Goal: Communication & Community: Answer question/provide support

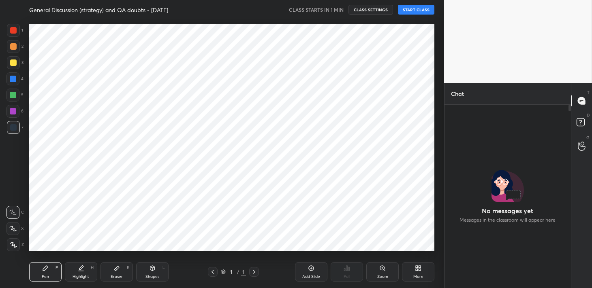
scroll to position [237, 411]
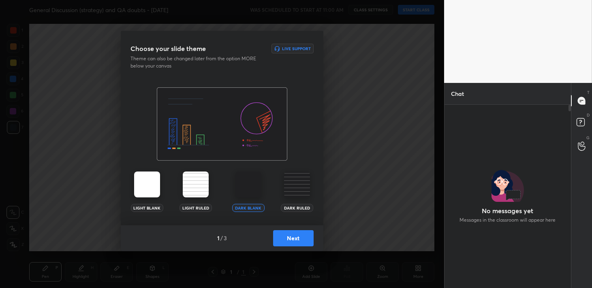
click at [293, 244] on button "Next" at bounding box center [293, 239] width 41 height 16
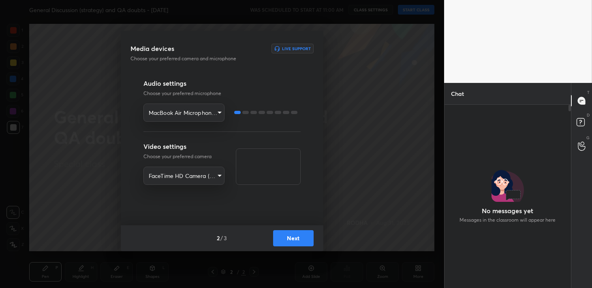
click at [215, 115] on body "1 2 3 4 5 6 7 R O A L C X Z Erase all C X Z General Discussion (strategy) and Q…" at bounding box center [296, 144] width 592 height 288
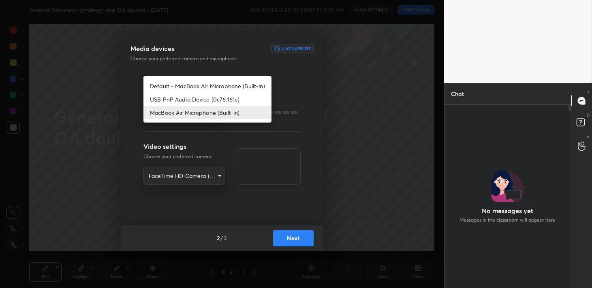
click at [216, 98] on li "USB PnP Audio Device (0c76:161e)" at bounding box center [207, 99] width 128 height 13
type input "05d891673b76c67950d6aa3905d63be4d62ffaa8451cdb9fa7f4df1204740699"
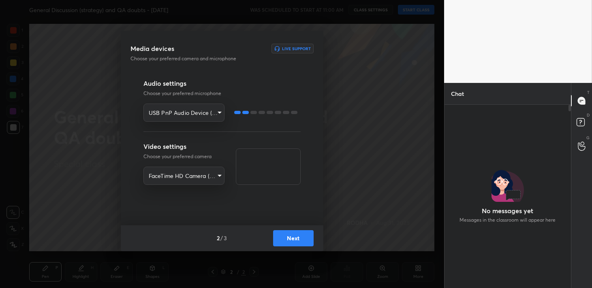
click at [216, 98] on div "Audio settings Choose your preferred microphone USB PnP Audio Device (0c76:161e…" at bounding box center [221, 100] width 157 height 43
click at [297, 239] on button "Next" at bounding box center [293, 239] width 41 height 16
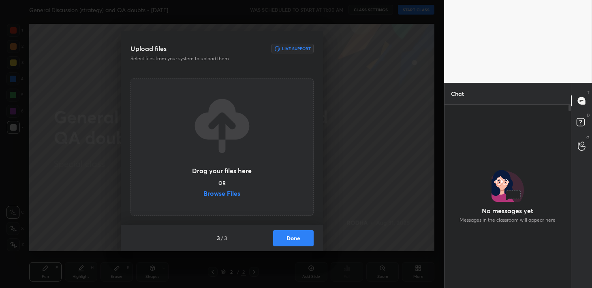
click at [297, 239] on button "Done" at bounding box center [293, 239] width 41 height 16
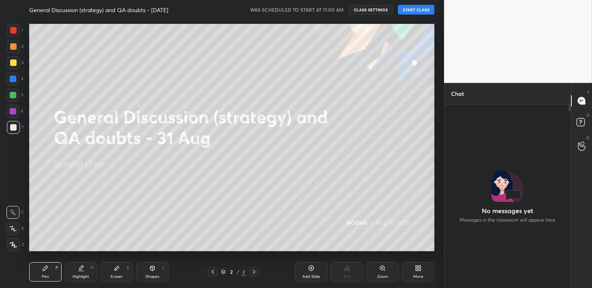
click at [420, 12] on button "START CLASS" at bounding box center [416, 10] width 36 height 10
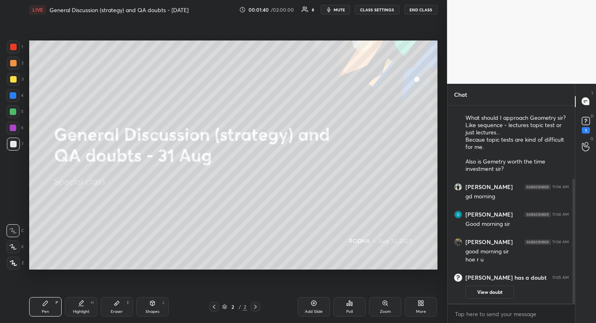
scroll to position [131, 0]
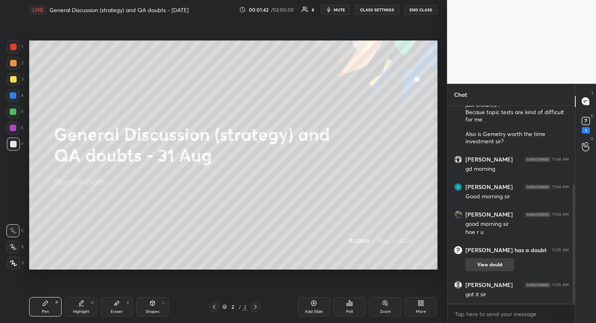
click at [491, 263] on button "View doubt" at bounding box center [489, 264] width 49 height 13
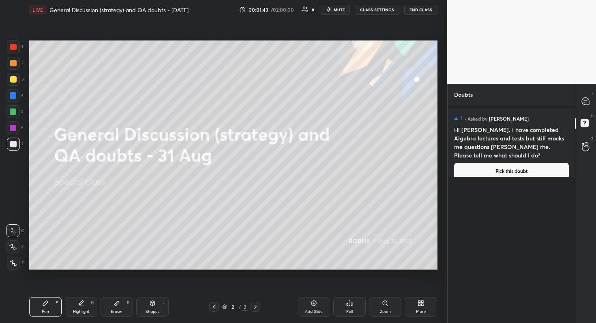
click at [481, 163] on button "Pick this doubt" at bounding box center [511, 171] width 115 height 16
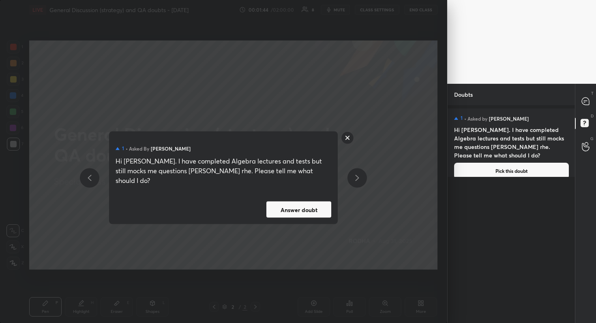
click at [307, 206] on button "Answer doubt" at bounding box center [298, 210] width 65 height 16
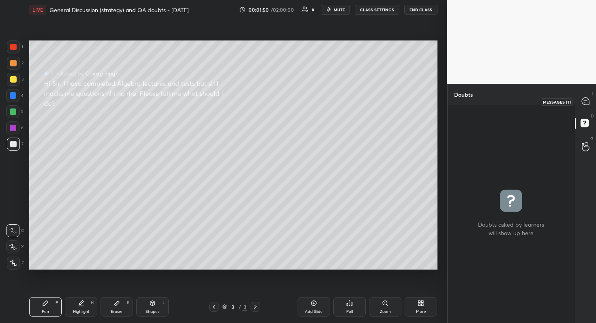
click at [586, 98] on div at bounding box center [585, 101] width 16 height 15
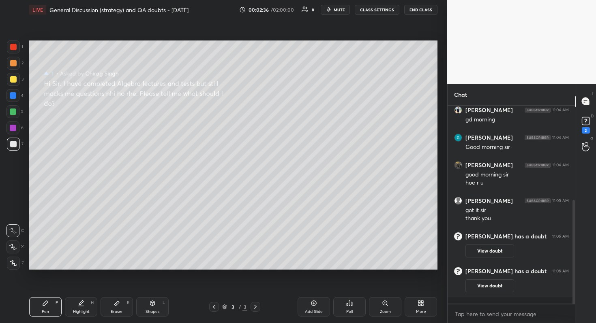
scroll to position [215, 0]
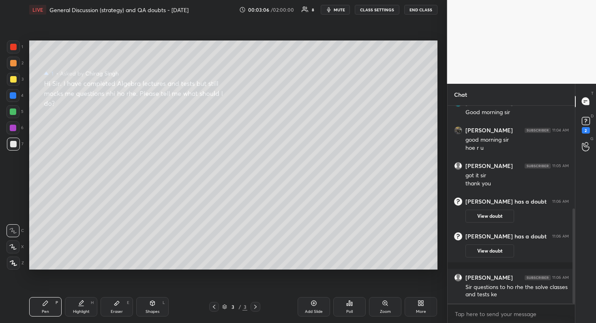
click at [17, 265] on div at bounding box center [13, 263] width 13 height 13
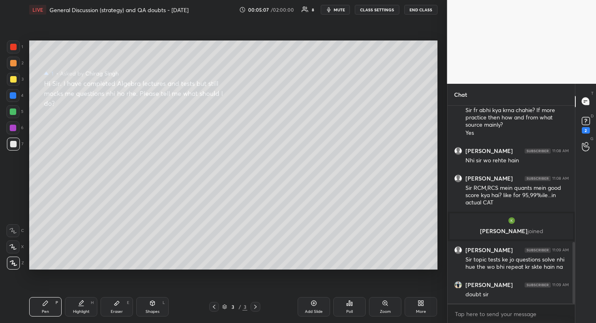
scroll to position [470, 0]
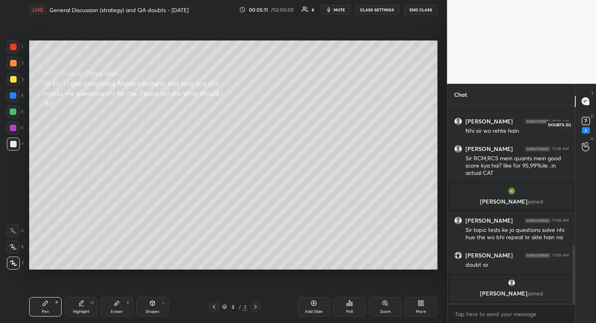
click at [585, 123] on rect at bounding box center [585, 121] width 8 height 8
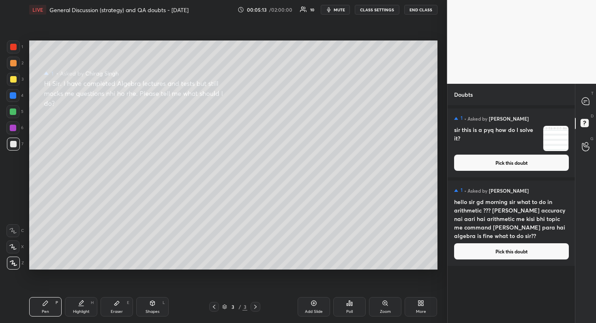
click at [492, 253] on button "Pick this doubt" at bounding box center [511, 252] width 115 height 16
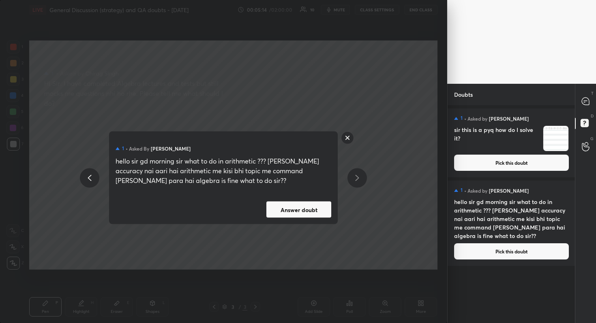
click at [314, 215] on button "Answer doubt" at bounding box center [298, 210] width 65 height 16
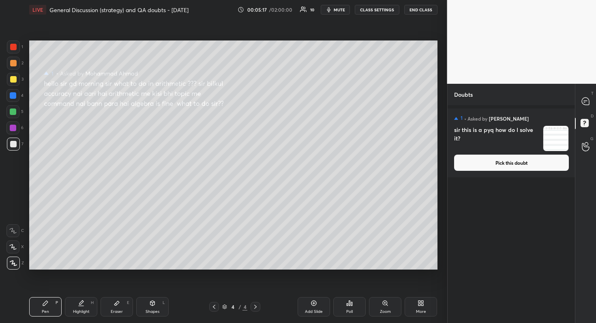
click at [508, 165] on button "Pick this doubt" at bounding box center [511, 163] width 115 height 16
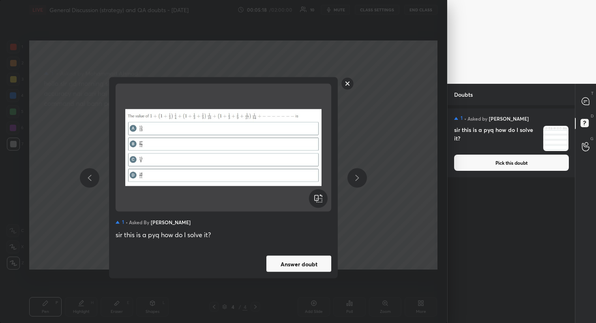
click at [318, 258] on button "Answer doubt" at bounding box center [298, 264] width 65 height 16
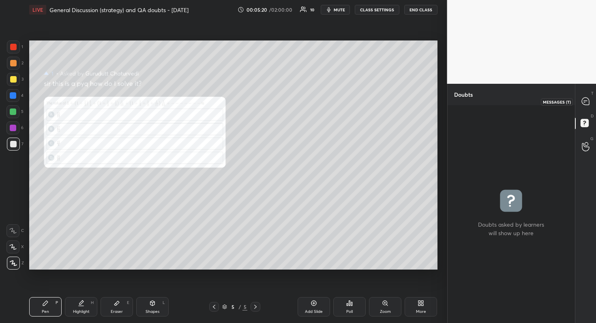
click at [582, 104] on icon at bounding box center [584, 101] width 7 height 7
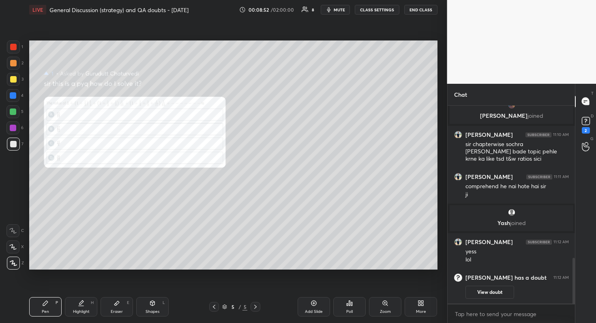
scroll to position [675, 0]
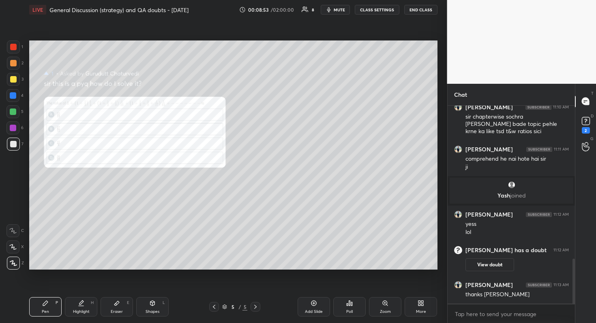
click at [355, 288] on div "Poll" at bounding box center [349, 306] width 32 height 19
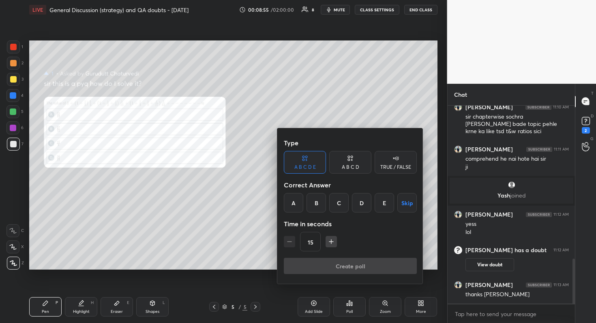
click at [379, 288] on div at bounding box center [298, 161] width 596 height 323
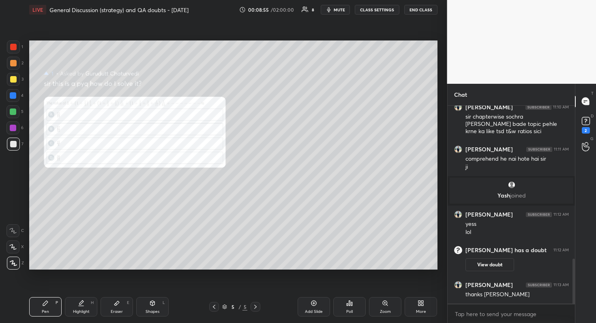
click at [385, 288] on div "Zoom" at bounding box center [385, 312] width 11 height 4
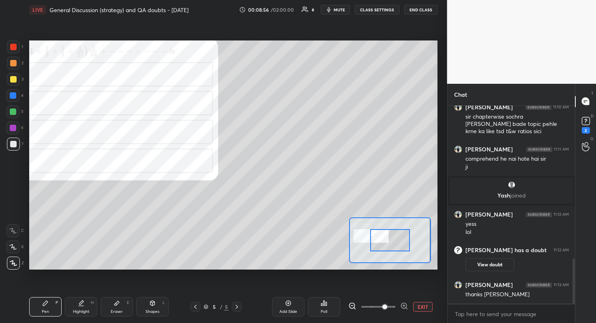
click at [380, 288] on span at bounding box center [378, 307] width 34 height 12
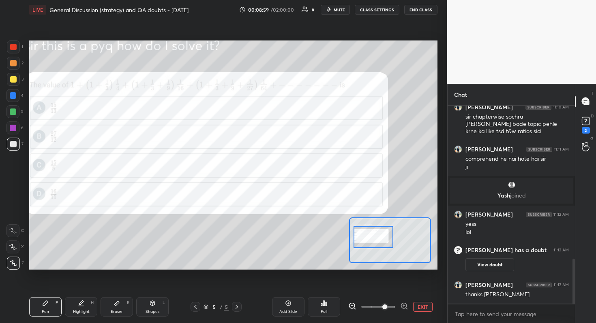
drag, startPoint x: 382, startPoint y: 239, endPoint x: 365, endPoint y: 236, distance: 17.3
click at [365, 236] on div at bounding box center [373, 237] width 40 height 22
click at [15, 128] on div at bounding box center [13, 128] width 6 height 6
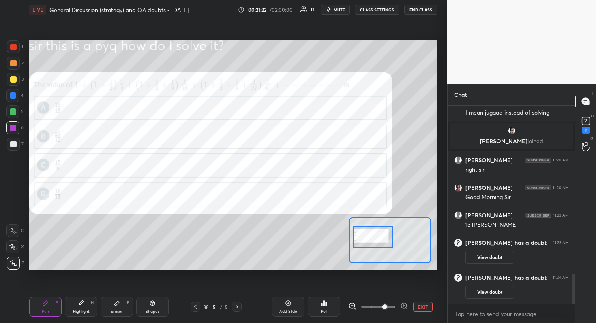
scroll to position [1107, 0]
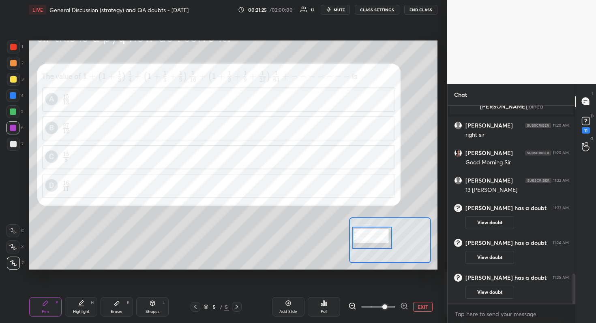
click at [374, 238] on div at bounding box center [372, 238] width 40 height 22
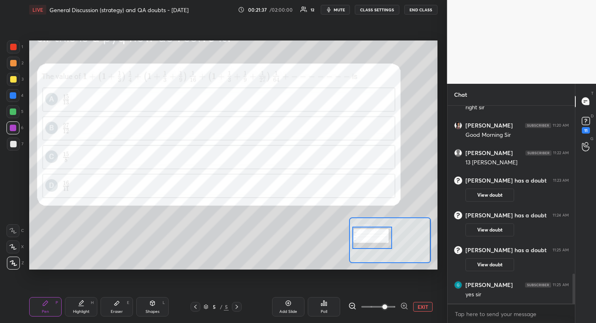
scroll to position [1145, 0]
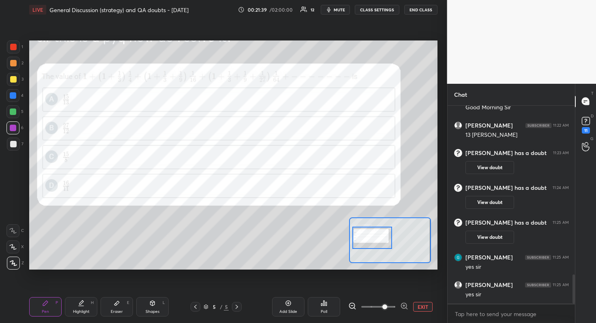
click at [422, 288] on button "EXIT" at bounding box center [422, 307] width 19 height 10
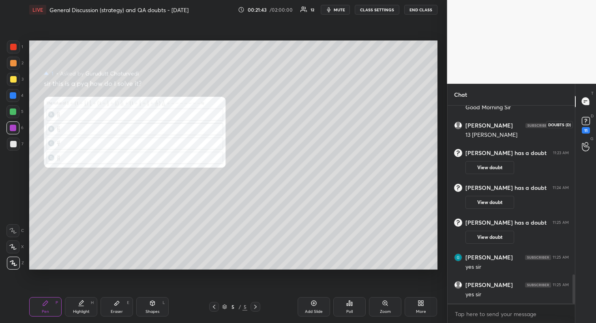
click at [587, 123] on rect at bounding box center [585, 121] width 8 height 8
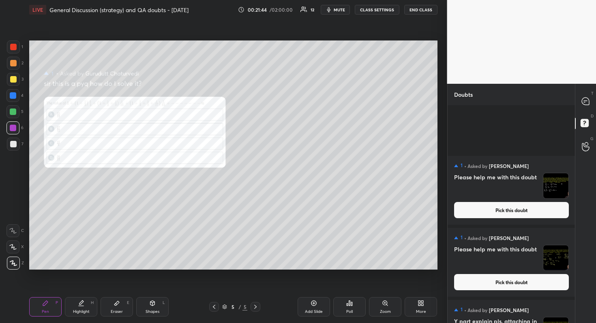
scroll to position [608, 0]
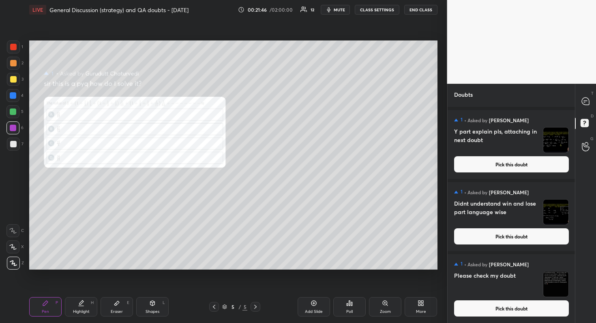
click at [508, 288] on button "Pick this doubt" at bounding box center [511, 309] width 115 height 16
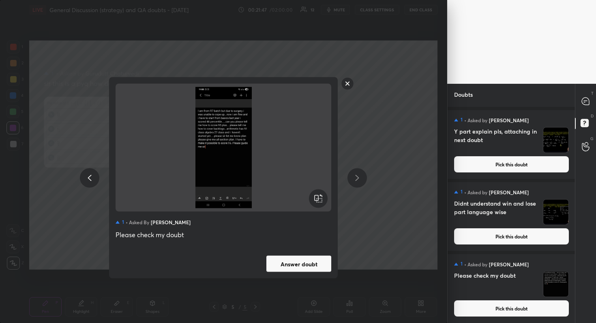
click at [303, 263] on button "Answer doubt" at bounding box center [298, 264] width 65 height 16
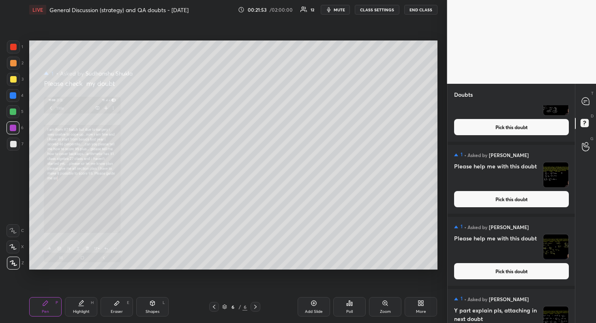
scroll to position [536, 0]
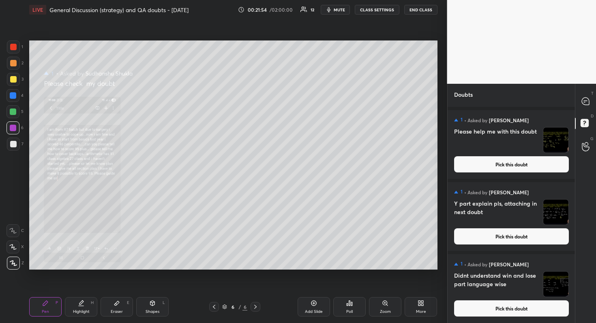
click at [533, 288] on button "Pick this doubt" at bounding box center [511, 309] width 115 height 16
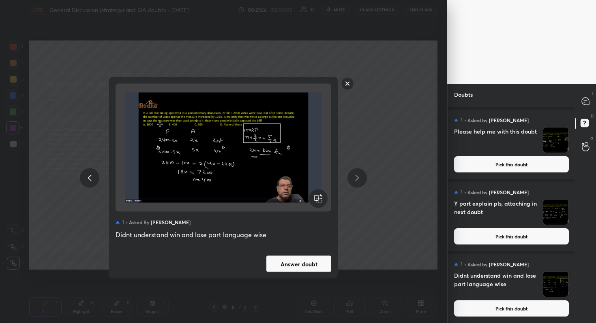
click at [304, 264] on button "Answer doubt" at bounding box center [298, 264] width 65 height 16
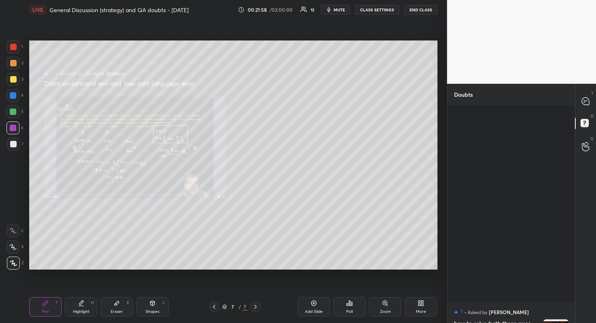
scroll to position [464, 0]
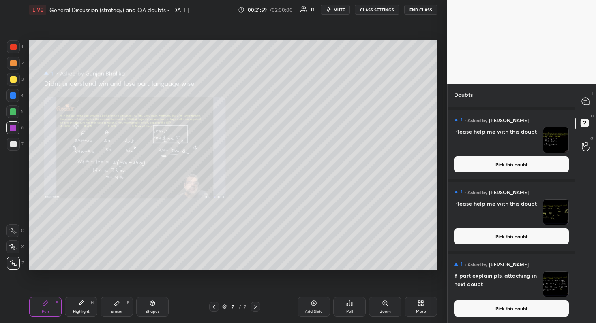
click at [515, 288] on button "Pick this doubt" at bounding box center [511, 309] width 115 height 16
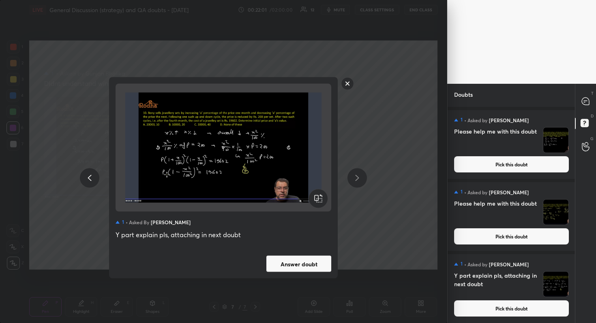
click at [289, 263] on button "Answer doubt" at bounding box center [298, 264] width 65 height 16
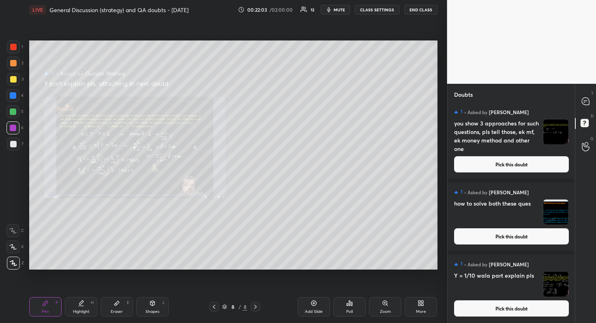
scroll to position [392, 0]
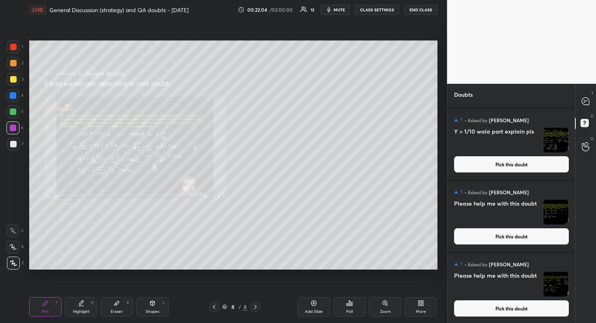
click at [523, 288] on button "Pick this doubt" at bounding box center [511, 309] width 115 height 16
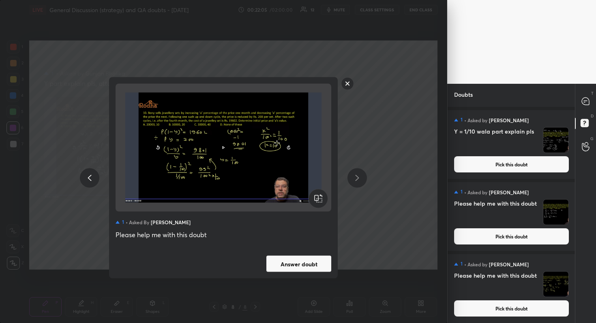
click at [298, 264] on button "Answer doubt" at bounding box center [298, 264] width 65 height 16
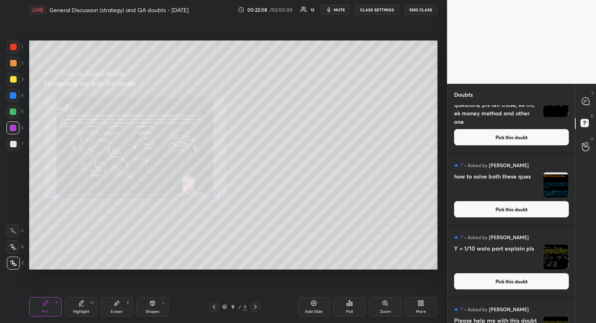
scroll to position [320, 0]
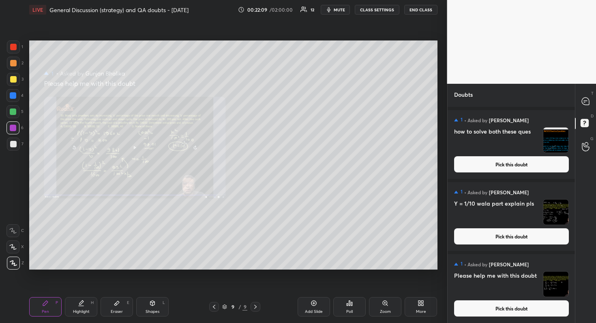
click at [510, 288] on button "Pick this doubt" at bounding box center [511, 309] width 115 height 16
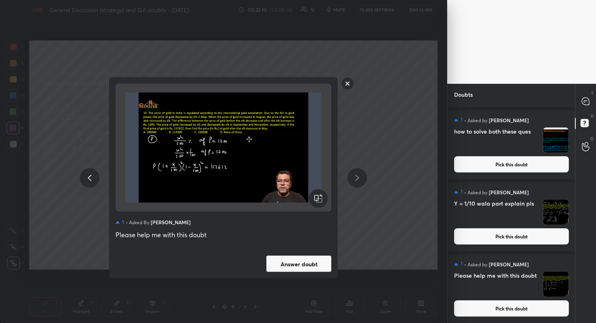
click at [315, 263] on button "Answer doubt" at bounding box center [298, 264] width 65 height 16
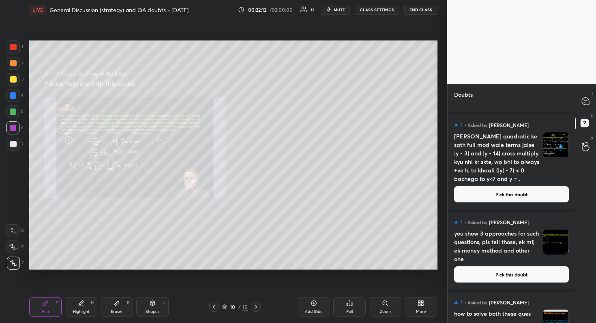
scroll to position [248, 0]
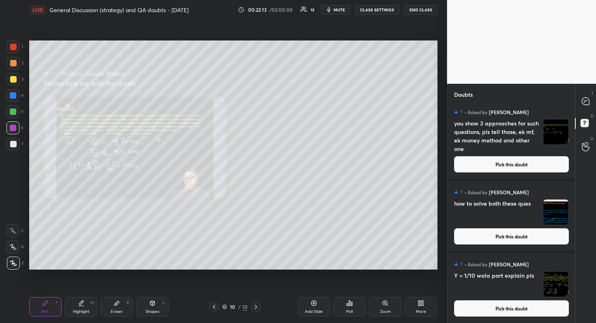
click at [508, 288] on button "Pick this doubt" at bounding box center [511, 309] width 115 height 16
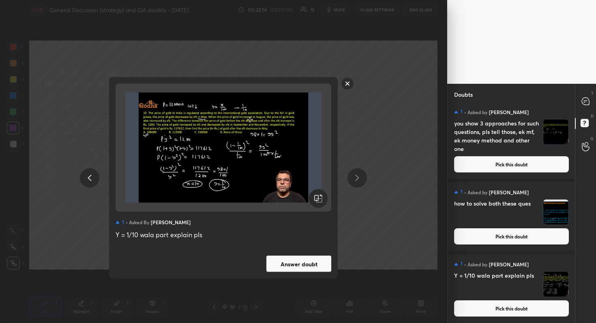
click at [301, 267] on button "Answer doubt" at bounding box center [298, 264] width 65 height 16
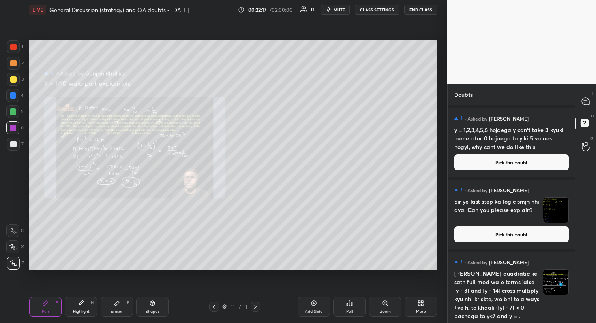
scroll to position [175, 0]
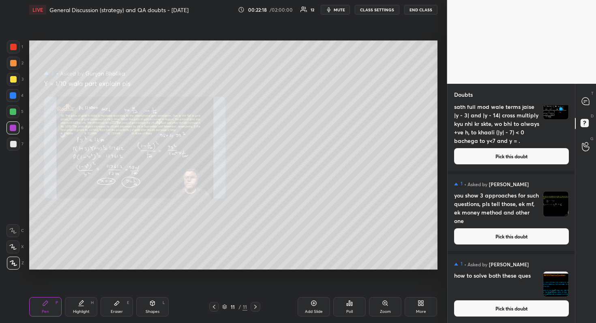
click at [521, 288] on button "Pick this doubt" at bounding box center [511, 309] width 115 height 16
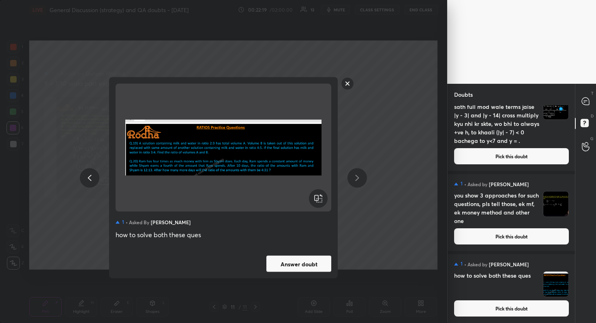
click at [316, 265] on button "Answer doubt" at bounding box center [298, 264] width 65 height 16
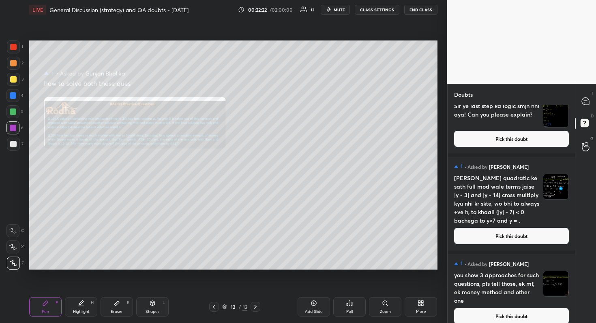
scroll to position [103, 0]
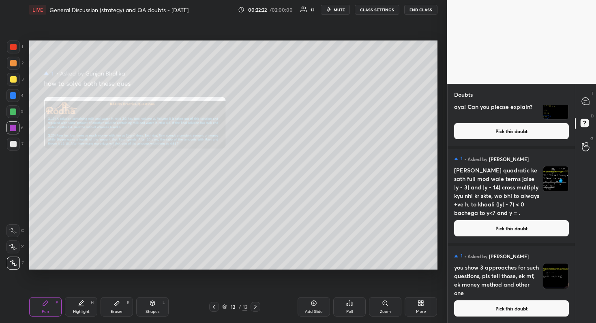
click at [518, 288] on button "Pick this doubt" at bounding box center [511, 309] width 115 height 16
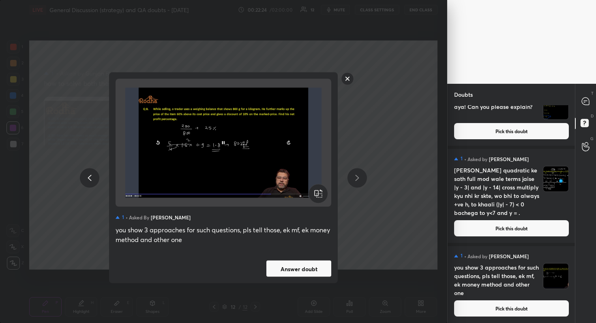
click at [300, 271] on button "Answer doubt" at bounding box center [298, 269] width 65 height 16
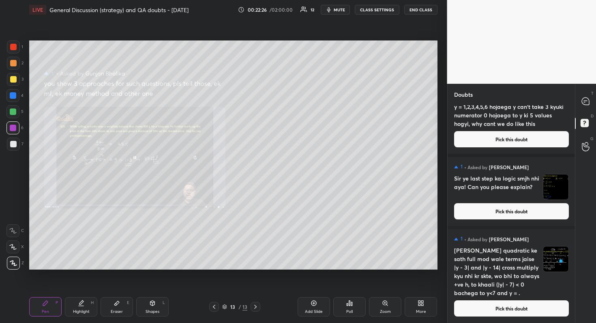
scroll to position [23, 0]
click at [510, 288] on button "Pick this doubt" at bounding box center [511, 309] width 115 height 16
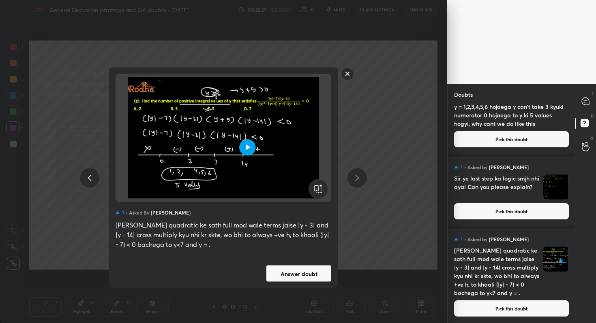
click at [301, 272] on button "Answer doubt" at bounding box center [298, 274] width 65 height 16
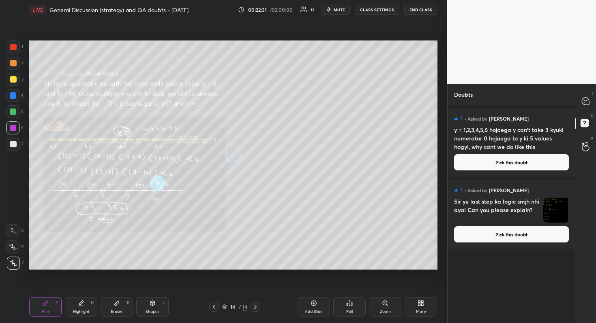
scroll to position [0, 0]
click at [525, 241] on button "Pick this doubt" at bounding box center [511, 234] width 115 height 16
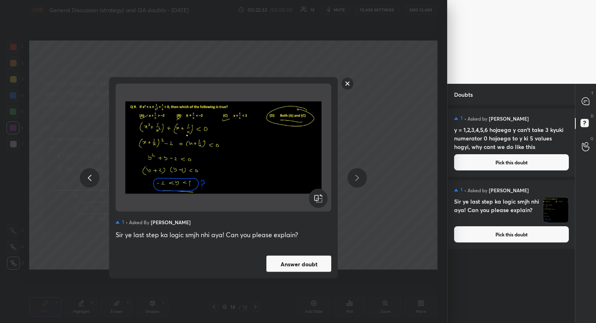
click at [319, 266] on button "Answer doubt" at bounding box center [298, 264] width 65 height 16
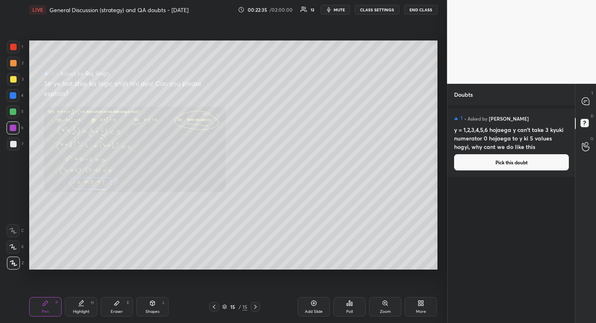
click at [529, 162] on button "Pick this doubt" at bounding box center [511, 162] width 115 height 16
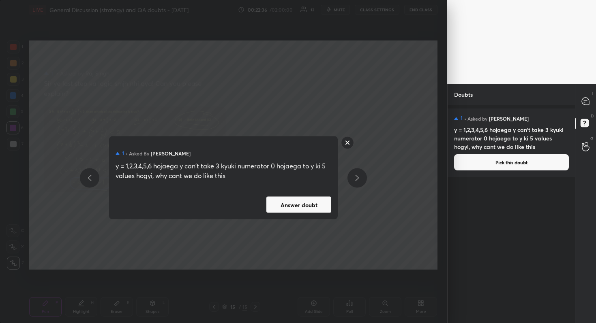
click at [313, 207] on button "Answer doubt" at bounding box center [298, 205] width 65 height 16
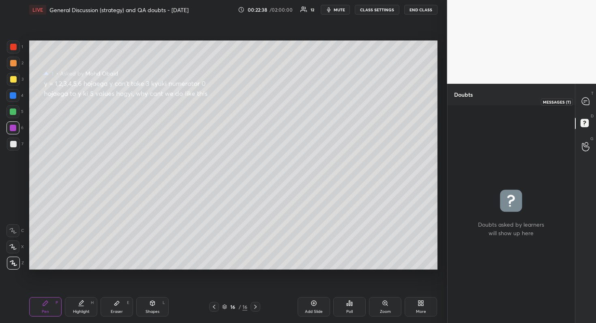
click at [586, 103] on icon at bounding box center [584, 101] width 7 height 7
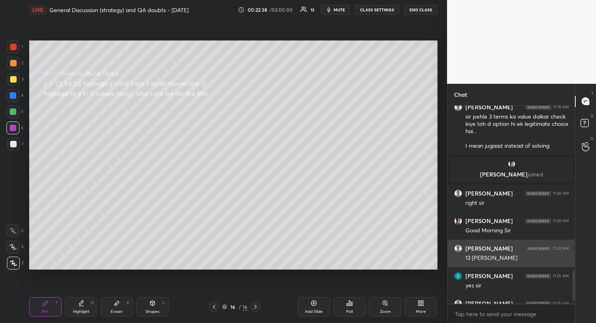
scroll to position [1087, 0]
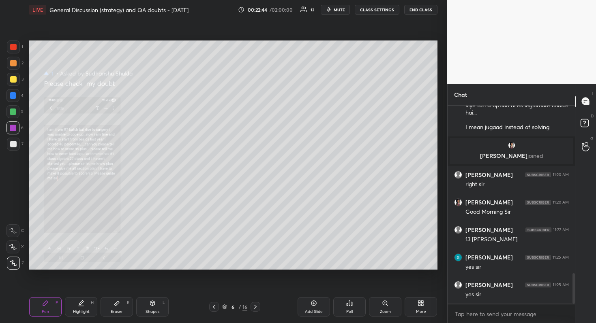
click at [391, 288] on div "Zoom" at bounding box center [385, 306] width 32 height 19
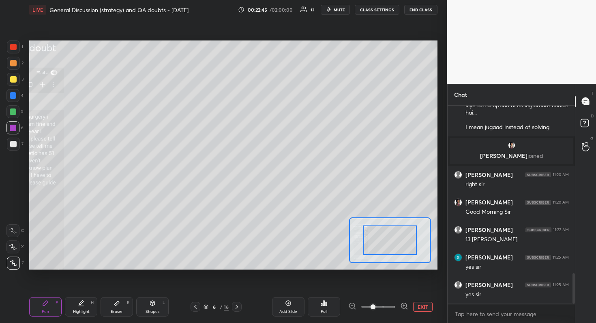
click at [391, 288] on span at bounding box center [378, 307] width 34 height 12
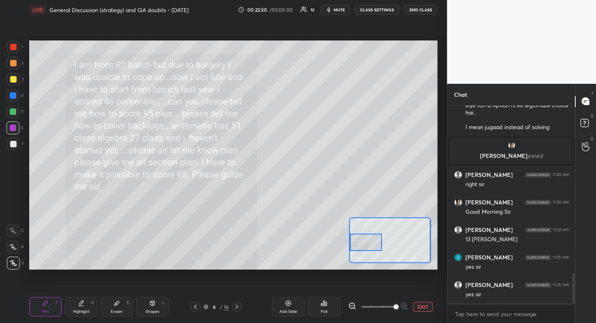
drag, startPoint x: 393, startPoint y: 235, endPoint x: 355, endPoint y: 237, distance: 38.5
click at [355, 237] on div at bounding box center [366, 243] width 32 height 18
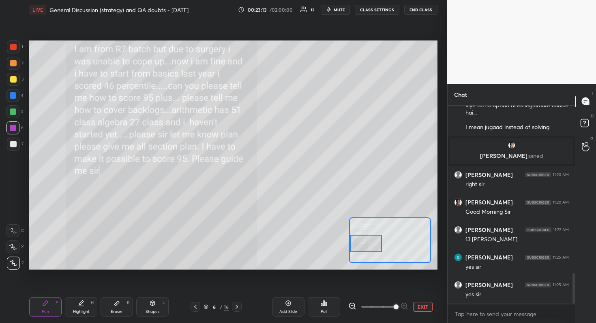
click at [366, 247] on div at bounding box center [366, 244] width 32 height 18
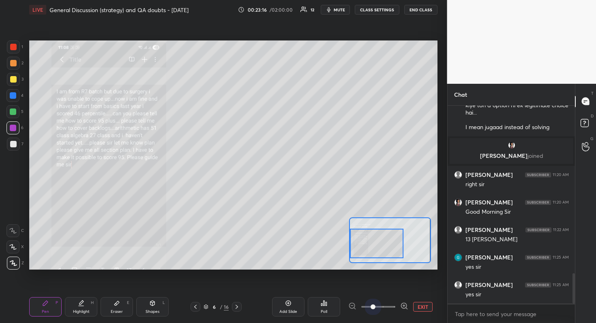
click at [372, 288] on span at bounding box center [378, 307] width 34 height 12
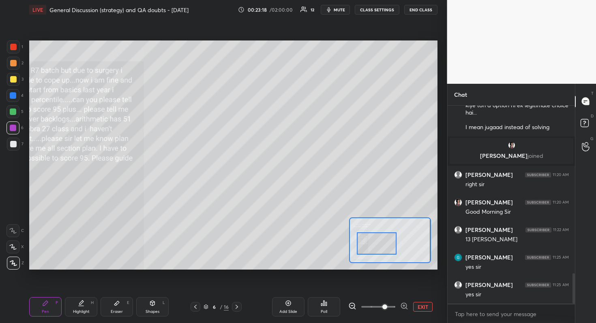
click at [382, 288] on span at bounding box center [384, 307] width 5 height 5
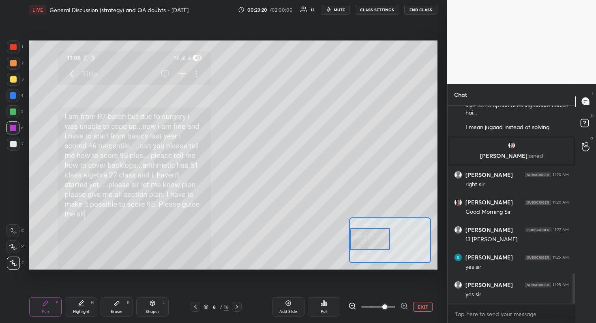
drag, startPoint x: 383, startPoint y: 250, endPoint x: 370, endPoint y: 246, distance: 13.6
click at [370, 246] on div at bounding box center [370, 239] width 40 height 22
drag, startPoint x: 421, startPoint y: 306, endPoint x: 411, endPoint y: 293, distance: 17.0
click at [421, 288] on button "EXIT" at bounding box center [422, 307] width 19 height 10
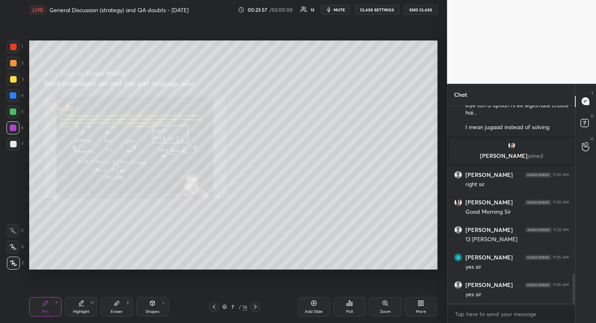
scroll to position [1115, 0]
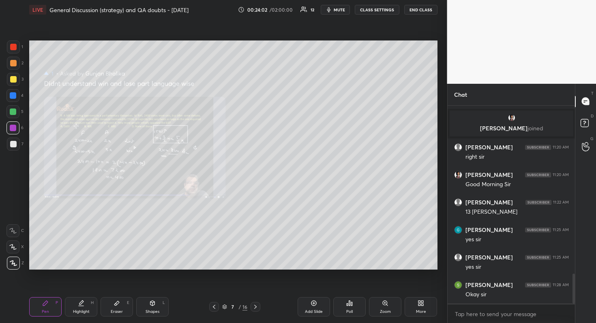
click at [391, 288] on div "Zoom" at bounding box center [385, 306] width 32 height 19
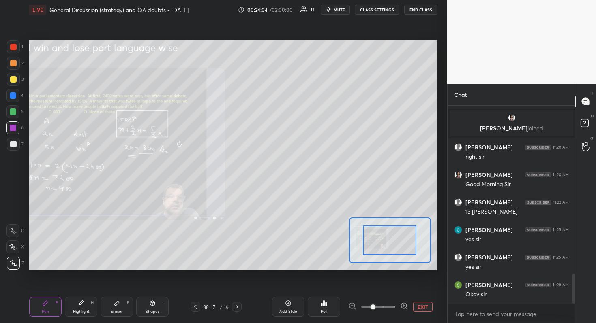
drag, startPoint x: 379, startPoint y: 236, endPoint x: 372, endPoint y: 236, distance: 6.9
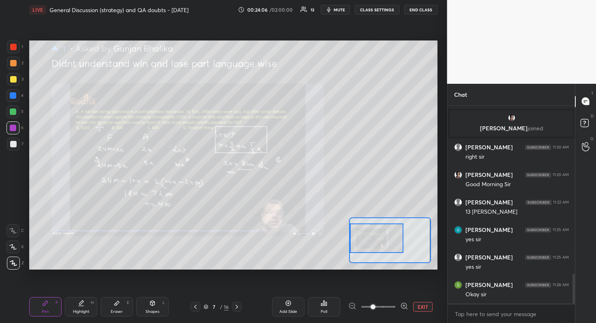
drag, startPoint x: 379, startPoint y: 236, endPoint x: 365, endPoint y: 235, distance: 13.8
click at [365, 235] on div at bounding box center [376, 239] width 53 height 30
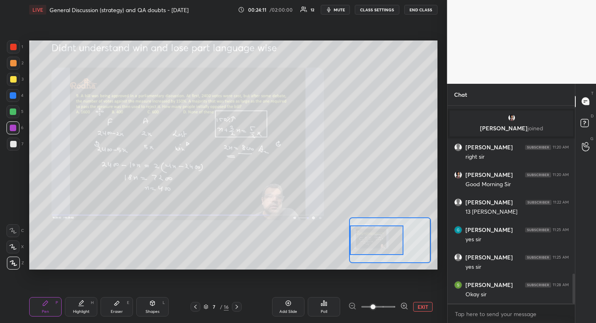
drag, startPoint x: 365, startPoint y: 235, endPoint x: 360, endPoint y: 236, distance: 5.8
click at [360, 236] on div at bounding box center [376, 241] width 53 height 30
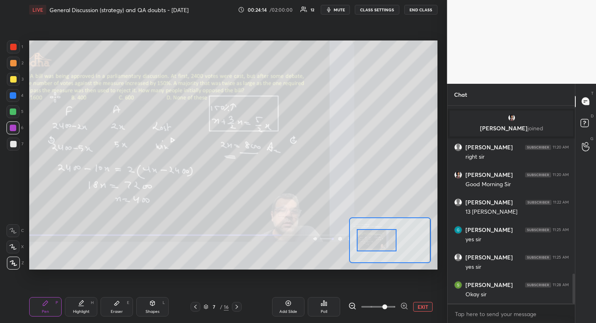
click at [382, 288] on span at bounding box center [378, 307] width 34 height 12
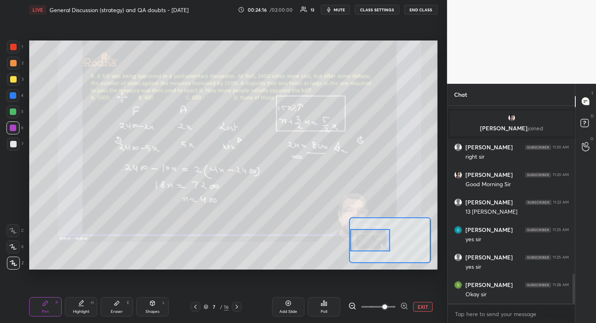
drag, startPoint x: 382, startPoint y: 242, endPoint x: 366, endPoint y: 242, distance: 16.2
click at [366, 242] on div at bounding box center [370, 240] width 40 height 22
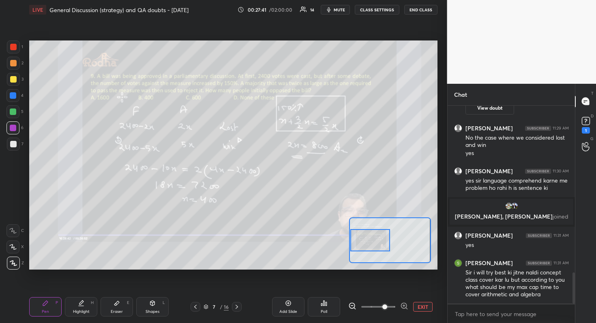
scroll to position [1092, 0]
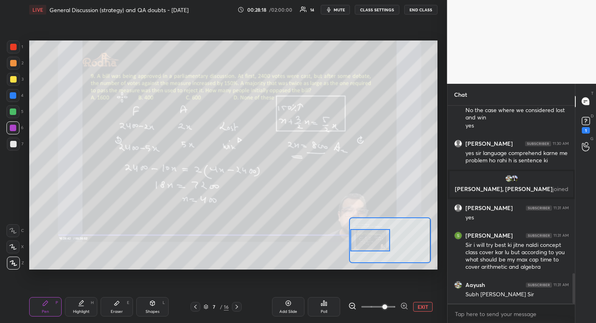
click at [341, 11] on span "mute" at bounding box center [338, 10] width 11 height 6
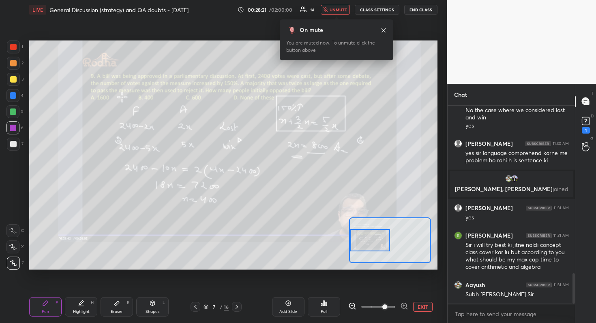
click at [340, 8] on span "unmute" at bounding box center [337, 10] width 17 height 6
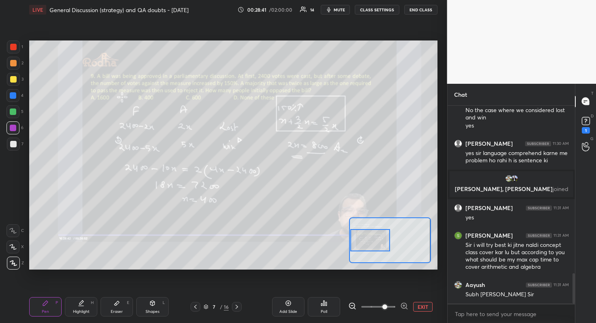
click at [13, 146] on div at bounding box center [13, 144] width 6 height 6
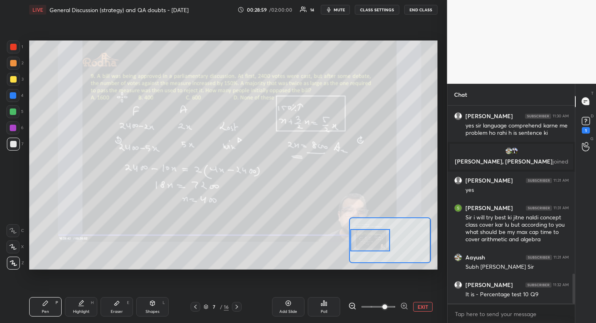
scroll to position [1149, 0]
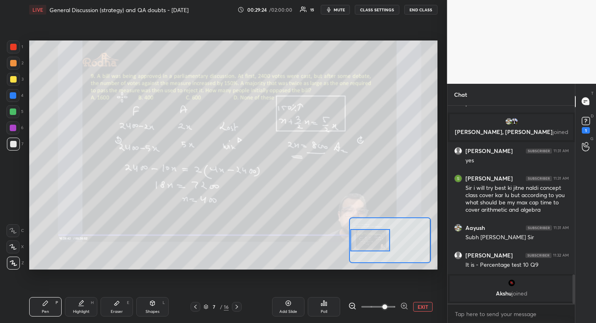
click at [324, 277] on div "Setting up your live class Poll for secs No correct answer Start poll" at bounding box center [233, 154] width 414 height 271
click at [333, 280] on div "Setting up your live class Poll for secs No correct answer Start poll" at bounding box center [233, 154] width 414 height 271
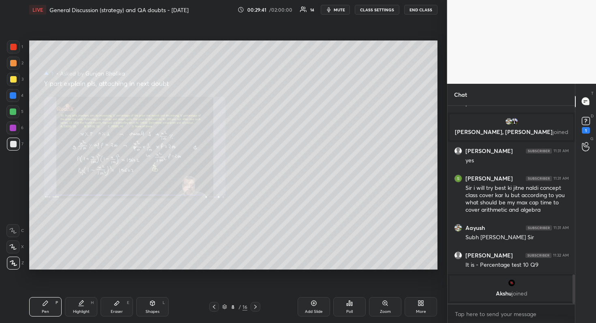
click at [389, 288] on div "Zoom" at bounding box center [385, 306] width 32 height 19
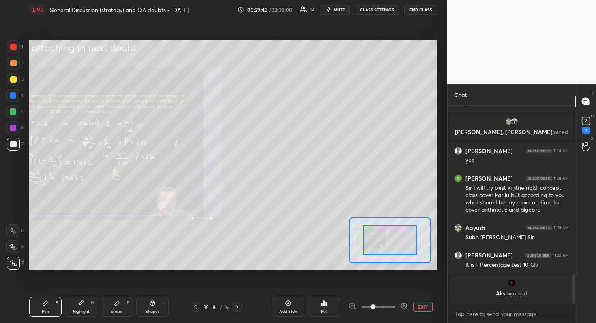
click at [375, 288] on span at bounding box center [372, 307] width 5 height 5
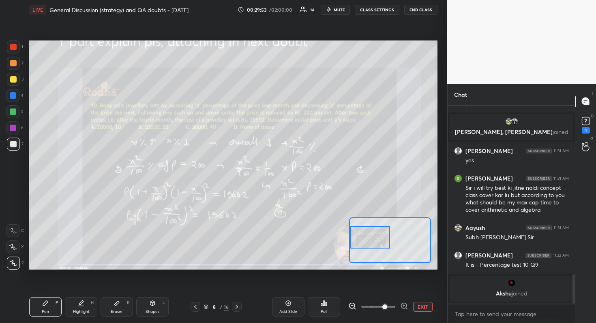
drag, startPoint x: 387, startPoint y: 241, endPoint x: 365, endPoint y: 239, distance: 22.1
click at [365, 239] on div at bounding box center [370, 237] width 40 height 22
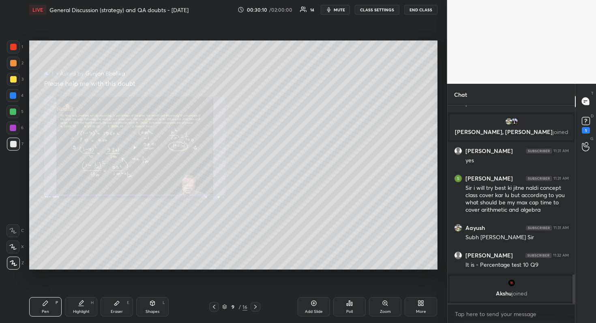
click at [386, 288] on div "Zoom" at bounding box center [385, 312] width 11 height 4
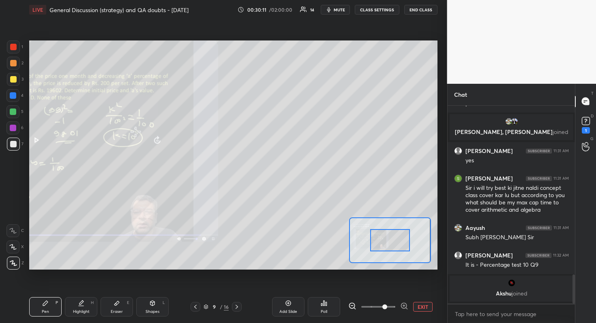
click at [385, 288] on span at bounding box center [378, 307] width 34 height 12
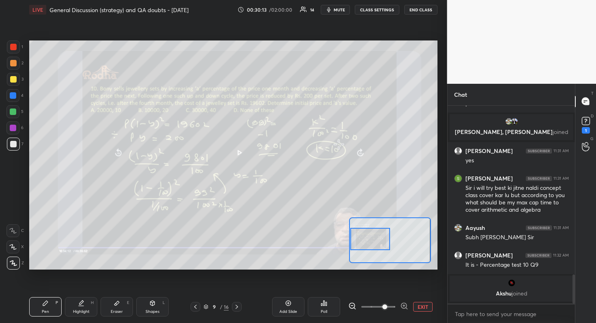
drag, startPoint x: 396, startPoint y: 243, endPoint x: 366, endPoint y: 241, distance: 30.4
click at [366, 241] on div at bounding box center [370, 239] width 40 height 22
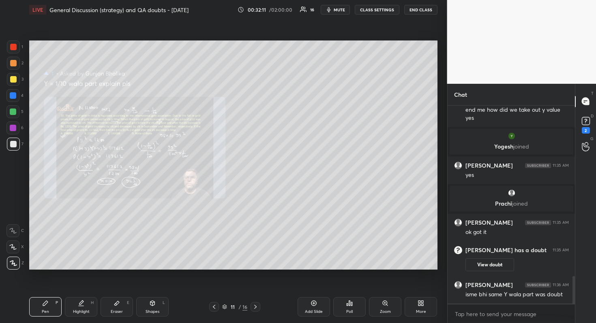
scroll to position [1234, 0]
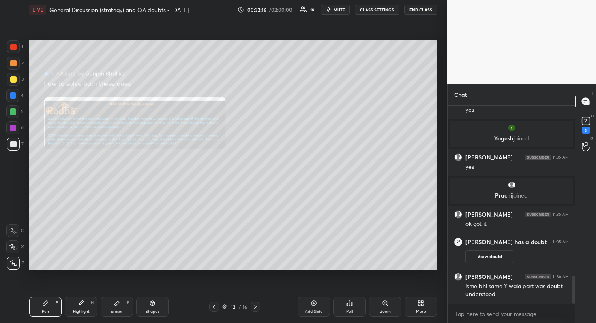
click at [385, 288] on div "Zoom" at bounding box center [385, 312] width 11 height 4
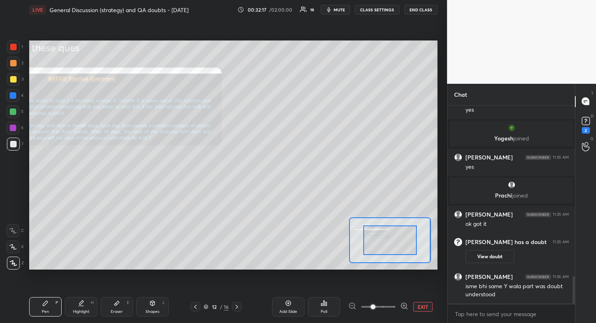
click at [382, 288] on span at bounding box center [378, 307] width 34 height 12
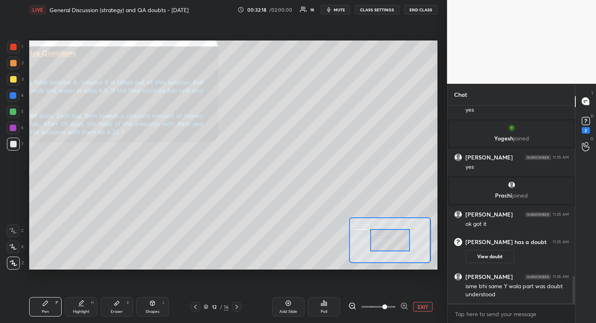
click at [391, 237] on div at bounding box center [390, 240] width 40 height 22
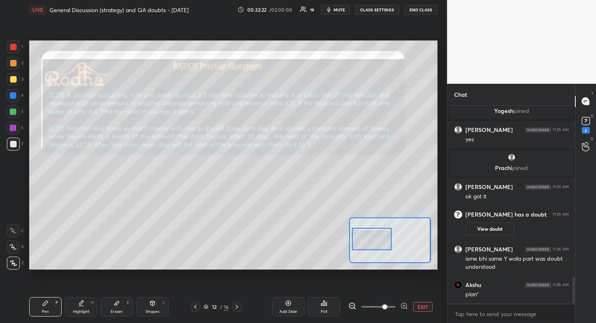
drag, startPoint x: 391, startPoint y: 237, endPoint x: 373, endPoint y: 236, distance: 18.3
click at [373, 236] on div at bounding box center [372, 239] width 40 height 22
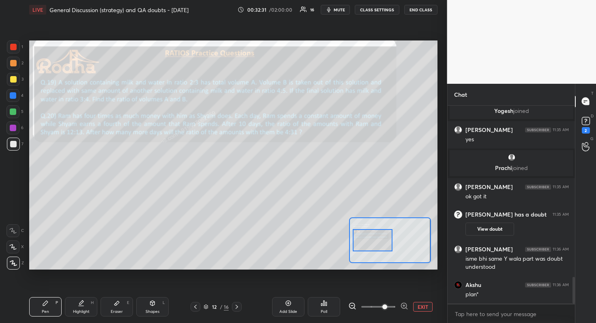
click at [376, 242] on div at bounding box center [372, 240] width 40 height 22
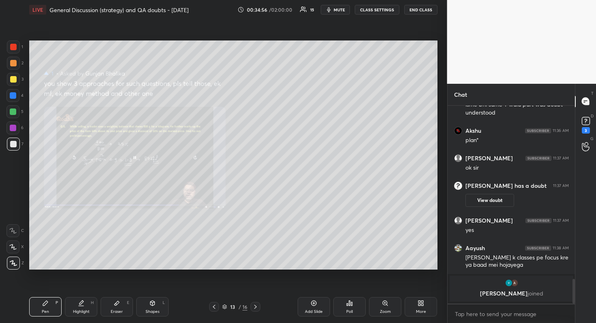
scroll to position [1362, 0]
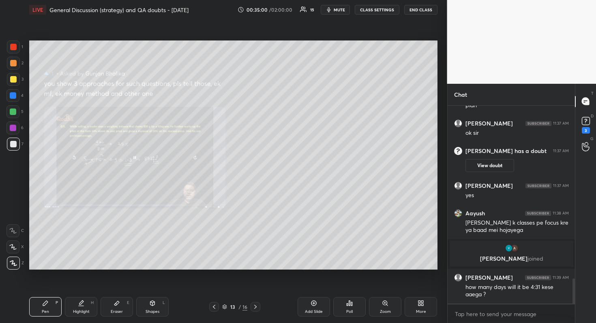
click at [387, 288] on div "Zoom" at bounding box center [385, 306] width 32 height 19
click at [385, 288] on icon at bounding box center [385, 303] width 6 height 6
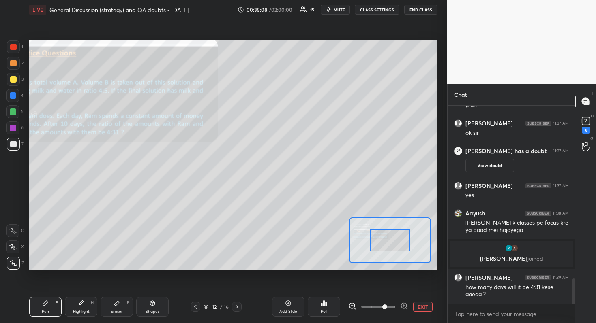
drag, startPoint x: 385, startPoint y: 304, endPoint x: 385, endPoint y: 281, distance: 23.5
click at [385, 288] on span at bounding box center [378, 307] width 34 height 12
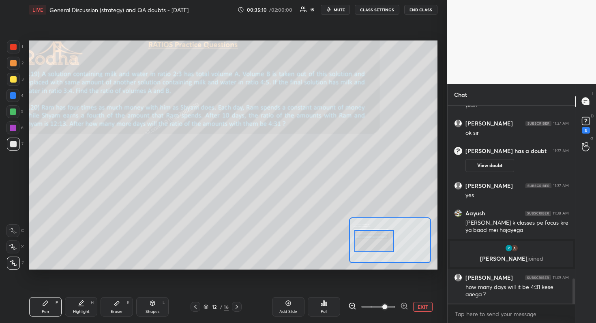
drag, startPoint x: 395, startPoint y: 241, endPoint x: 380, endPoint y: 242, distance: 15.8
click at [380, 242] on div at bounding box center [374, 241] width 40 height 22
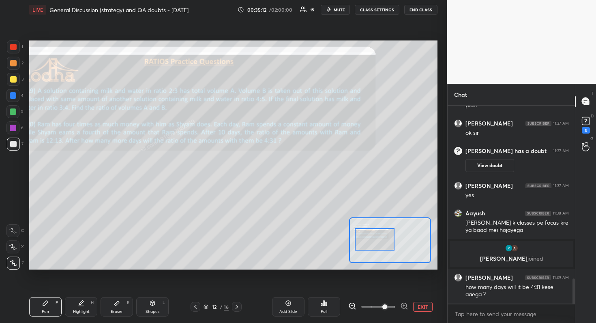
click at [380, 240] on div at bounding box center [375, 240] width 40 height 22
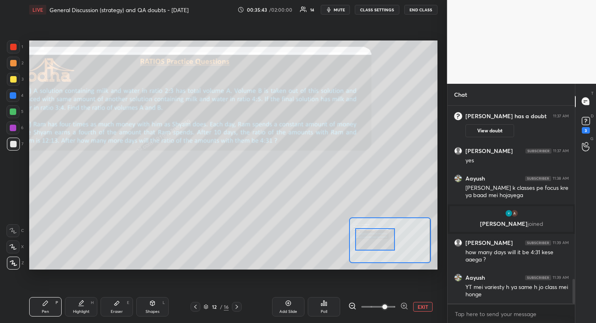
scroll to position [1425, 0]
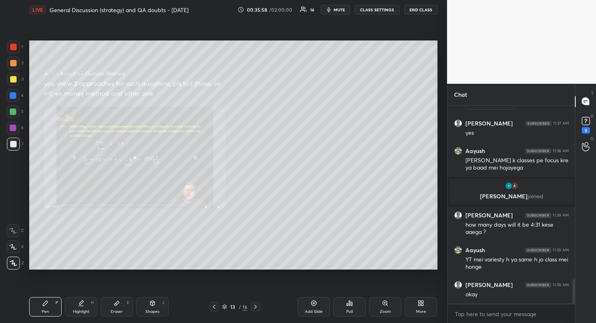
click at [388, 288] on div "Zoom" at bounding box center [385, 306] width 32 height 19
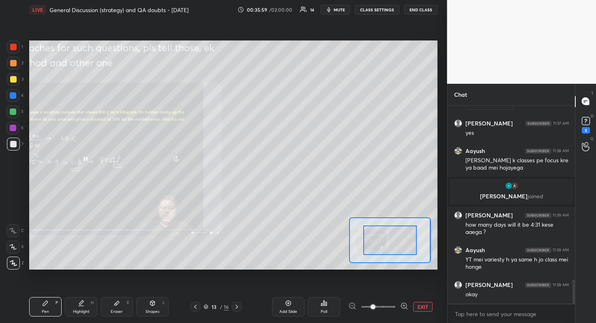
scroll to position [1452, 0]
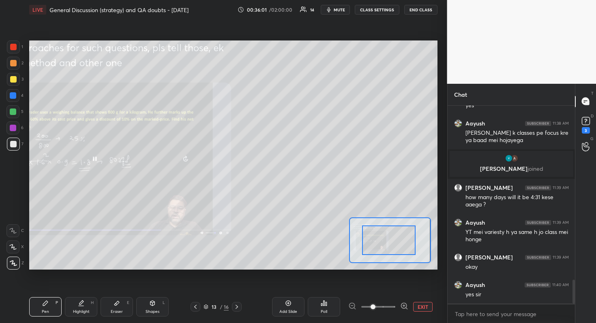
drag, startPoint x: 393, startPoint y: 239, endPoint x: 367, endPoint y: 238, distance: 25.1
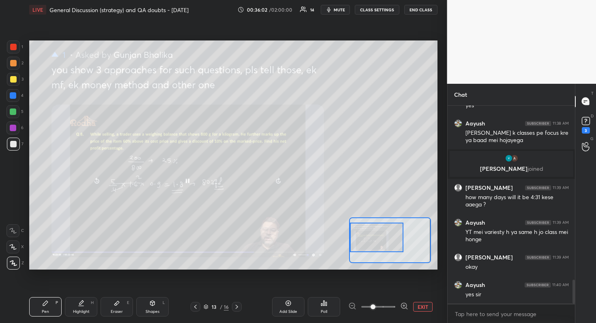
drag, startPoint x: 376, startPoint y: 239, endPoint x: 363, endPoint y: 236, distance: 12.9
click at [363, 236] on div at bounding box center [376, 238] width 53 height 30
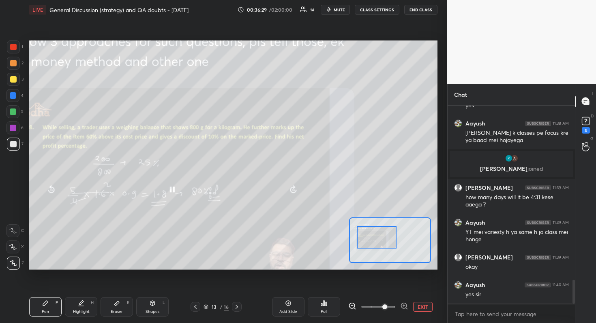
click at [383, 288] on span at bounding box center [378, 307] width 34 height 12
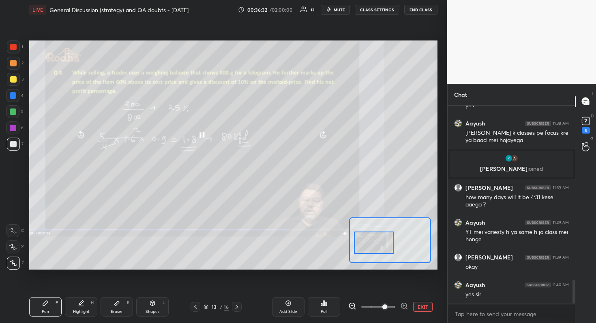
drag, startPoint x: 375, startPoint y: 239, endPoint x: 374, endPoint y: 244, distance: 5.5
click at [374, 244] on div at bounding box center [374, 243] width 40 height 22
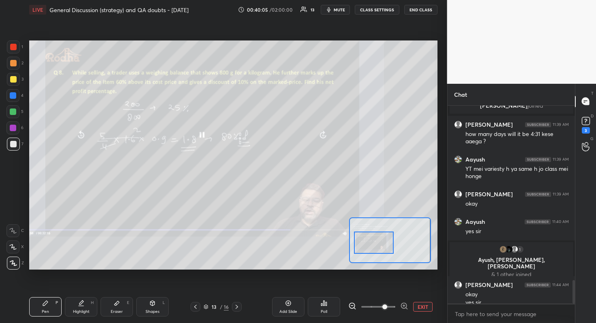
scroll to position [1470, 0]
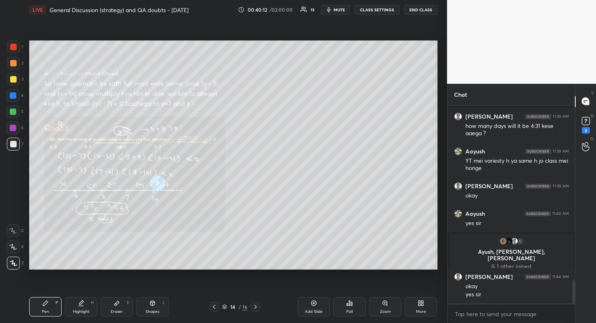
click at [389, 288] on div "Zoom" at bounding box center [385, 312] width 11 height 4
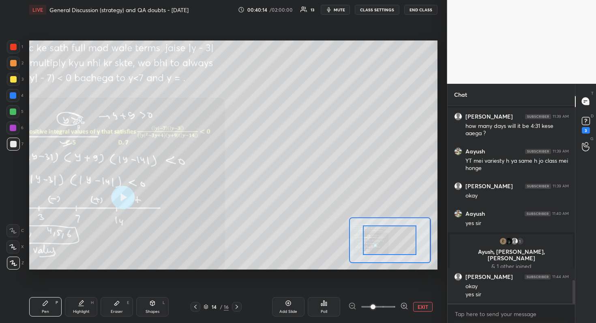
drag, startPoint x: 387, startPoint y: 233, endPoint x: 365, endPoint y: 231, distance: 21.6
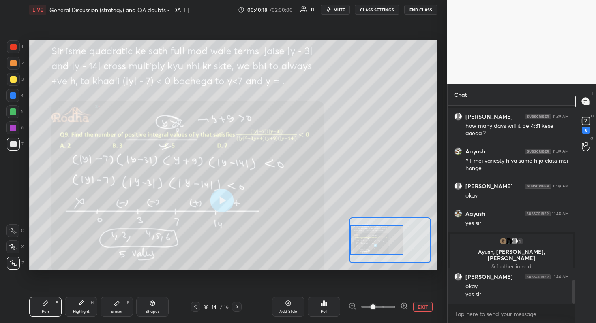
drag, startPoint x: 372, startPoint y: 231, endPoint x: 358, endPoint y: 231, distance: 13.8
click at [358, 231] on div at bounding box center [376, 240] width 53 height 30
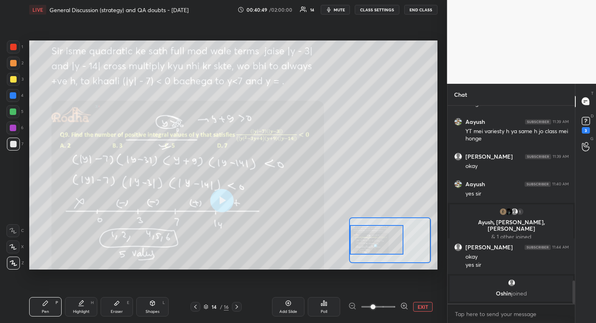
click at [383, 246] on div at bounding box center [376, 240] width 53 height 30
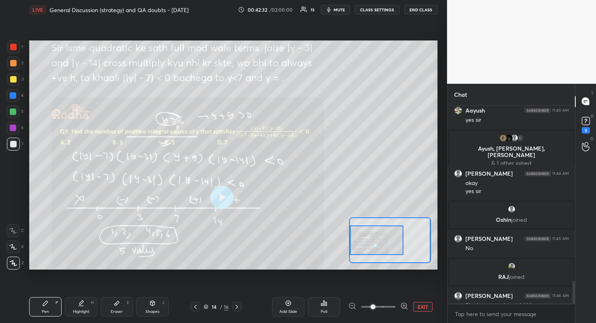
scroll to position [1536, 0]
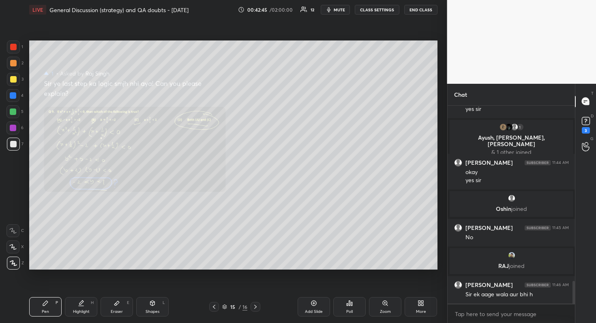
click at [391, 288] on div "Zoom" at bounding box center [385, 306] width 32 height 19
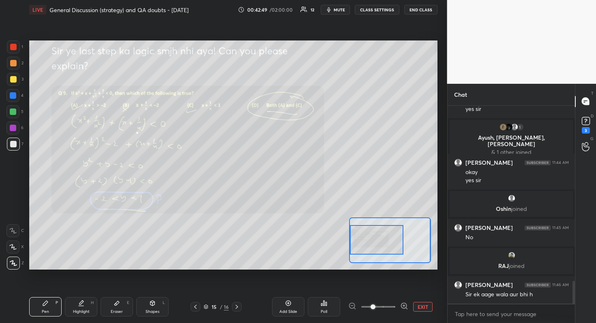
drag, startPoint x: 375, startPoint y: 239, endPoint x: 357, endPoint y: 239, distance: 18.2
click at [357, 239] on div at bounding box center [376, 240] width 53 height 30
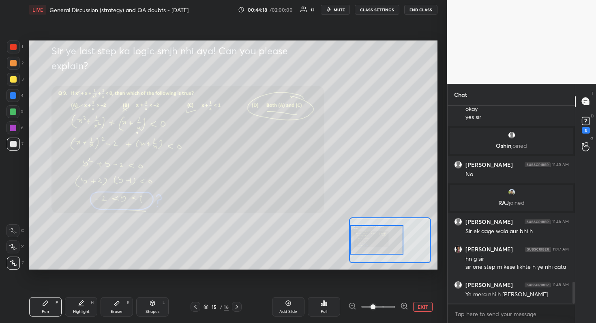
scroll to position [1627, 0]
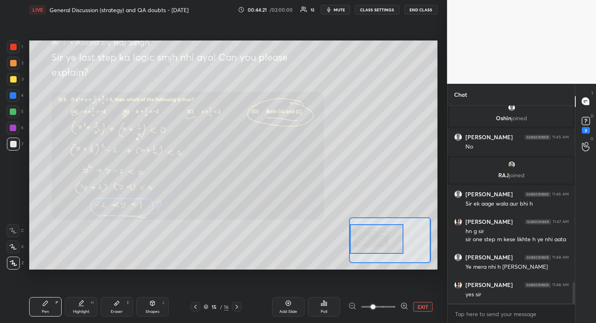
click at [385, 247] on div at bounding box center [376, 239] width 53 height 30
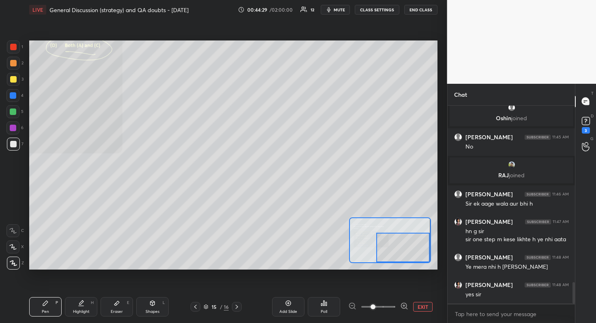
click at [428, 269] on div "Setting up your live class Poll for secs No correct answer Start poll" at bounding box center [233, 155] width 408 height 229
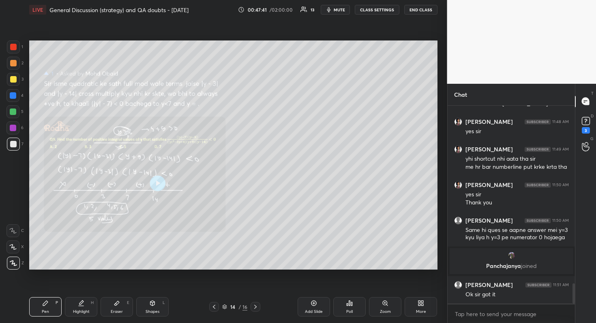
scroll to position [1744, 0]
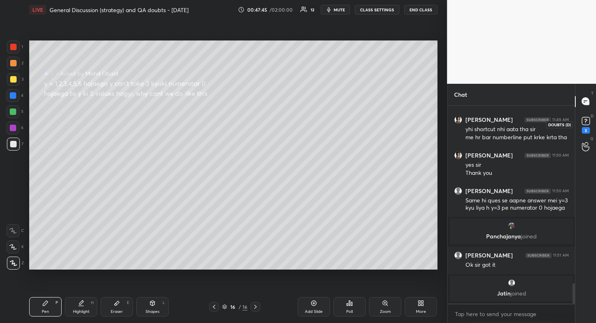
click at [585, 119] on icon at bounding box center [585, 120] width 3 height 3
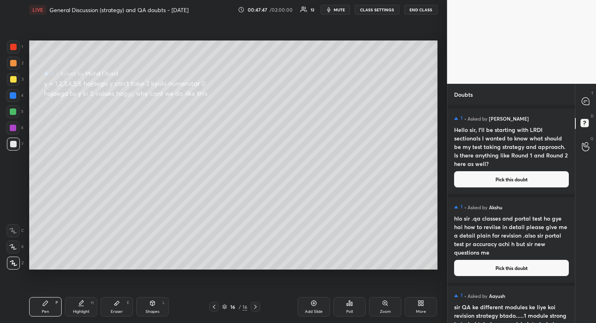
scroll to position [48, 0]
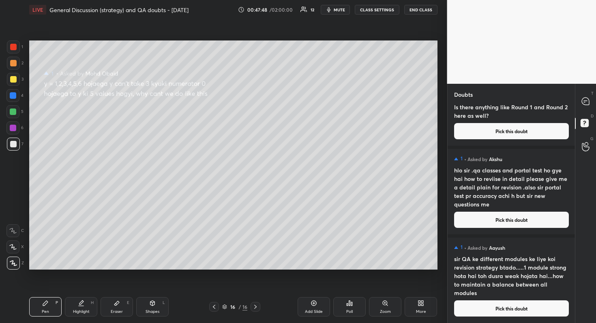
click at [504, 288] on button "Pick this doubt" at bounding box center [511, 309] width 115 height 16
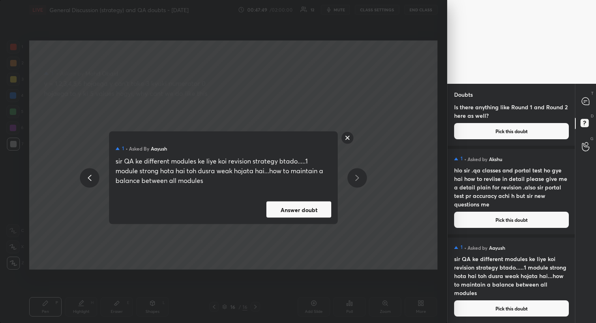
click at [316, 210] on button "Answer doubt" at bounding box center [298, 210] width 65 height 16
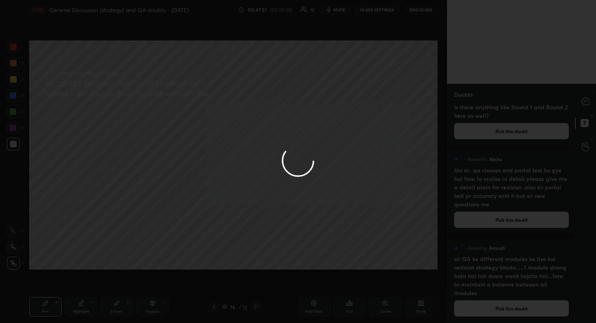
scroll to position [0, 0]
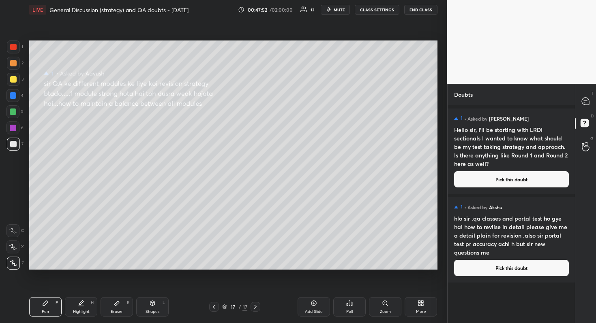
click at [529, 269] on button "Pick this doubt" at bounding box center [511, 268] width 115 height 16
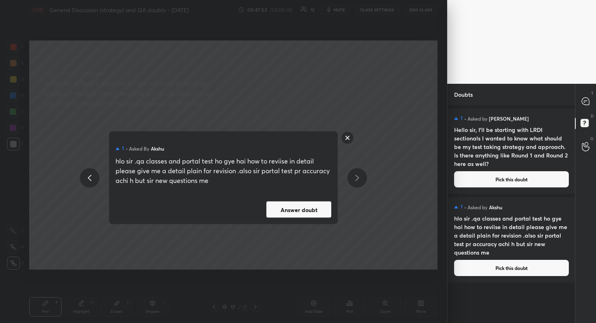
click at [310, 205] on button "Answer doubt" at bounding box center [298, 210] width 65 height 16
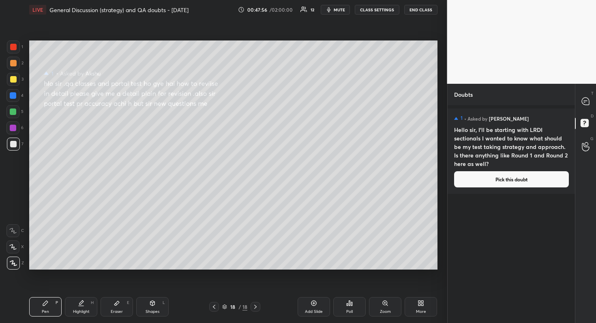
click at [505, 187] on button "Pick this doubt" at bounding box center [511, 179] width 115 height 16
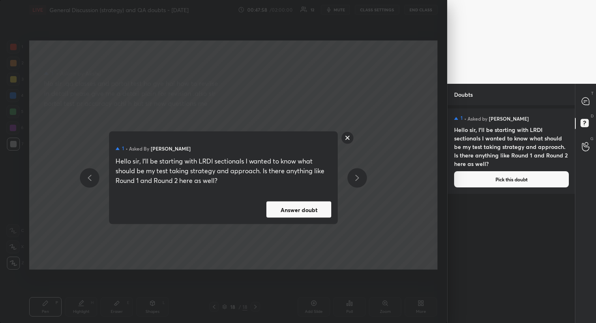
click at [305, 208] on button "Answer doubt" at bounding box center [298, 210] width 65 height 16
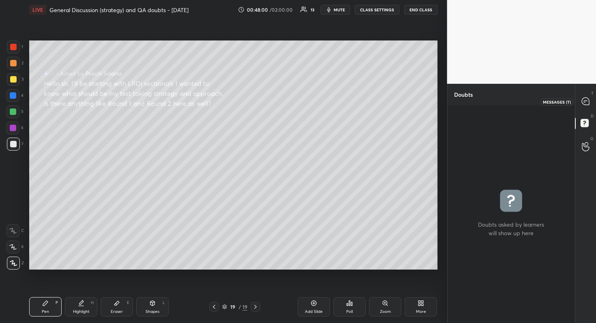
click at [587, 103] on icon at bounding box center [584, 101] width 7 height 7
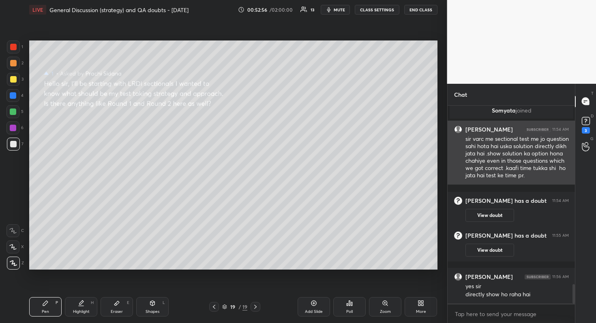
scroll to position [1834, 0]
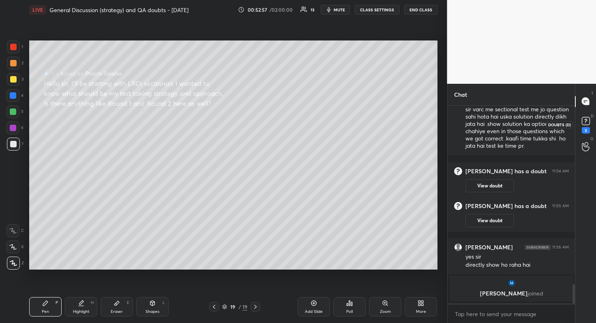
click at [588, 117] on icon at bounding box center [585, 121] width 12 height 12
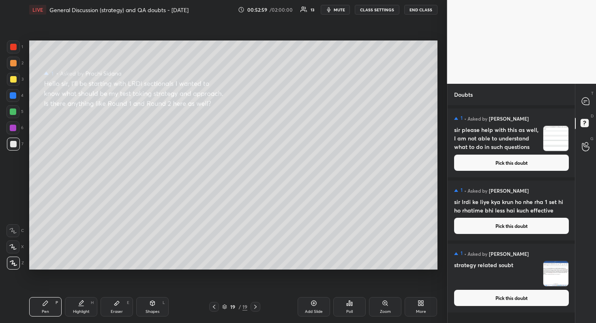
click at [512, 288] on button "Pick this doubt" at bounding box center [511, 298] width 115 height 16
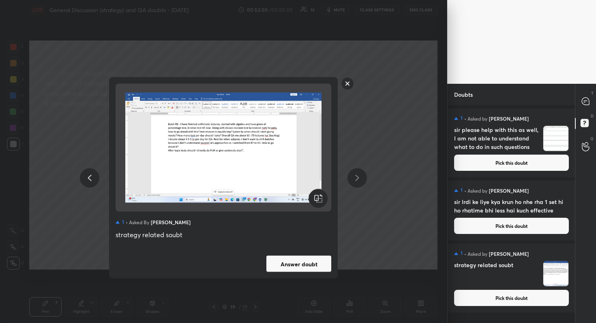
click at [289, 263] on button "Answer doubt" at bounding box center [298, 264] width 65 height 16
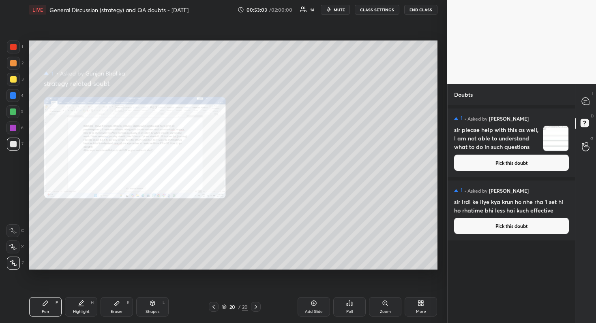
click at [519, 224] on button "Pick this doubt" at bounding box center [511, 226] width 115 height 16
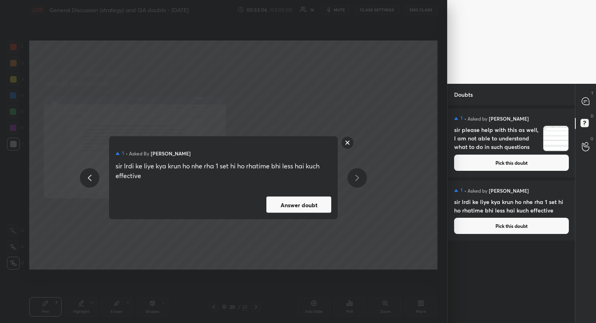
click at [307, 201] on button "Answer doubt" at bounding box center [298, 205] width 65 height 16
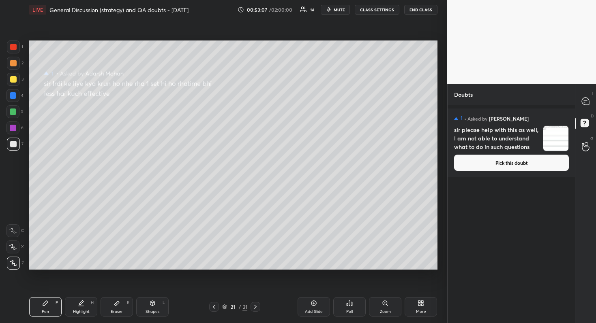
click at [519, 158] on button "Pick this doubt" at bounding box center [511, 163] width 115 height 16
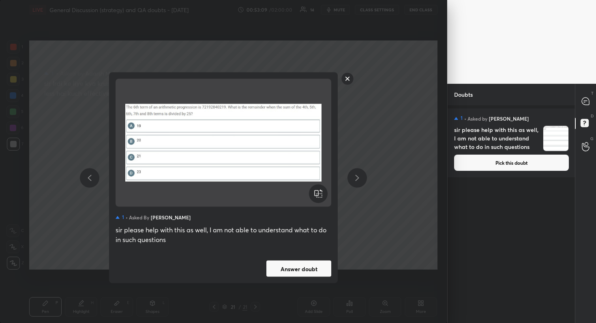
click at [294, 268] on button "Answer doubt" at bounding box center [298, 269] width 65 height 16
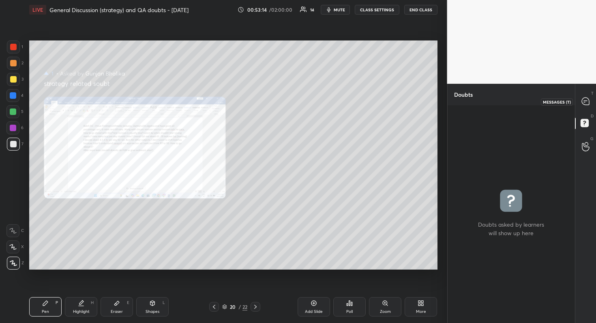
click at [582, 102] on icon at bounding box center [584, 101] width 7 height 7
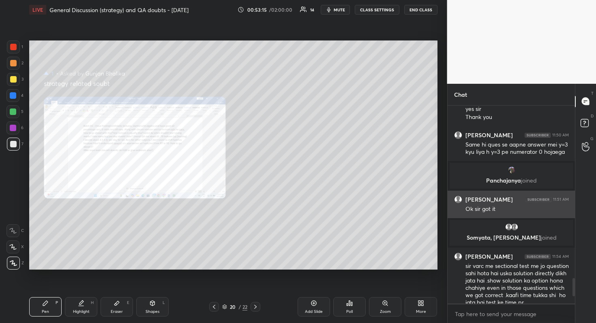
scroll to position [1952, 0]
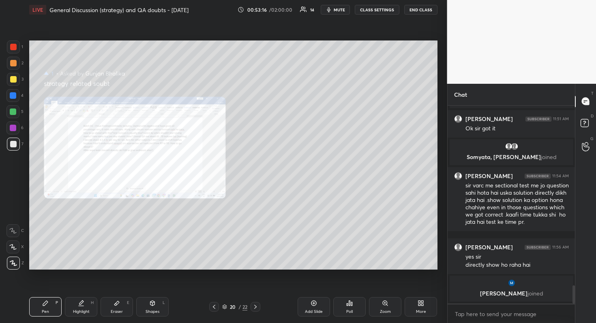
click at [382, 288] on div "Zoom" at bounding box center [385, 306] width 32 height 19
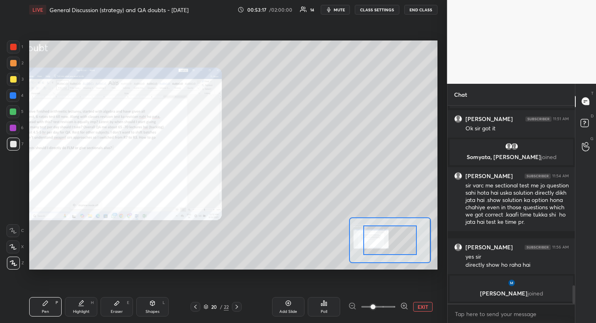
click at [382, 288] on span at bounding box center [378, 307] width 34 height 12
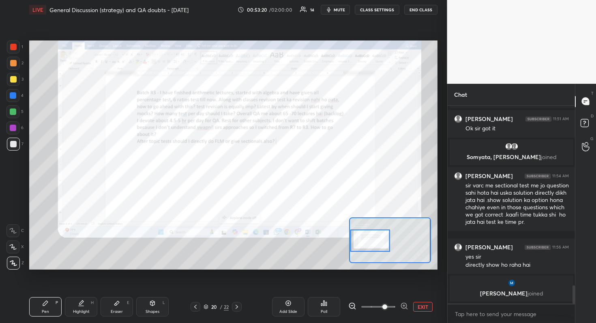
drag, startPoint x: 389, startPoint y: 239, endPoint x: 365, endPoint y: 240, distance: 23.9
click at [365, 240] on div at bounding box center [370, 241] width 40 height 22
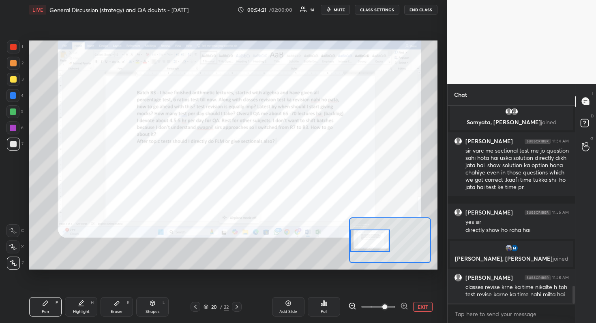
click at [372, 244] on div at bounding box center [389, 241] width 81 height 46
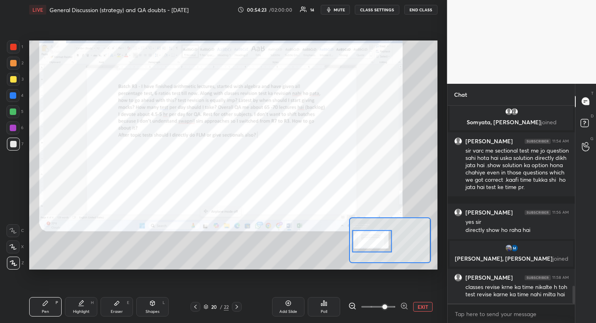
click at [371, 241] on div at bounding box center [372, 242] width 40 height 22
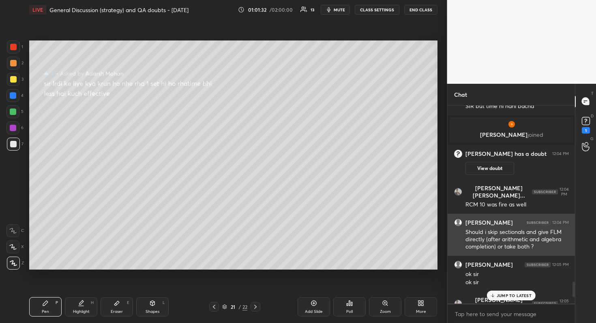
scroll to position [2263, 0]
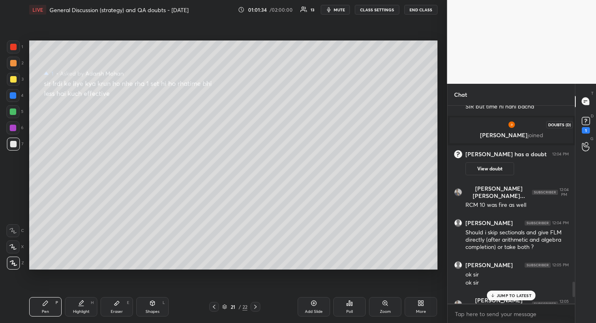
click at [591, 119] on icon at bounding box center [585, 121] width 12 height 12
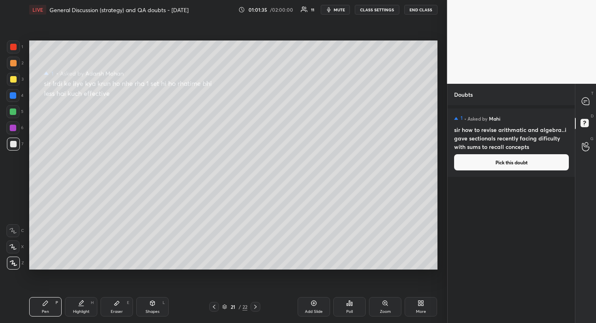
click at [505, 161] on button "Pick this doubt" at bounding box center [511, 162] width 115 height 16
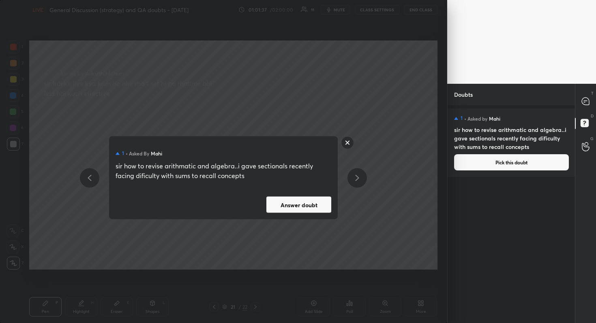
click at [282, 210] on button "Answer doubt" at bounding box center [298, 205] width 65 height 16
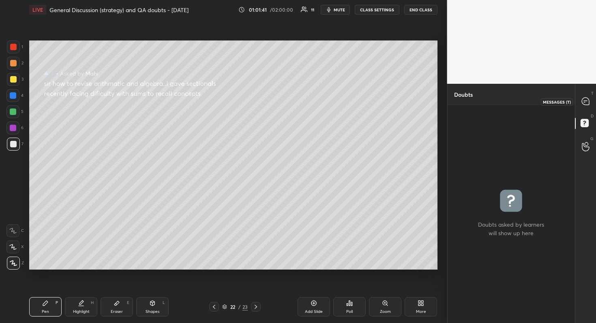
click at [590, 96] on div at bounding box center [585, 101] width 16 height 15
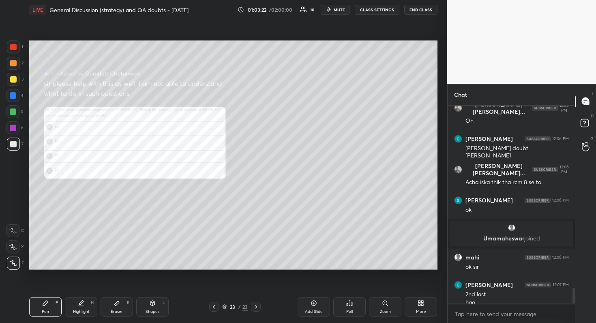
scroll to position [2315, 0]
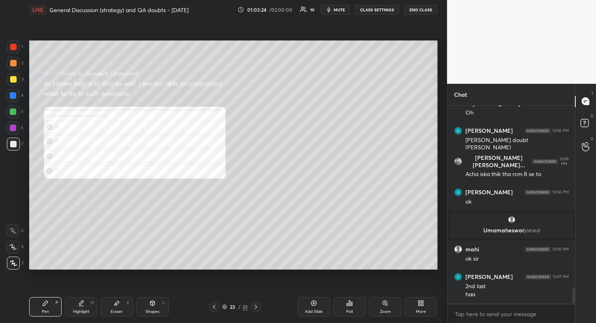
click at [388, 288] on div "Zoom" at bounding box center [385, 312] width 11 height 4
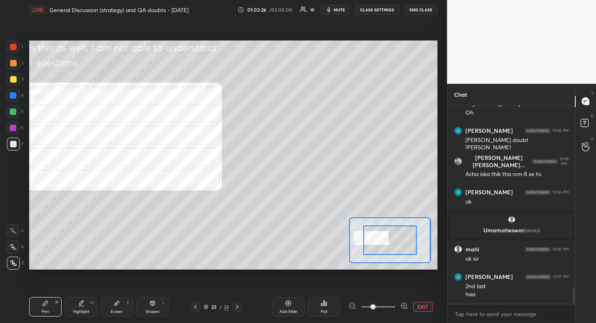
click at [375, 288] on span at bounding box center [372, 307] width 5 height 5
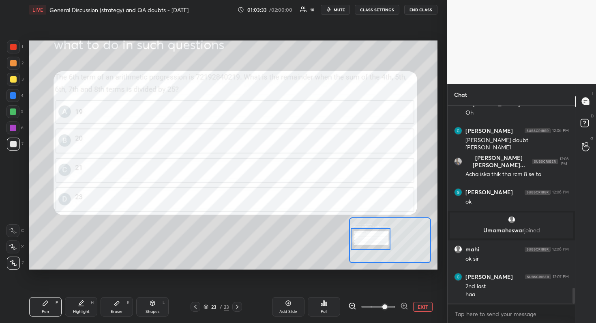
drag, startPoint x: 383, startPoint y: 239, endPoint x: 364, endPoint y: 238, distance: 19.5
click at [364, 238] on div at bounding box center [370, 239] width 40 height 22
click at [15, 127] on div at bounding box center [13, 128] width 6 height 6
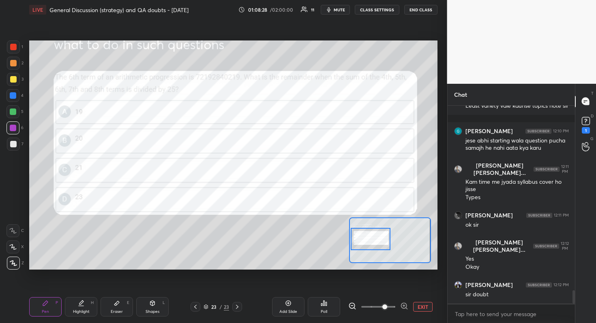
scroll to position [2766, 0]
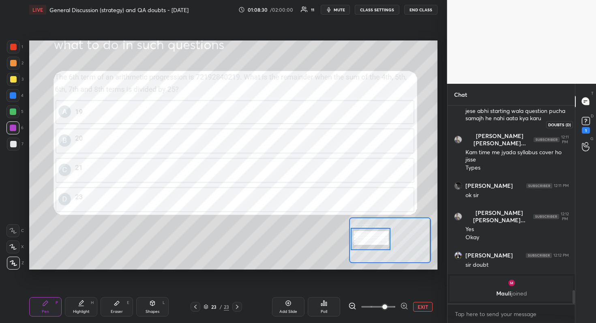
click at [583, 119] on rect at bounding box center [585, 121] width 8 height 8
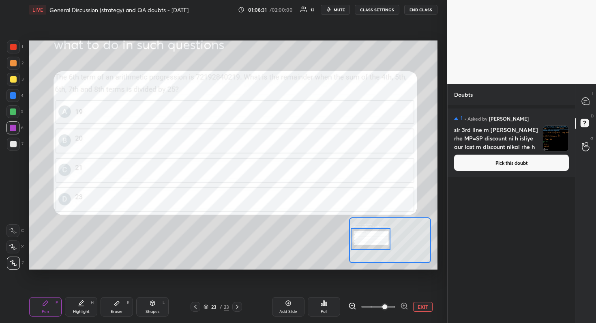
click at [513, 162] on button "Pick this doubt" at bounding box center [511, 163] width 115 height 16
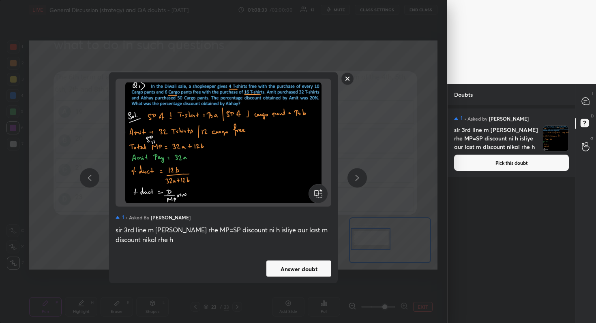
click at [308, 274] on button "Answer doubt" at bounding box center [298, 269] width 65 height 16
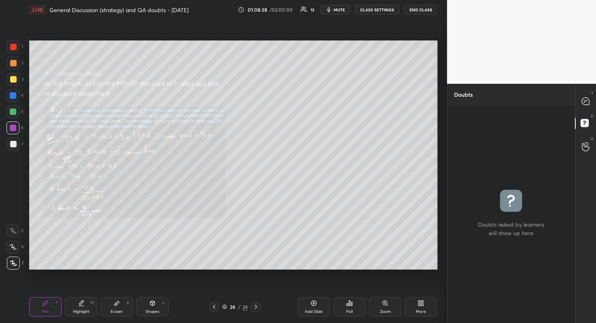
click at [383, 288] on icon at bounding box center [384, 303] width 4 height 4
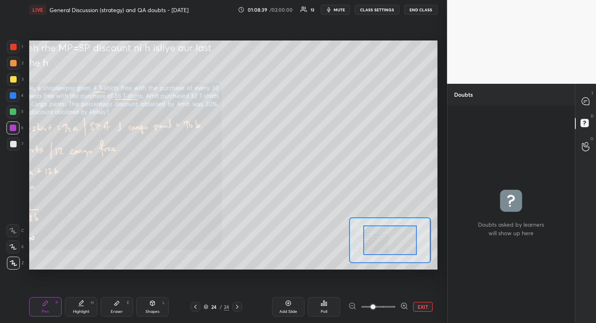
click at [375, 288] on span at bounding box center [372, 307] width 5 height 5
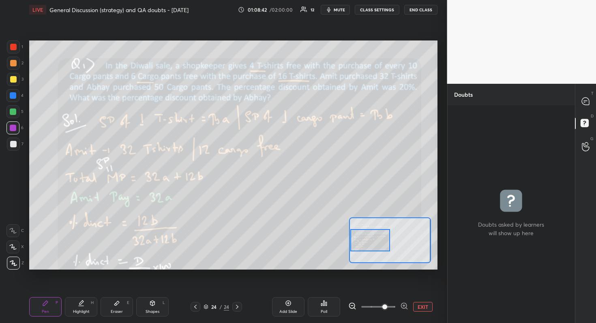
drag, startPoint x: 385, startPoint y: 243, endPoint x: 363, endPoint y: 243, distance: 21.9
click at [363, 243] on div at bounding box center [370, 240] width 40 height 22
click at [590, 99] on div at bounding box center [585, 101] width 16 height 15
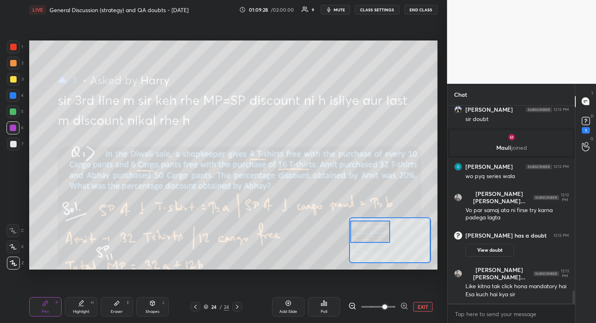
scroll to position [2812, 0]
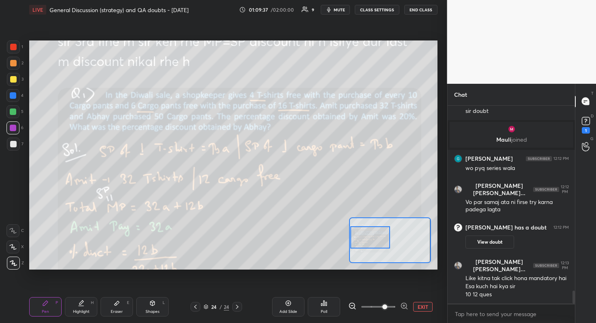
drag, startPoint x: 370, startPoint y: 237, endPoint x: 365, endPoint y: 234, distance: 5.6
click at [365, 234] on div at bounding box center [370, 237] width 40 height 22
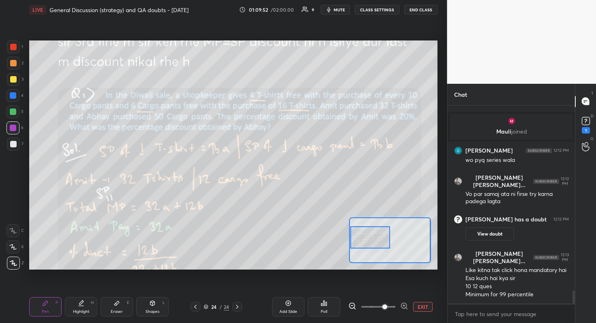
scroll to position [2854, 0]
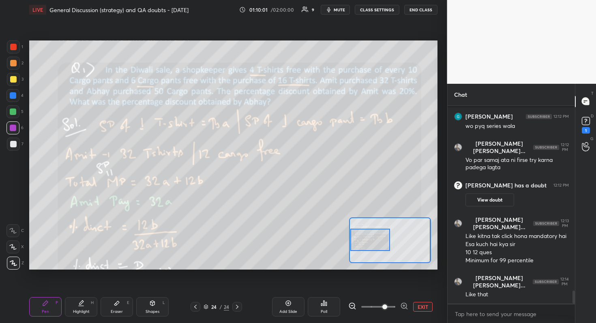
drag, startPoint x: 376, startPoint y: 243, endPoint x: 372, endPoint y: 246, distance: 4.3
click at [373, 246] on div at bounding box center [370, 240] width 40 height 22
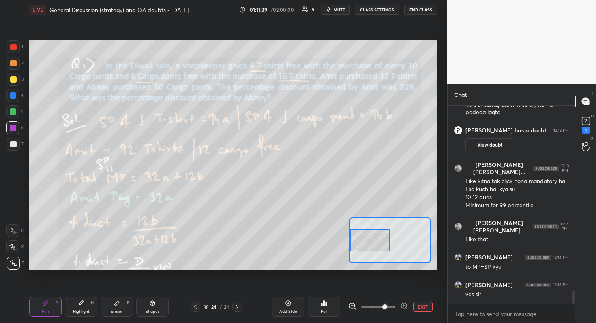
scroll to position [2944, 0]
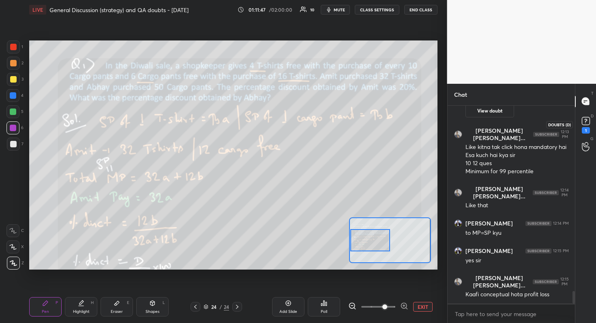
click at [584, 120] on rect at bounding box center [585, 121] width 8 height 8
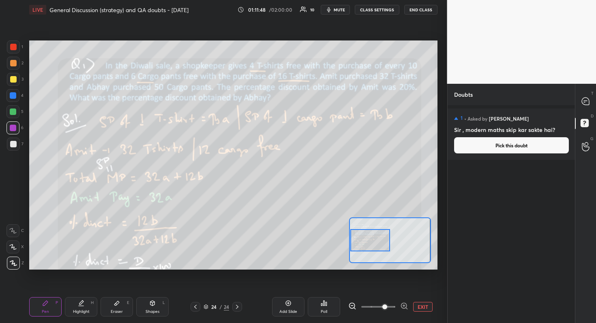
click at [518, 146] on button "Pick this doubt" at bounding box center [511, 145] width 115 height 16
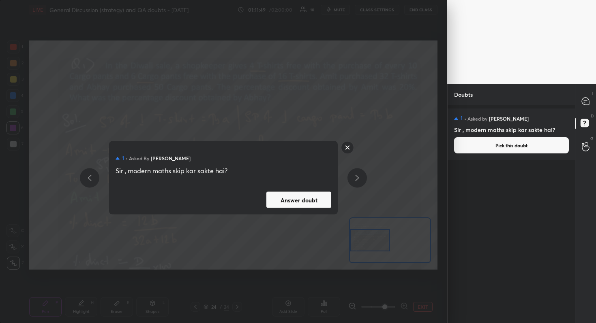
click at [310, 205] on button "Answer doubt" at bounding box center [298, 200] width 65 height 16
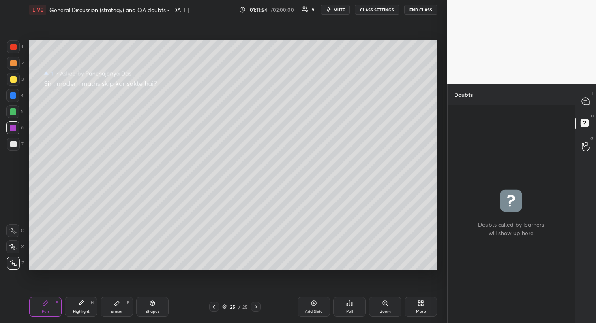
click at [392, 288] on div "Zoom" at bounding box center [385, 306] width 32 height 19
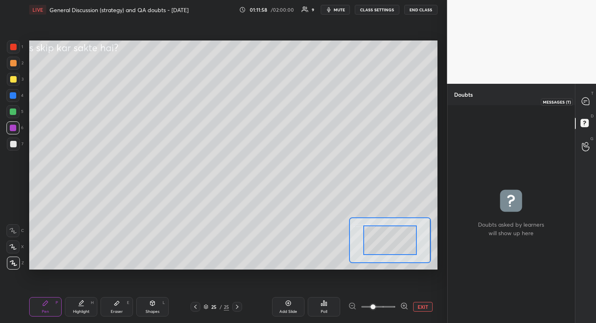
click at [586, 101] on icon at bounding box center [584, 101] width 3 height 0
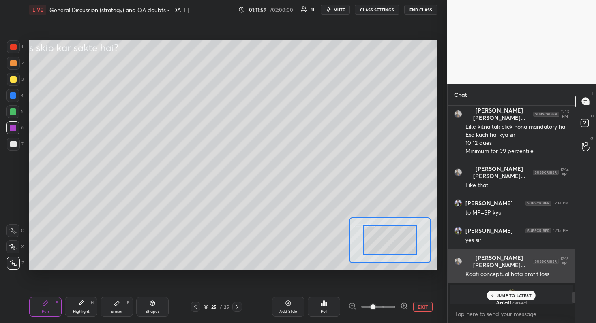
scroll to position [3260, 0]
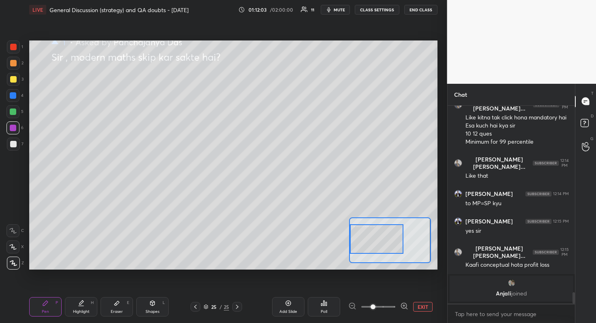
click at [331, 240] on div "Setting up your live class Poll for secs No correct answer Start poll" at bounding box center [233, 155] width 408 height 229
drag, startPoint x: 389, startPoint y: 242, endPoint x: 383, endPoint y: 239, distance: 7.1
click at [383, 239] on div at bounding box center [376, 236] width 53 height 30
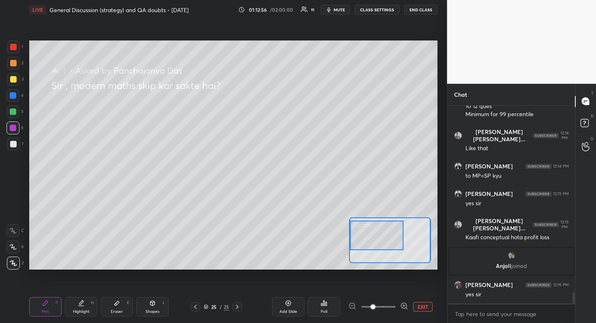
scroll to position [3315, 0]
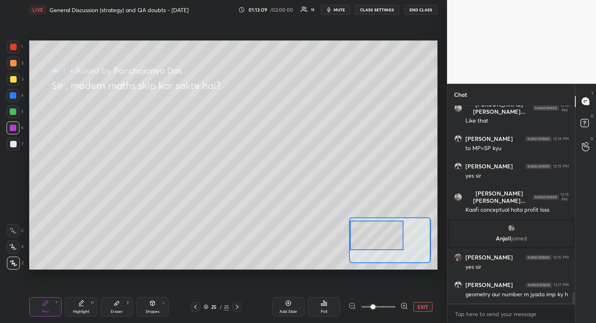
click at [12, 143] on div at bounding box center [13, 144] width 6 height 6
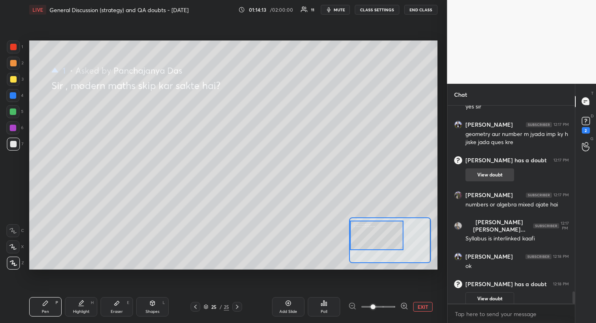
scroll to position [3024, 0]
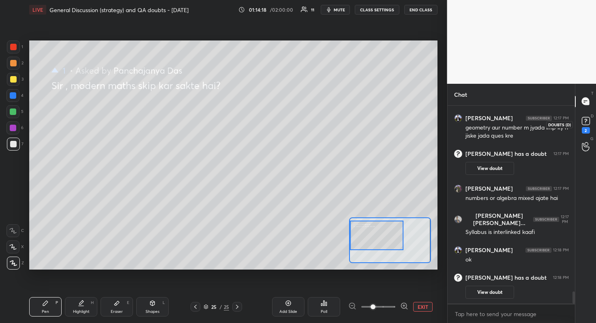
click at [585, 127] on div "2" at bounding box center [585, 130] width 8 height 6
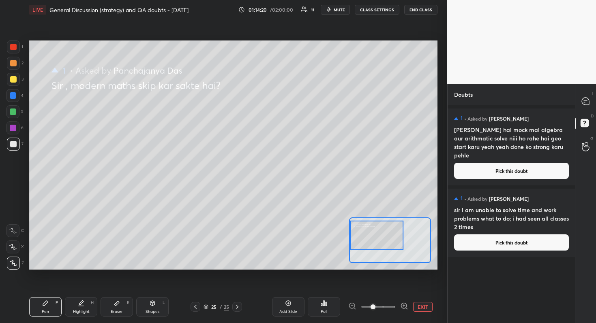
click at [505, 243] on button "Pick this doubt" at bounding box center [511, 243] width 115 height 16
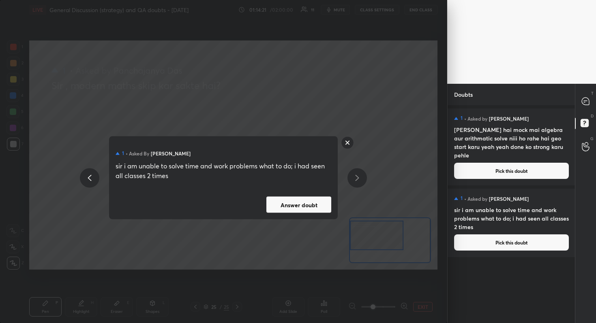
click at [309, 204] on button "Answer doubt" at bounding box center [298, 205] width 65 height 16
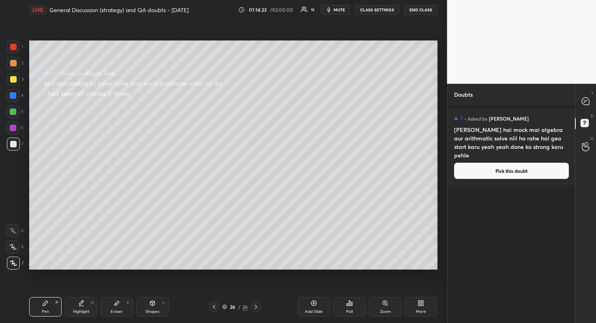
click at [523, 173] on button "Pick this doubt" at bounding box center [511, 171] width 115 height 16
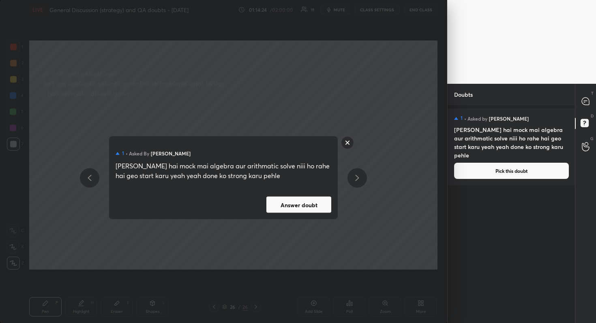
click at [315, 209] on button "Answer doubt" at bounding box center [298, 205] width 65 height 16
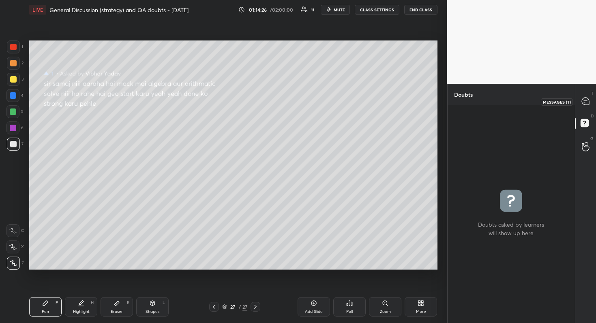
click at [584, 99] on icon at bounding box center [584, 101] width 7 height 7
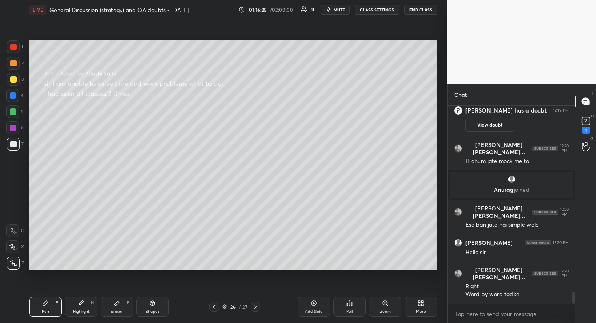
scroll to position [3129, 0]
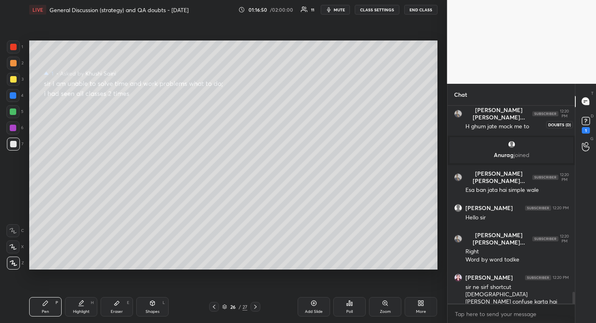
click at [588, 122] on rect at bounding box center [585, 121] width 8 height 8
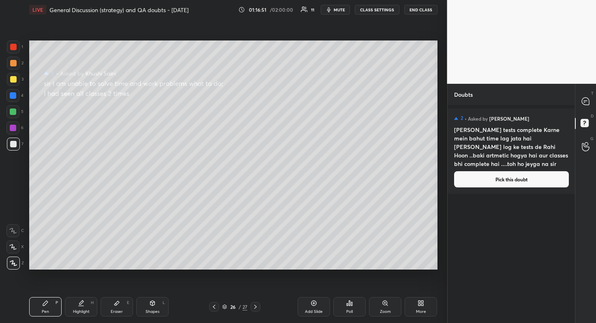
click at [521, 177] on button "Pick this doubt" at bounding box center [511, 179] width 115 height 16
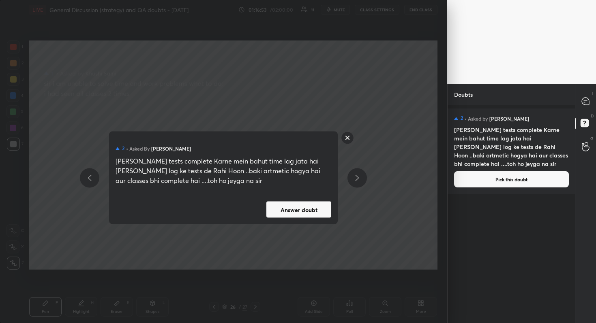
click at [292, 210] on button "Answer doubt" at bounding box center [298, 210] width 65 height 16
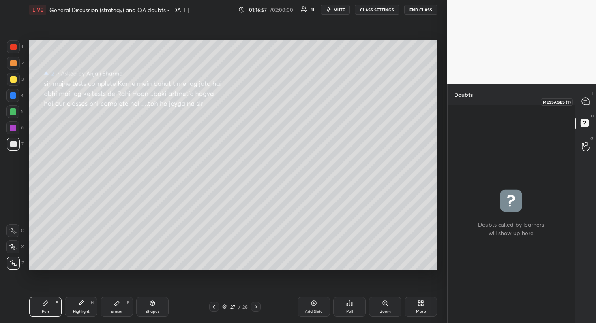
click at [582, 99] on icon at bounding box center [584, 101] width 7 height 7
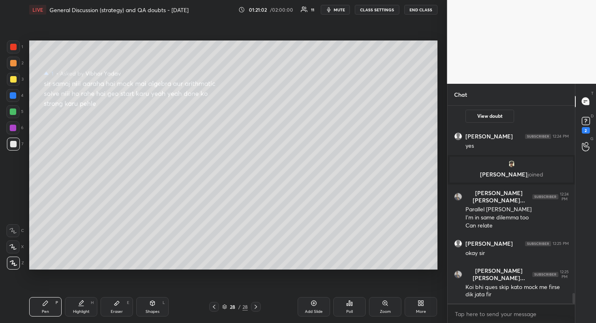
scroll to position [3555, 0]
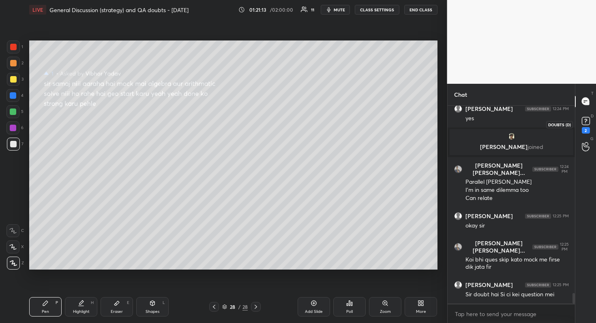
click at [586, 120] on icon at bounding box center [585, 120] width 3 height 3
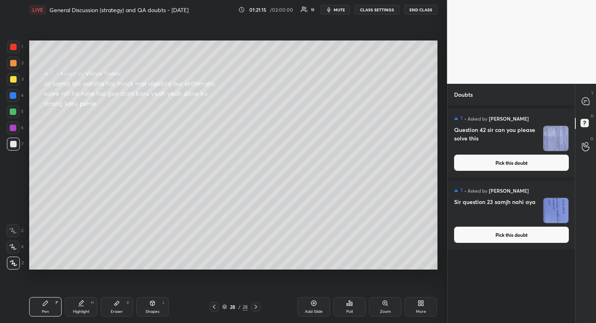
click at [502, 235] on button "Pick this doubt" at bounding box center [511, 235] width 115 height 16
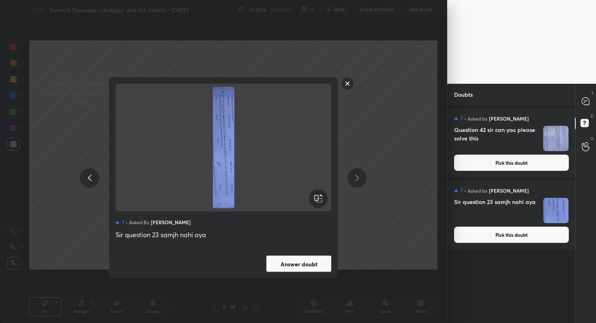
click at [308, 264] on button "Answer doubt" at bounding box center [298, 264] width 65 height 16
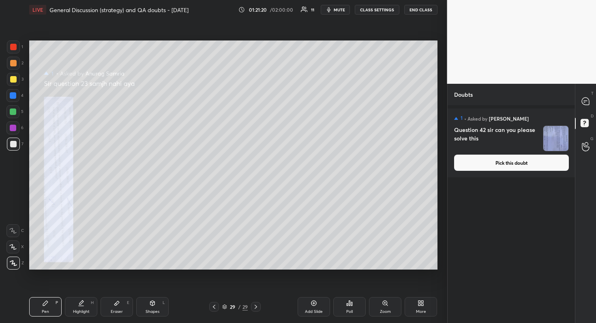
click at [508, 157] on button "Pick this doubt" at bounding box center [511, 163] width 115 height 16
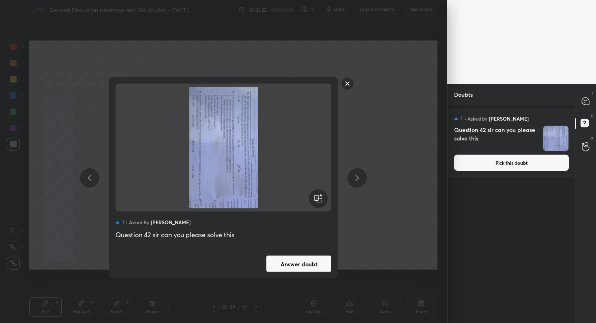
click at [321, 197] on icon at bounding box center [318, 199] width 10 height 10
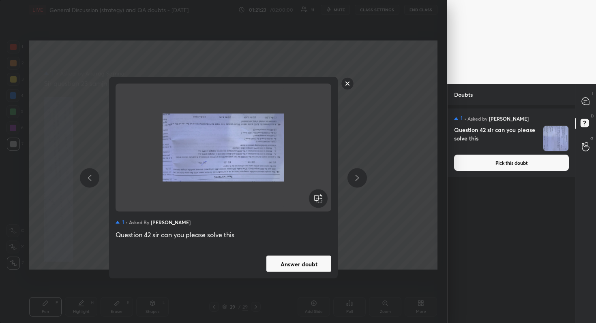
click at [321, 197] on icon at bounding box center [318, 199] width 10 height 10
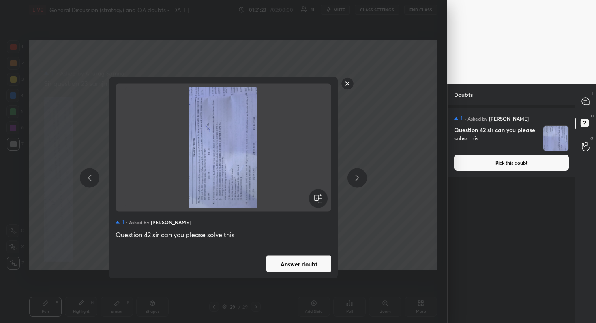
click at [321, 197] on icon at bounding box center [318, 199] width 10 height 10
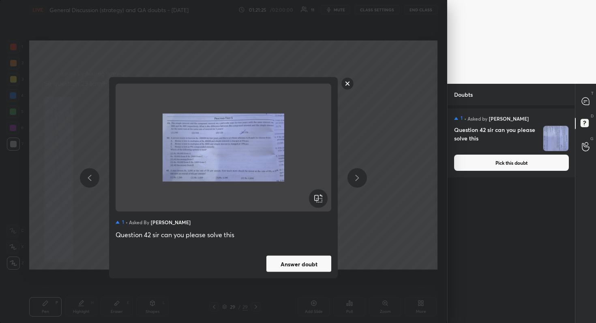
click at [301, 268] on button "Answer doubt" at bounding box center [298, 264] width 65 height 16
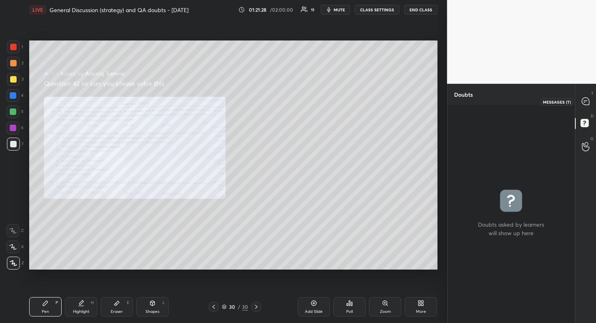
click at [588, 101] on icon at bounding box center [584, 101] width 7 height 7
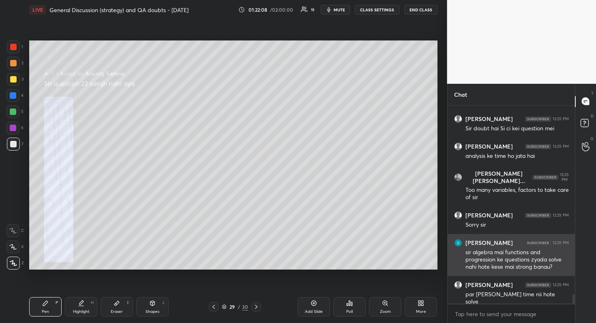
scroll to position [4006, 0]
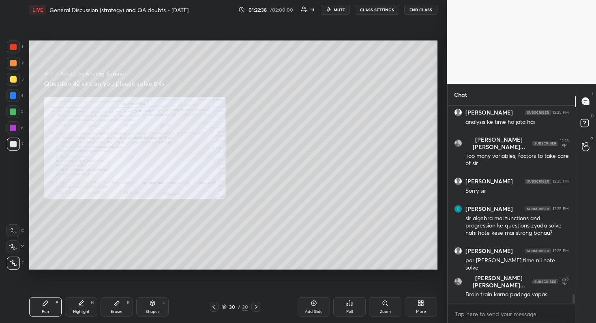
click at [388, 288] on div "Zoom" at bounding box center [385, 312] width 11 height 4
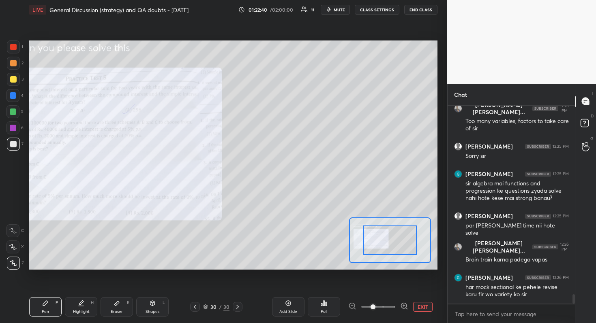
scroll to position [4076, 0]
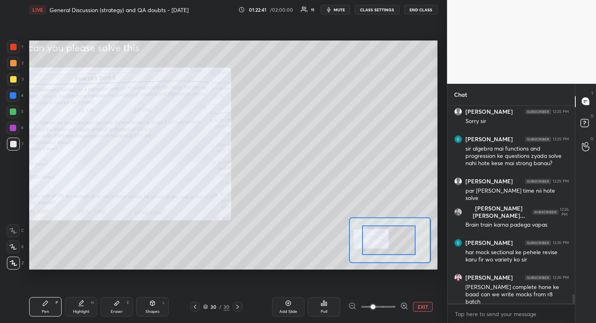
drag, startPoint x: 387, startPoint y: 241, endPoint x: 363, endPoint y: 241, distance: 23.1
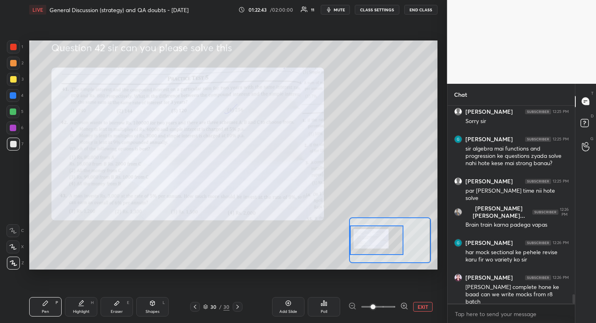
drag, startPoint x: 363, startPoint y: 241, endPoint x: 351, endPoint y: 241, distance: 12.2
click at [351, 241] on div at bounding box center [376, 241] width 53 height 30
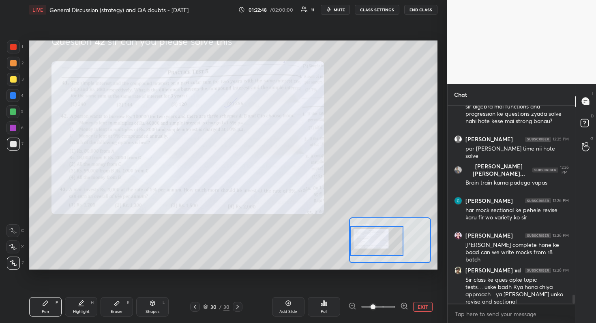
click at [352, 242] on div at bounding box center [376, 241] width 53 height 30
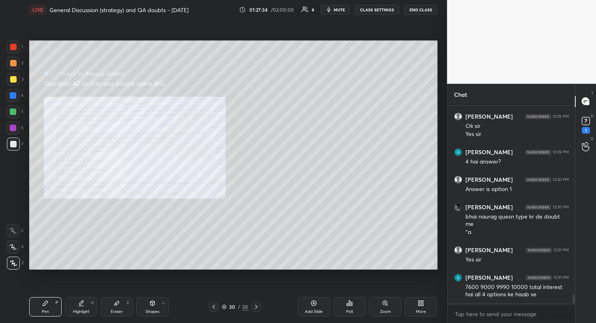
scroll to position [3985, 0]
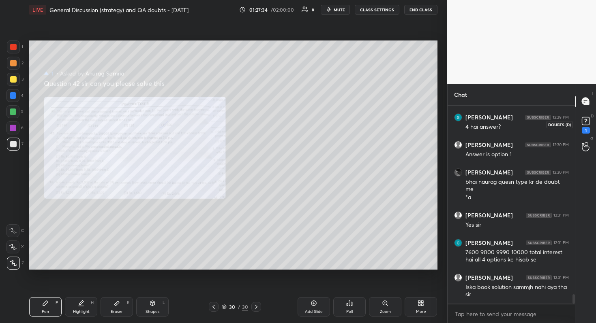
click at [592, 124] on div "1" at bounding box center [585, 124] width 16 height 15
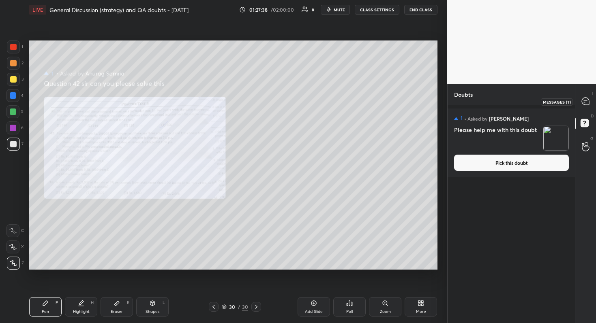
click at [586, 104] on icon at bounding box center [584, 101] width 7 height 7
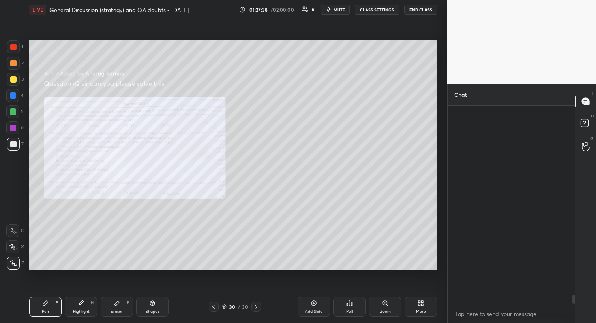
scroll to position [196, 125]
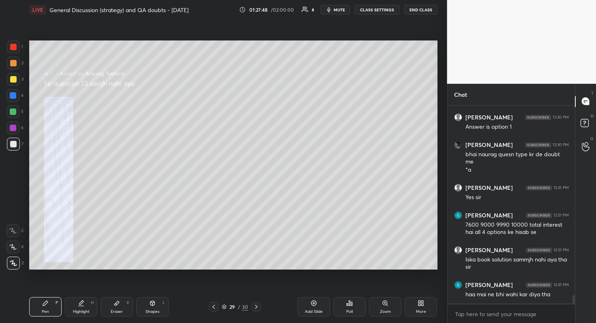
click at [385, 288] on div "Zoom" at bounding box center [385, 306] width 32 height 19
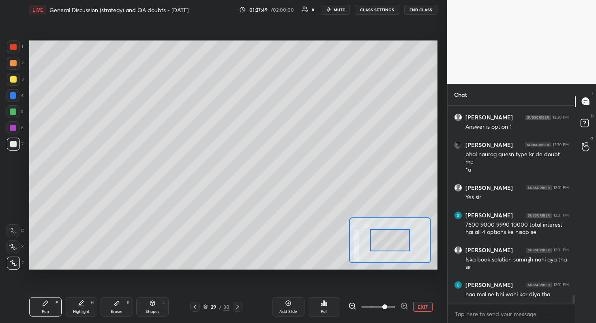
click at [385, 288] on span at bounding box center [378, 307] width 34 height 12
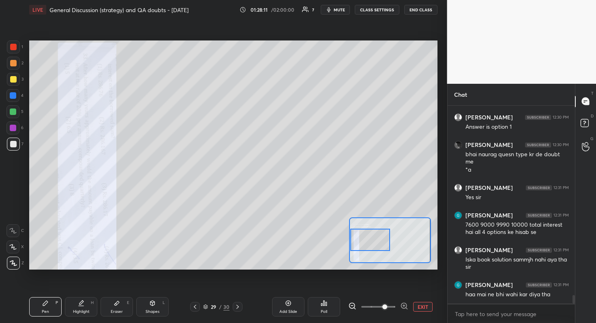
click at [329, 240] on div "Setting up your live class Poll for secs No correct answer Start poll" at bounding box center [233, 155] width 408 height 229
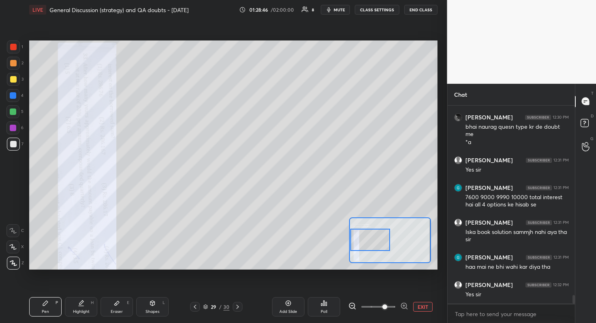
scroll to position [4397, 0]
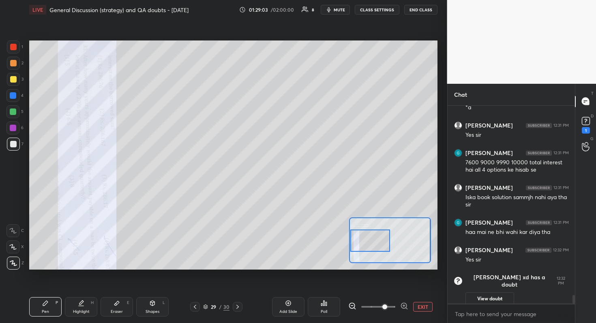
drag, startPoint x: 374, startPoint y: 236, endPoint x: 369, endPoint y: 234, distance: 5.8
click at [367, 235] on div at bounding box center [370, 241] width 40 height 22
click at [372, 245] on div at bounding box center [370, 243] width 40 height 22
click at [373, 248] on div at bounding box center [370, 241] width 40 height 22
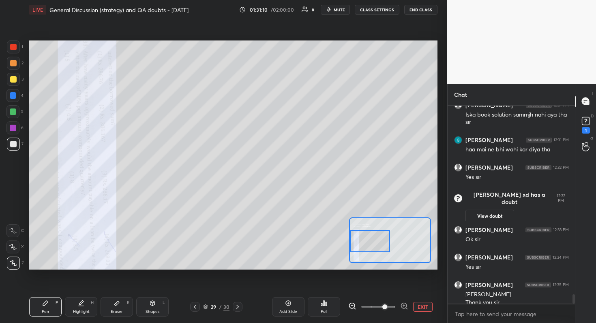
scroll to position [4019, 0]
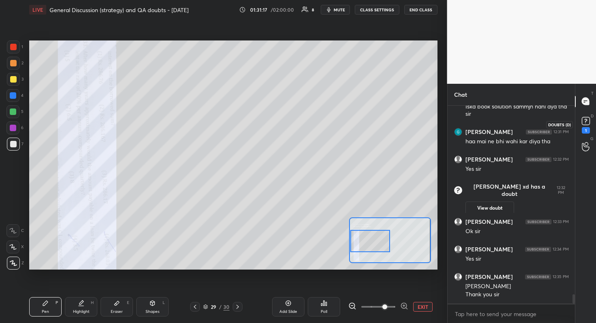
click at [589, 122] on rect at bounding box center [585, 121] width 8 height 8
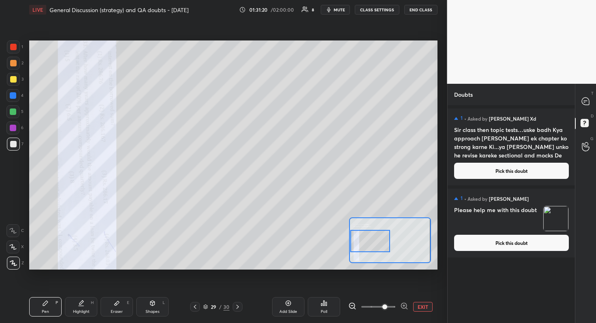
click at [518, 170] on button "Pick this doubt" at bounding box center [511, 171] width 115 height 16
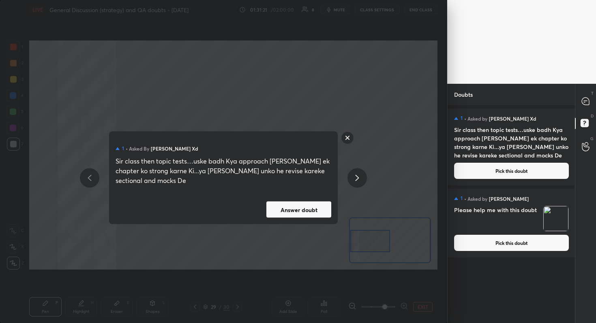
click at [298, 211] on button "Answer doubt" at bounding box center [298, 210] width 65 height 16
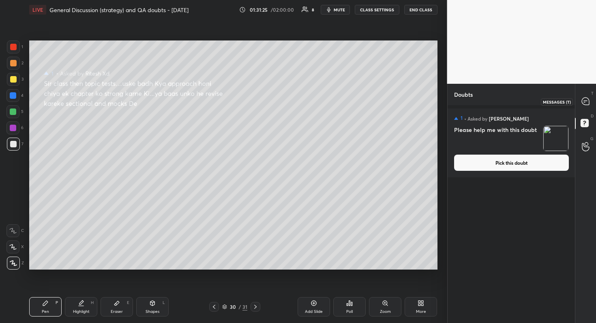
click at [580, 102] on div at bounding box center [585, 101] width 16 height 15
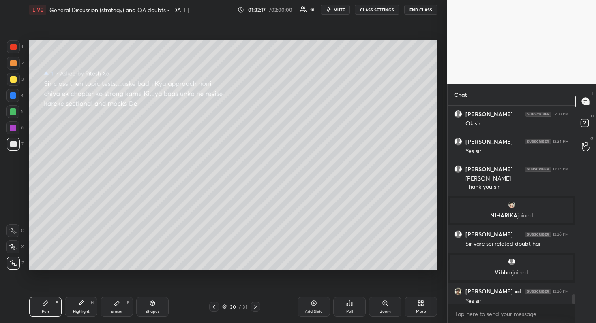
scroll to position [4048, 0]
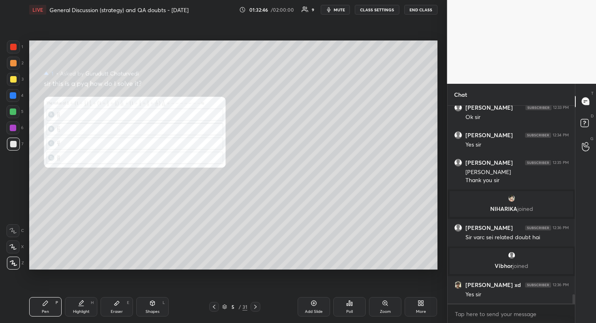
click at [147, 288] on div "Shapes" at bounding box center [152, 312] width 14 height 4
click at [121, 288] on div "Eraser" at bounding box center [117, 312] width 12 height 4
click at [51, 288] on div "Pen P" at bounding box center [45, 306] width 32 height 19
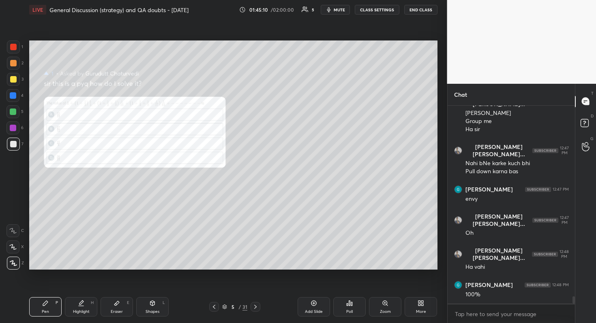
scroll to position [5069, 0]
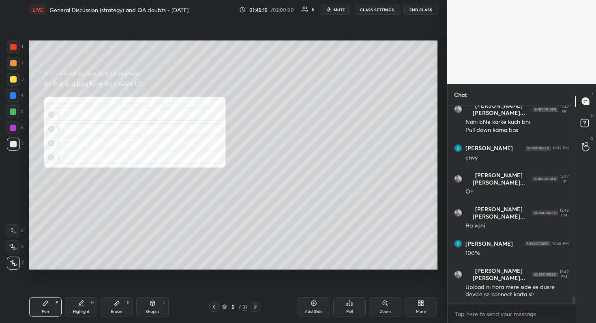
click at [387, 288] on div "Zoom" at bounding box center [385, 312] width 11 height 4
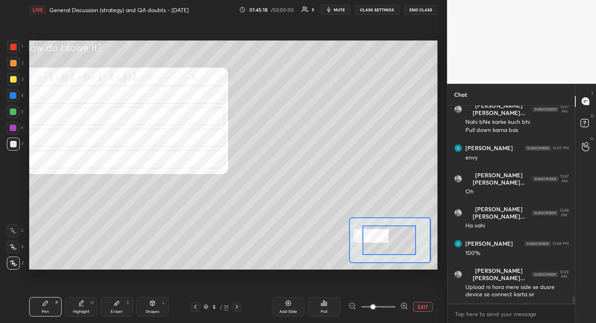
scroll to position [5104, 0]
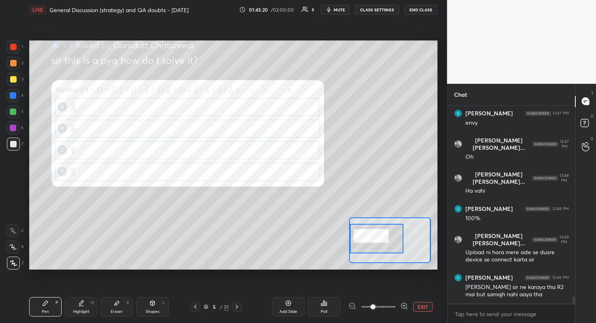
drag, startPoint x: 370, startPoint y: 237, endPoint x: 355, endPoint y: 236, distance: 15.5
click at [355, 236] on div at bounding box center [376, 239] width 53 height 30
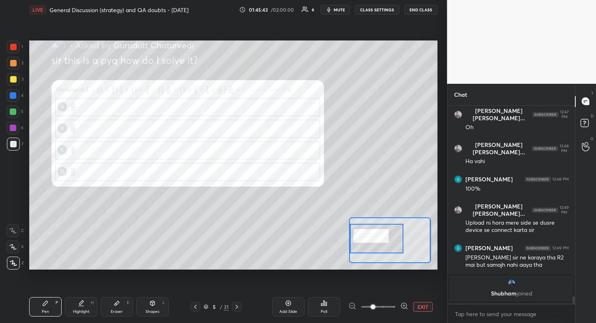
click at [13, 128] on div at bounding box center [13, 128] width 6 height 6
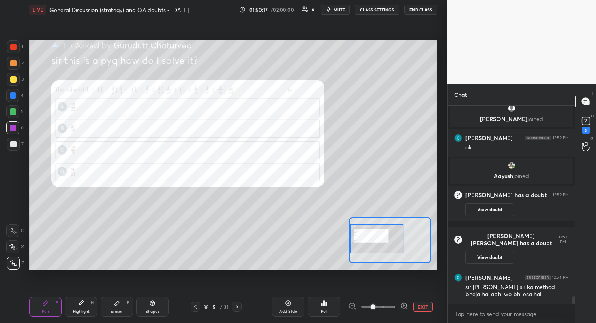
scroll to position [5057, 0]
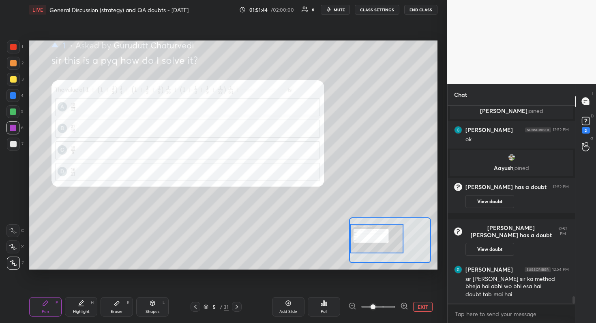
click at [16, 147] on div at bounding box center [13, 144] width 13 height 13
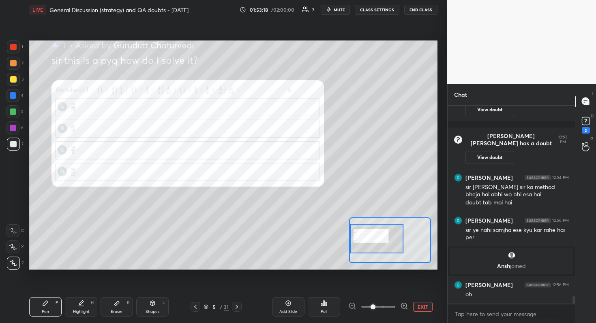
scroll to position [5036, 0]
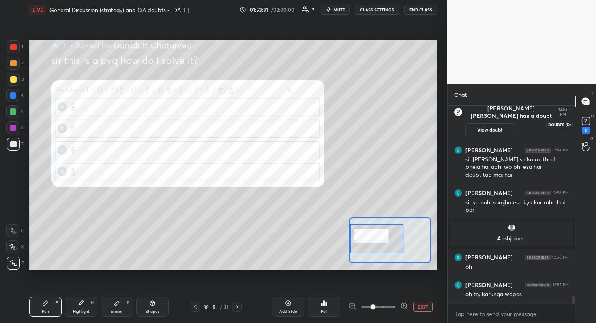
click at [587, 123] on rect at bounding box center [585, 121] width 8 height 8
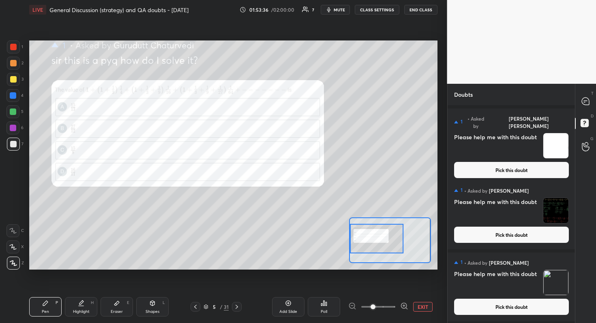
click at [529, 164] on button "Pick this doubt" at bounding box center [511, 170] width 115 height 16
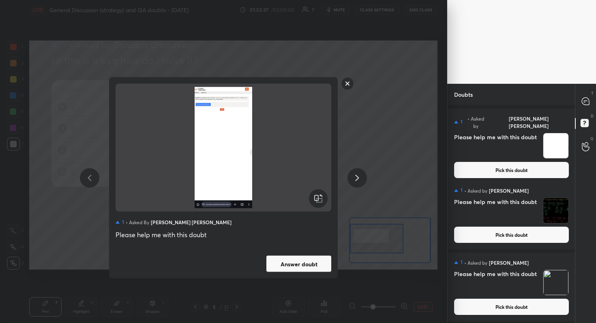
click at [306, 268] on button "Answer doubt" at bounding box center [298, 264] width 65 height 16
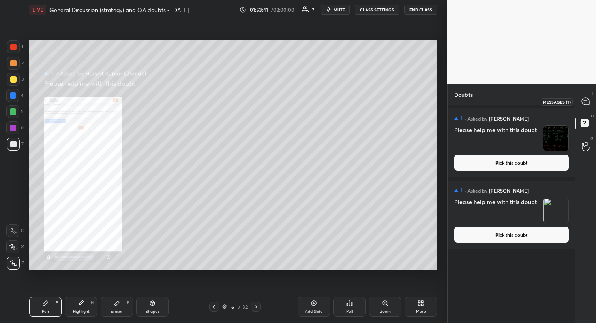
click at [584, 100] on icon at bounding box center [584, 101] width 7 height 7
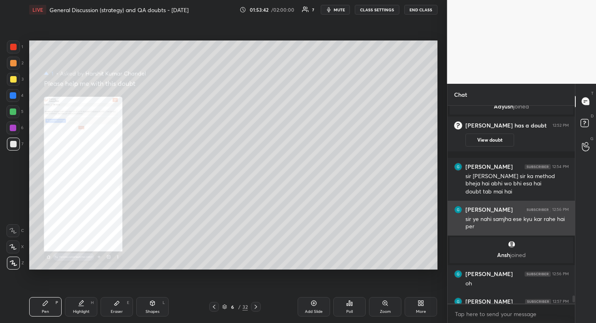
scroll to position [5331, 0]
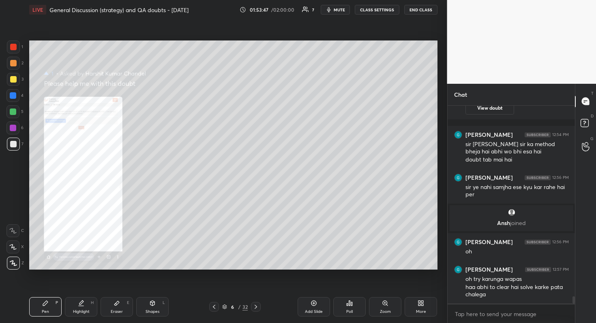
click at [383, 288] on div "Zoom" at bounding box center [385, 312] width 11 height 4
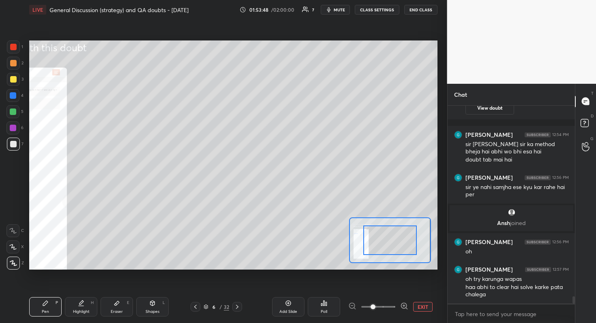
click at [382, 288] on span at bounding box center [378, 307] width 34 height 12
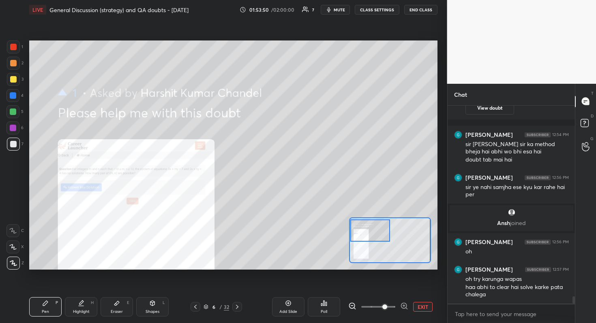
click at [313, 226] on div "Setting up your live class Poll for secs No correct answer Start poll" at bounding box center [233, 155] width 408 height 229
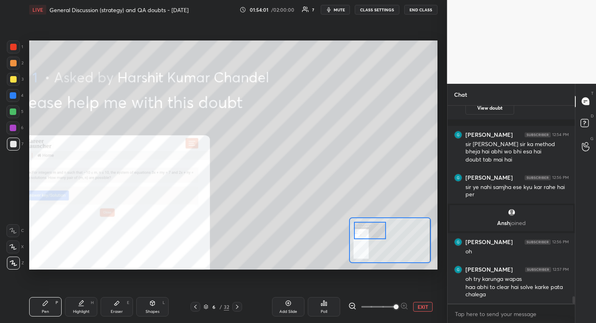
click at [393, 288] on span at bounding box center [395, 307] width 5 height 5
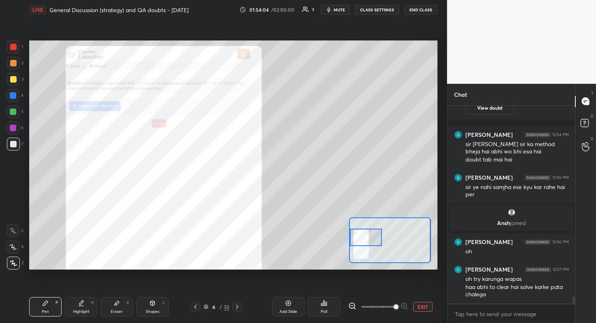
drag, startPoint x: 369, startPoint y: 231, endPoint x: 357, endPoint y: 237, distance: 14.0
click at [357, 237] on div at bounding box center [366, 238] width 32 height 18
click at [10, 128] on div at bounding box center [13, 128] width 6 height 6
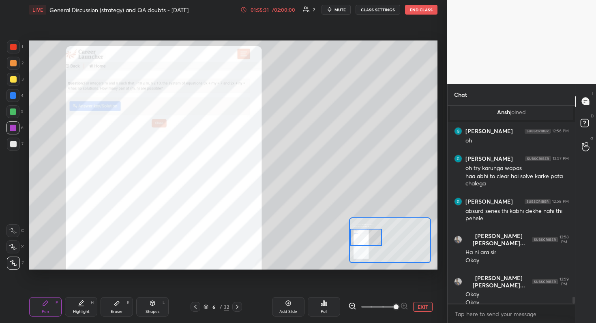
scroll to position [5450, 0]
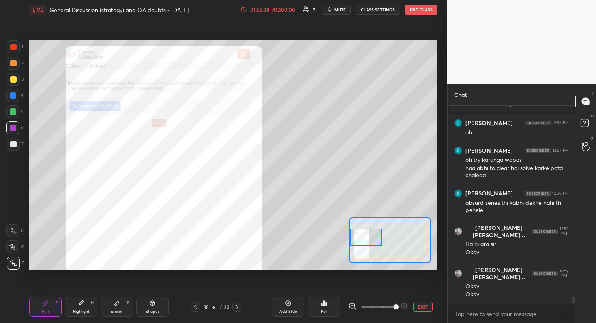
click at [284, 12] on div "/ 02:00:00" at bounding box center [283, 9] width 25 height 5
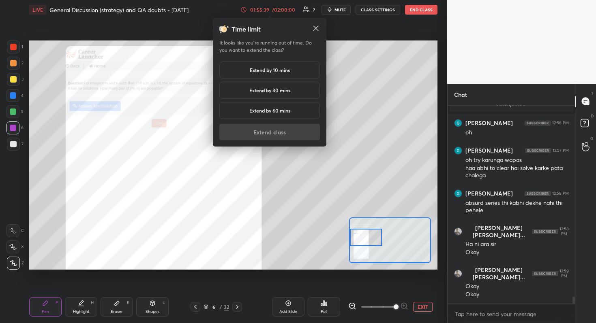
scroll to position [5480, 0]
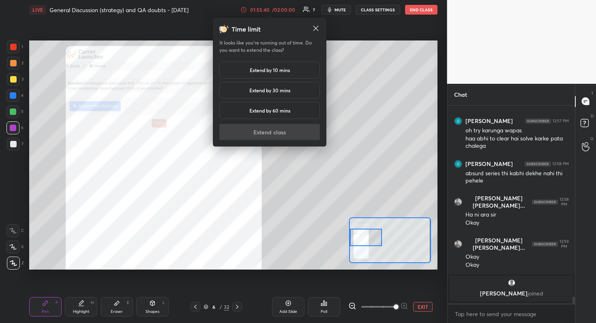
click at [280, 73] on h5 "Extend by 10 mins" at bounding box center [270, 69] width 40 height 7
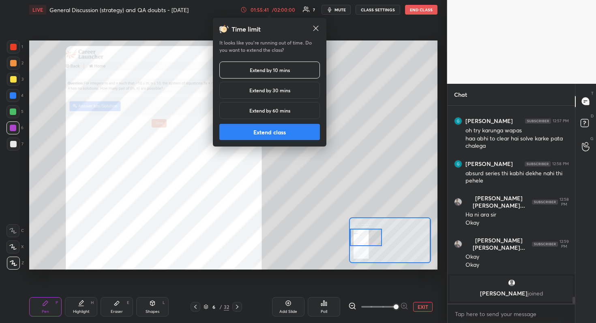
click at [283, 134] on button "Extend class" at bounding box center [269, 132] width 100 height 16
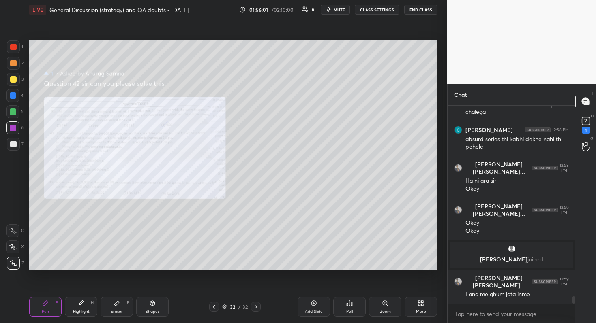
scroll to position [5096, 0]
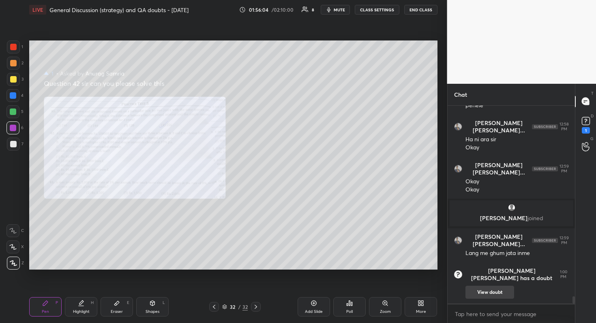
click at [495, 288] on button "View doubt" at bounding box center [489, 292] width 49 height 13
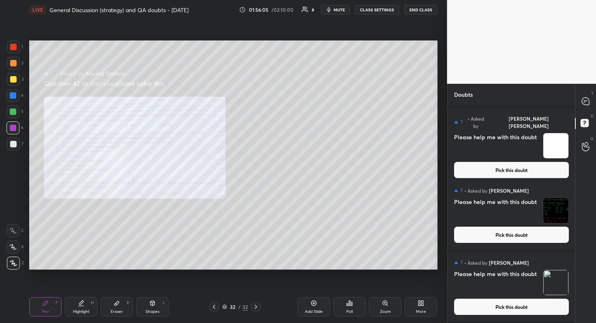
click at [516, 162] on button "Pick this doubt" at bounding box center [511, 170] width 115 height 16
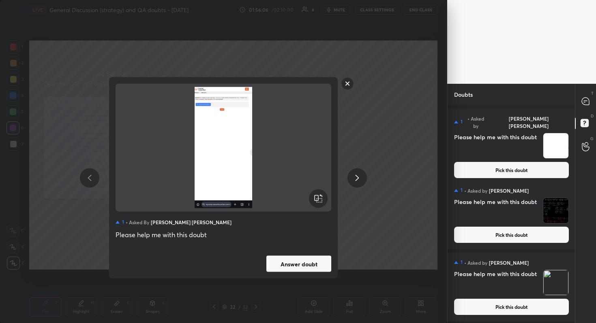
click at [292, 267] on button "Answer doubt" at bounding box center [298, 264] width 65 height 16
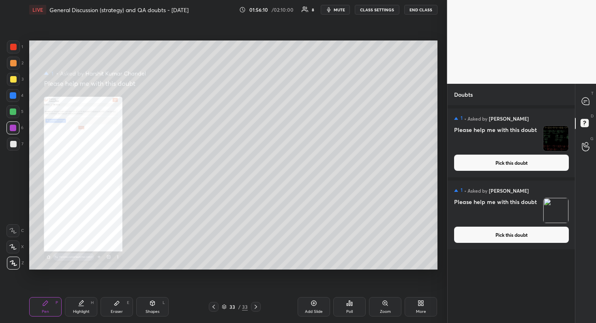
click at [389, 288] on div "Zoom" at bounding box center [385, 312] width 11 height 4
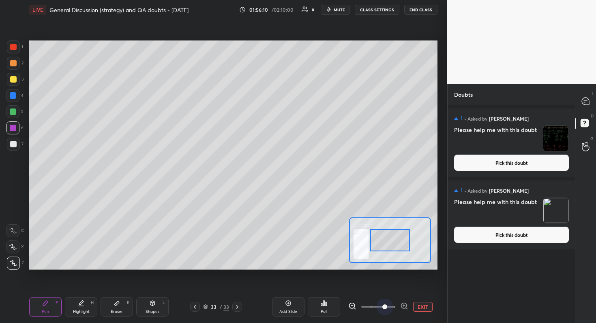
click at [389, 288] on span at bounding box center [378, 307] width 34 height 12
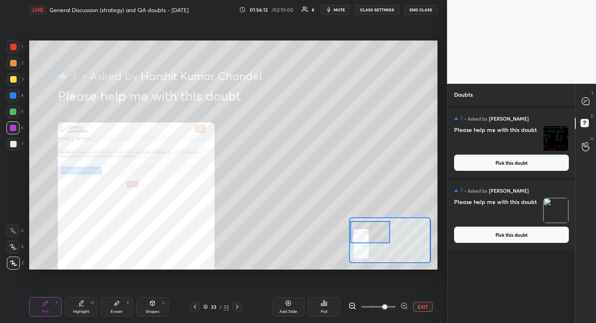
click at [326, 228] on div "Setting up your live class Poll for secs No correct answer Start poll" at bounding box center [233, 155] width 408 height 229
click at [420, 288] on button "EXIT" at bounding box center [422, 307] width 19 height 10
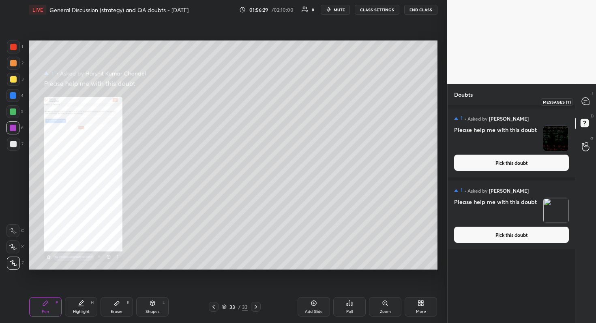
click at [586, 102] on icon at bounding box center [584, 101] width 7 height 7
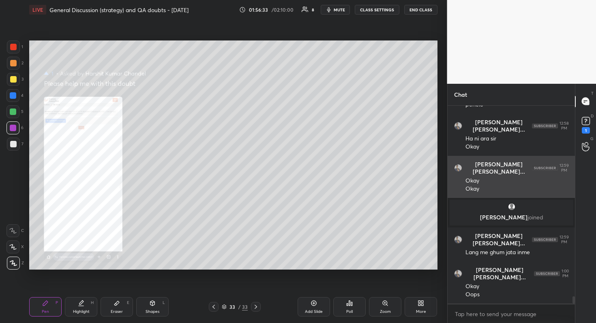
scroll to position [5261, 0]
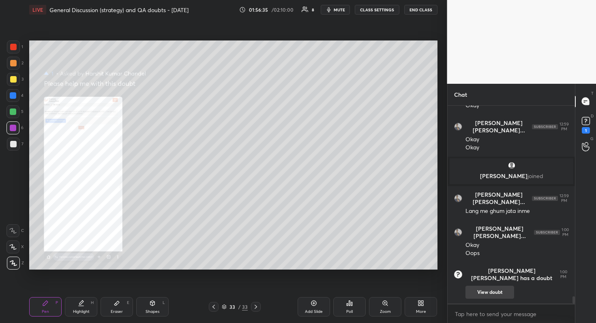
click at [486, 288] on button "View doubt" at bounding box center [489, 292] width 49 height 13
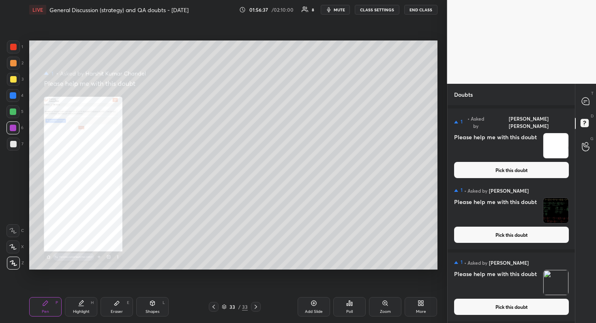
click at [509, 162] on button "Pick this doubt" at bounding box center [511, 170] width 115 height 16
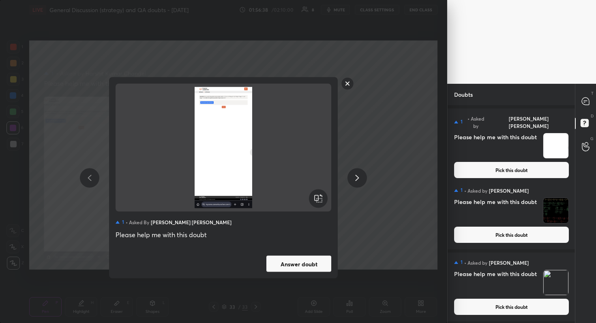
click at [291, 267] on button "Answer doubt" at bounding box center [298, 264] width 65 height 16
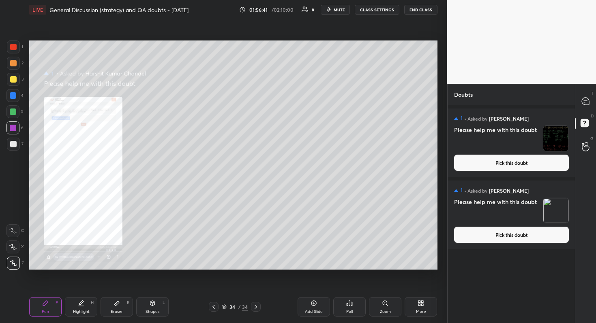
click at [391, 288] on div "Zoom" at bounding box center [385, 306] width 32 height 19
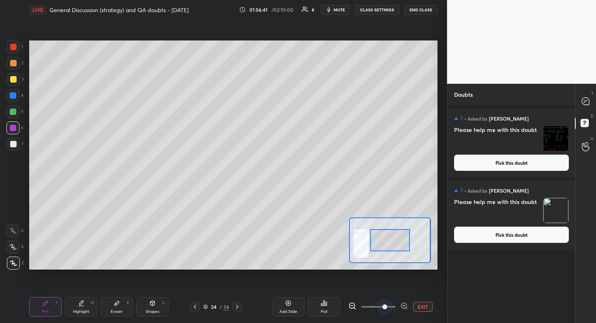
click at [389, 288] on span at bounding box center [378, 307] width 34 height 12
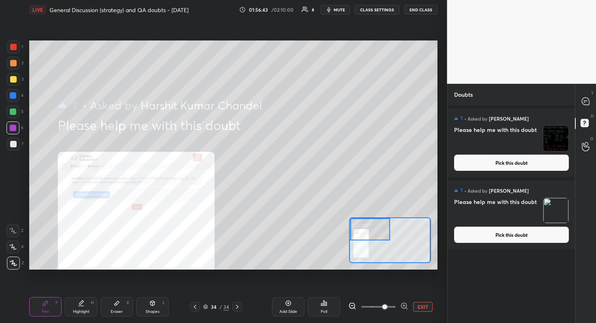
click at [329, 223] on div "Setting up your live class Poll for secs No correct answer Start poll" at bounding box center [233, 155] width 408 height 229
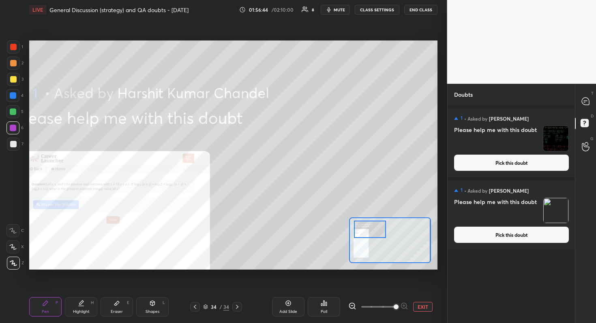
click at [393, 288] on span at bounding box center [395, 307] width 5 height 5
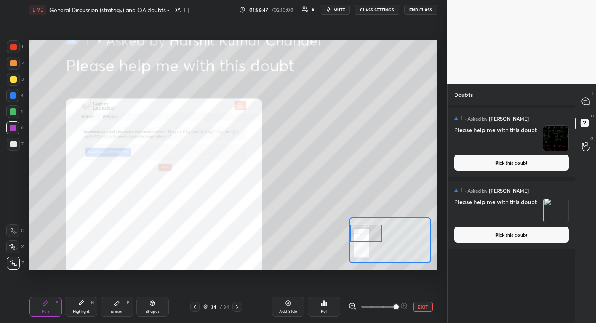
drag, startPoint x: 366, startPoint y: 233, endPoint x: 360, endPoint y: 237, distance: 7.9
click at [360, 237] on div at bounding box center [366, 234] width 32 height 18
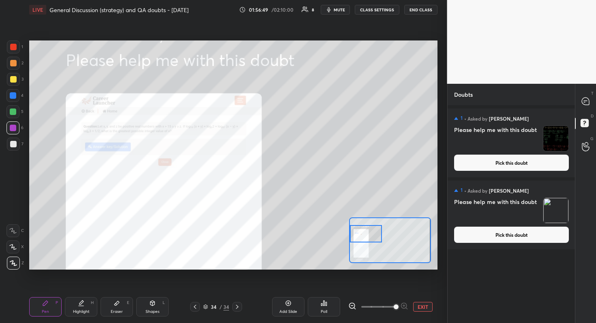
drag, startPoint x: 396, startPoint y: 305, endPoint x: 401, endPoint y: 305, distance: 4.9
click at [398, 288] on span at bounding box center [395, 307] width 5 height 5
click at [586, 102] on icon at bounding box center [584, 101] width 7 height 7
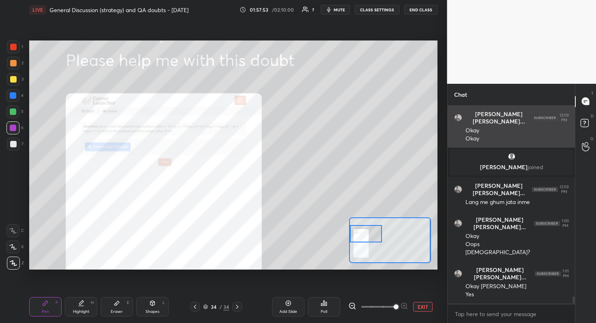
scroll to position [5297, 0]
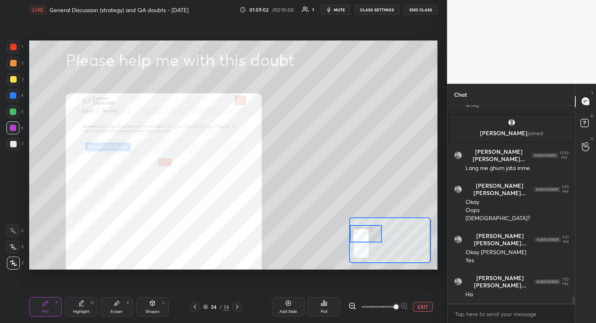
click at [13, 147] on div at bounding box center [13, 144] width 6 height 6
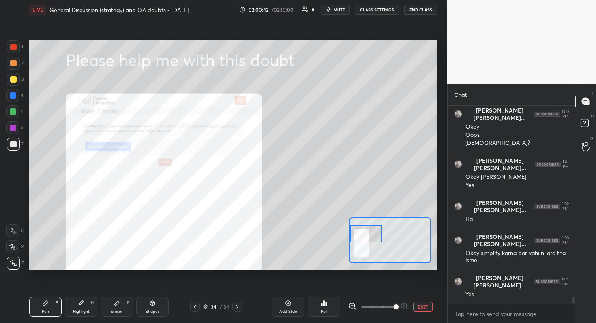
scroll to position [5413, 0]
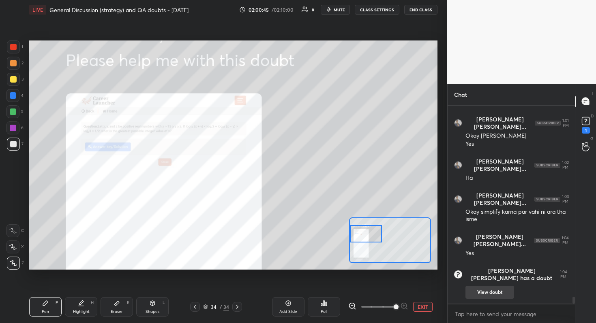
click at [491, 288] on button "View doubt" at bounding box center [489, 292] width 49 height 13
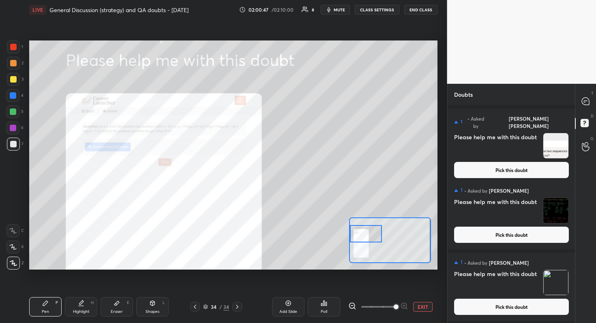
click at [483, 164] on button "Pick this doubt" at bounding box center [511, 170] width 115 height 16
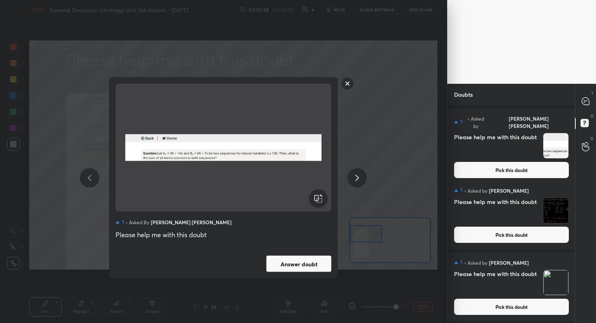
click at [303, 267] on button "Answer doubt" at bounding box center [298, 264] width 65 height 16
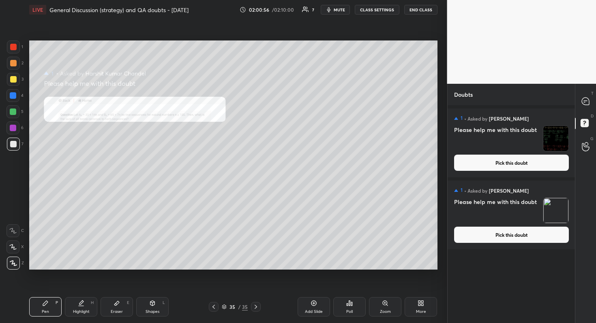
click at [387, 288] on div "Zoom" at bounding box center [385, 312] width 11 height 4
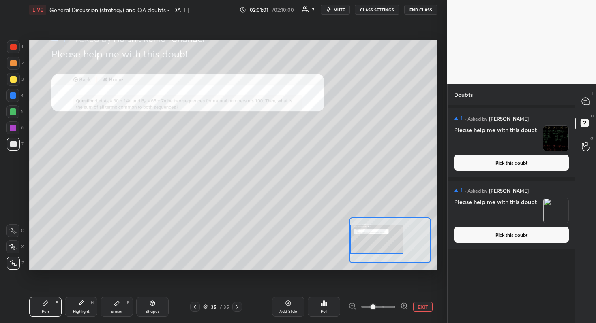
drag, startPoint x: 372, startPoint y: 245, endPoint x: 353, endPoint y: 245, distance: 19.4
click at [353, 244] on div at bounding box center [376, 240] width 53 height 30
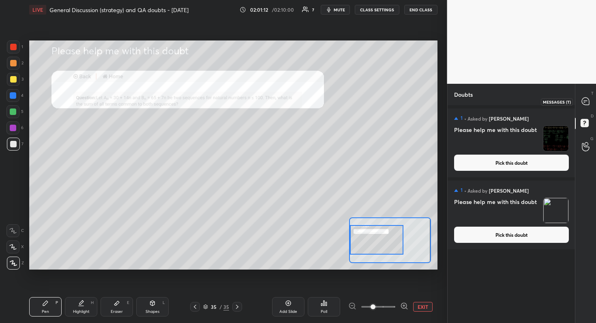
click at [587, 102] on icon at bounding box center [584, 101] width 7 height 7
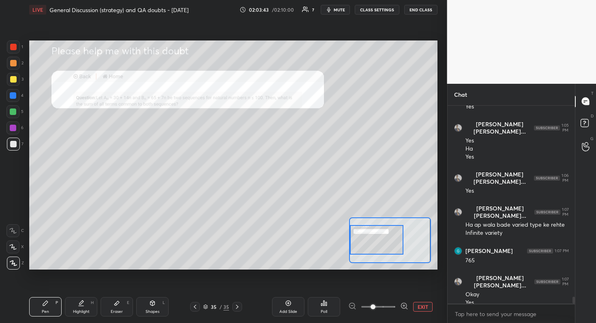
scroll to position [5478, 0]
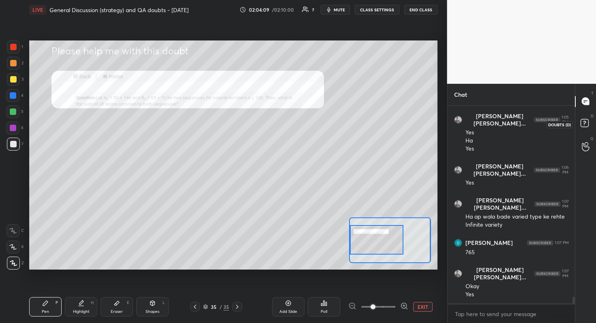
click at [587, 124] on rect at bounding box center [584, 123] width 8 height 8
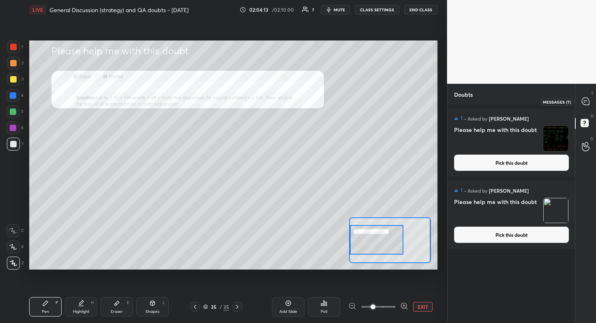
click at [585, 100] on icon at bounding box center [584, 101] width 7 height 7
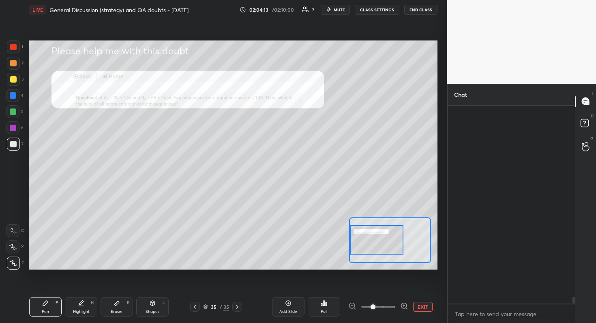
scroll to position [196, 125]
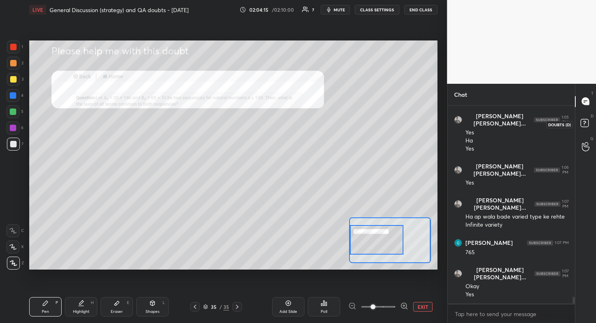
click at [585, 122] on rect at bounding box center [584, 123] width 8 height 8
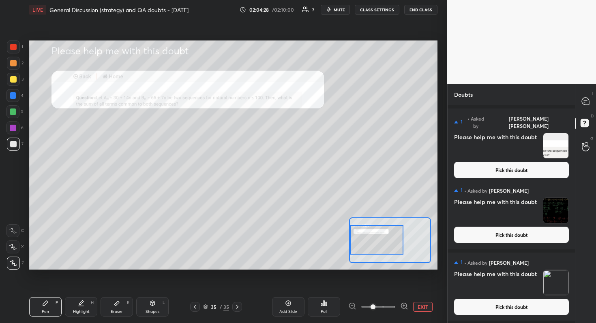
click at [517, 163] on button "Pick this doubt" at bounding box center [511, 170] width 115 height 16
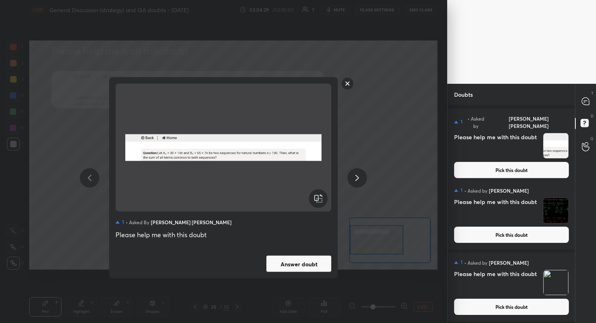
click at [301, 270] on button "Answer doubt" at bounding box center [298, 264] width 65 height 16
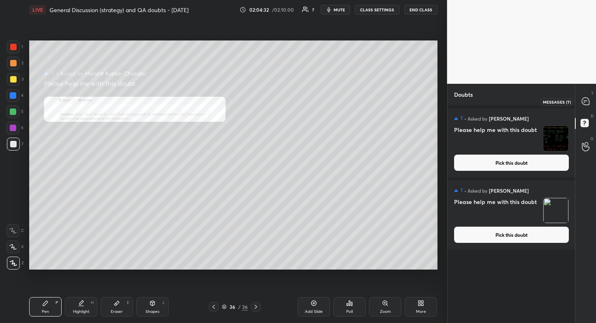
click at [590, 100] on div at bounding box center [585, 101] width 16 height 15
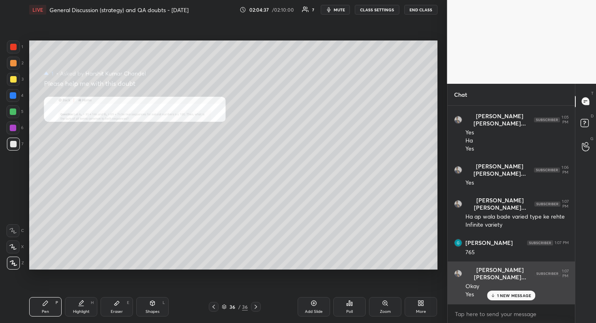
scroll to position [5505, 0]
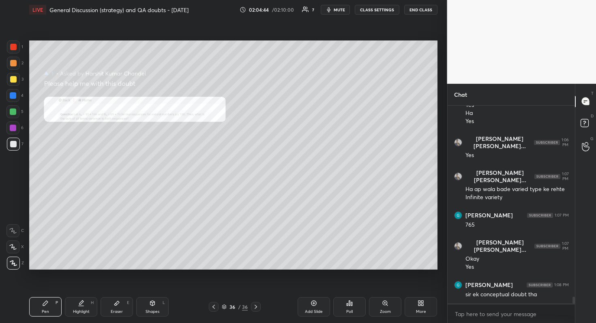
click at [341, 13] on button "mute" at bounding box center [334, 10] width 29 height 10
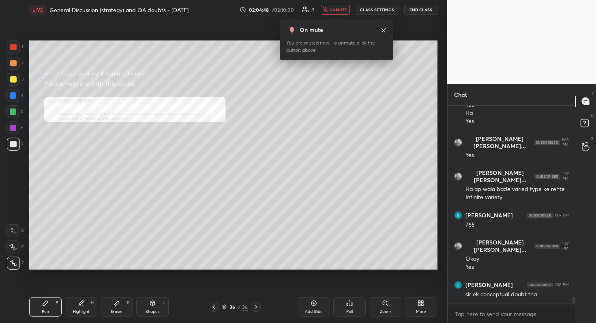
scroll to position [5540, 0]
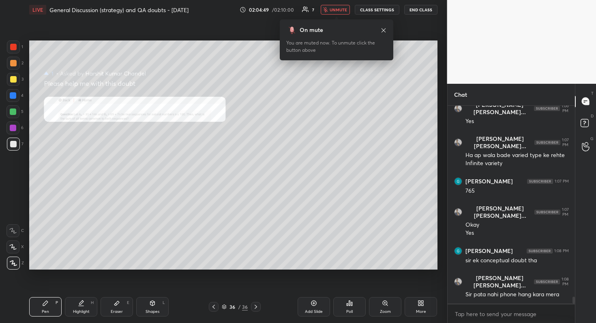
click at [341, 13] on button "unmute" at bounding box center [334, 10] width 29 height 10
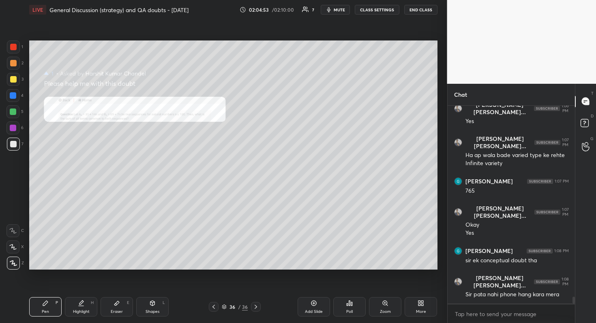
scroll to position [5574, 0]
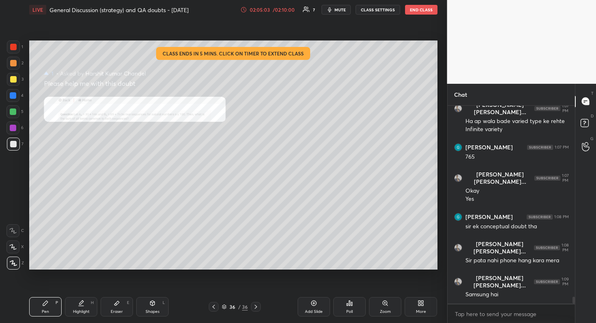
click at [279, 8] on div "/ 02:10:00" at bounding box center [283, 9] width 25 height 5
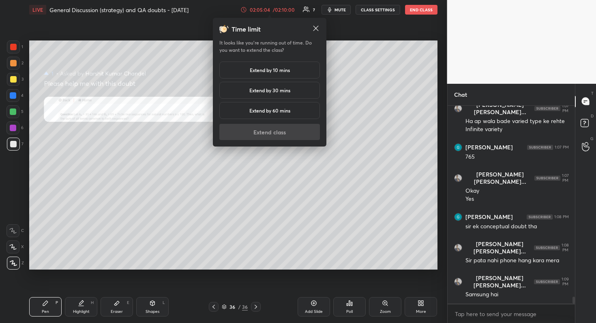
click at [295, 70] on div "Extend by 10 mins" at bounding box center [269, 70] width 100 height 17
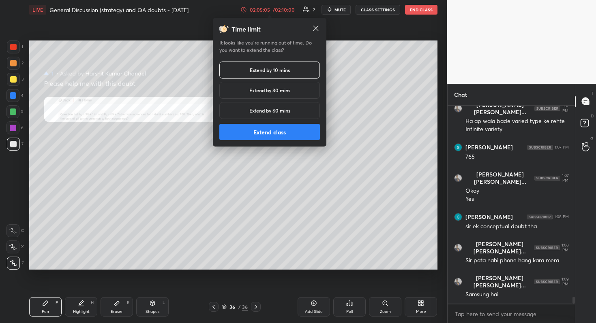
click at [287, 137] on button "Extend class" at bounding box center [269, 132] width 100 height 16
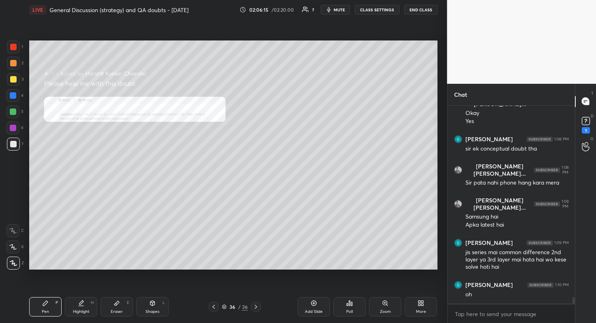
scroll to position [5693, 0]
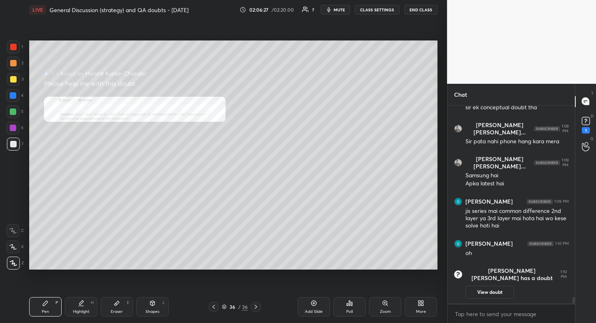
click at [483, 288] on button "View doubt" at bounding box center [489, 292] width 49 height 13
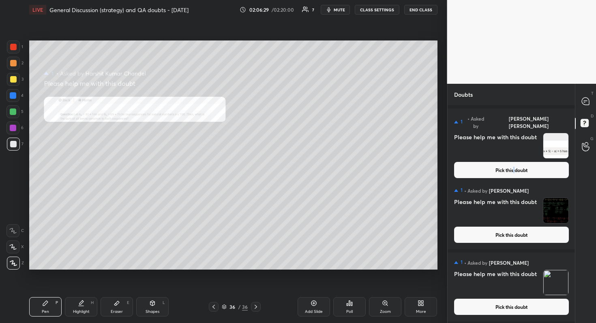
click at [513, 164] on button "Pick this doubt" at bounding box center [511, 170] width 115 height 16
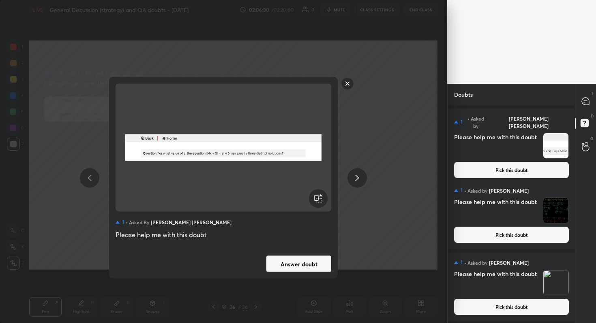
click at [510, 164] on button "Pick this doubt" at bounding box center [511, 170] width 115 height 16
click at [310, 267] on button "Answer doubt" at bounding box center [298, 264] width 65 height 16
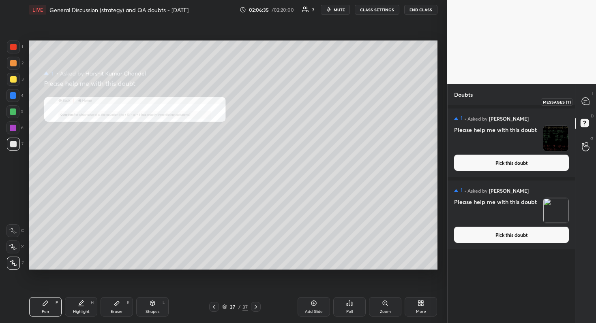
click at [590, 99] on div at bounding box center [585, 101] width 16 height 15
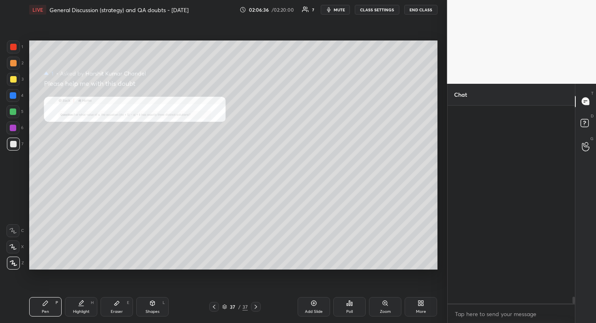
scroll to position [196, 125]
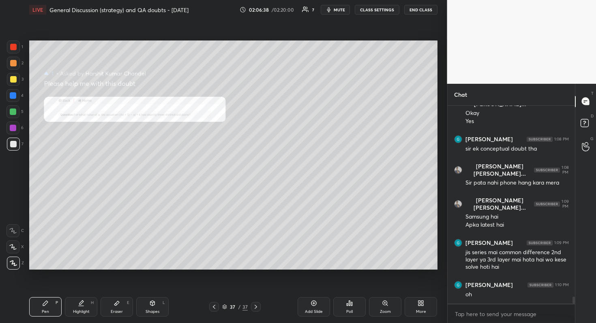
click at [385, 288] on div "Zoom" at bounding box center [385, 312] width 11 height 4
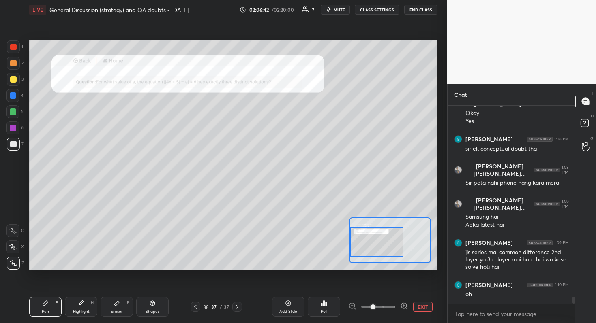
drag, startPoint x: 385, startPoint y: 251, endPoint x: 352, endPoint y: 253, distance: 32.1
click at [352, 253] on div at bounding box center [376, 242] width 53 height 30
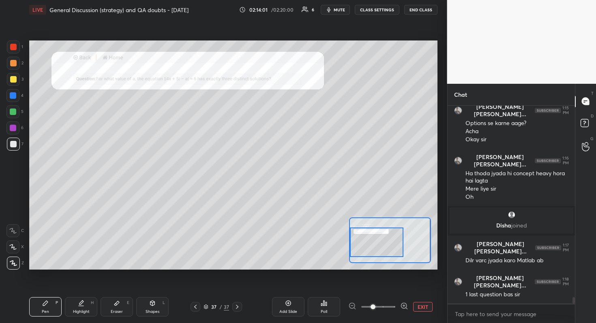
scroll to position [5741, 0]
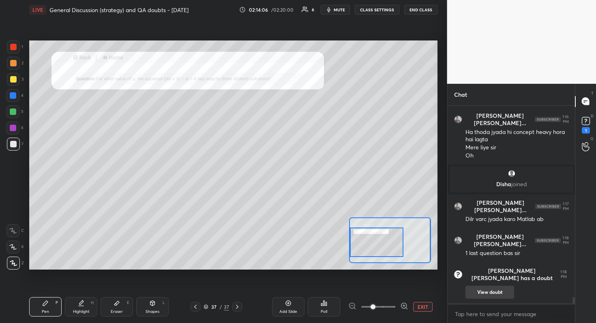
click at [493, 288] on button "View doubt" at bounding box center [489, 292] width 49 height 13
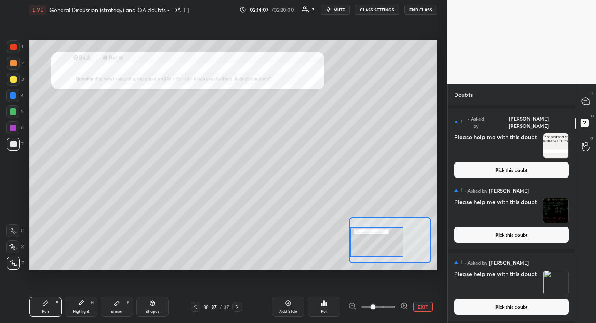
click at [521, 171] on div "1 • Asked by [PERSON_NAME] [PERSON_NAME] Please help me with this doubt Pick th…" at bounding box center [511, 147] width 128 height 76
click at [525, 162] on button "Pick this doubt" at bounding box center [511, 170] width 115 height 16
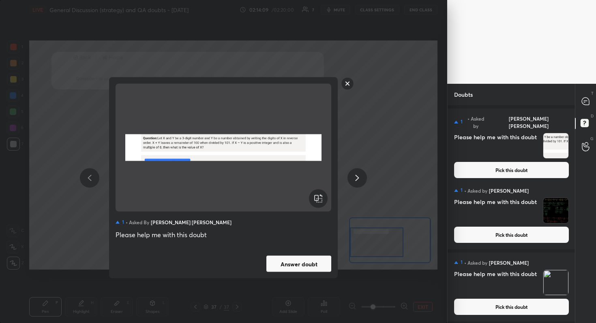
click at [293, 261] on button "Answer doubt" at bounding box center [298, 264] width 65 height 16
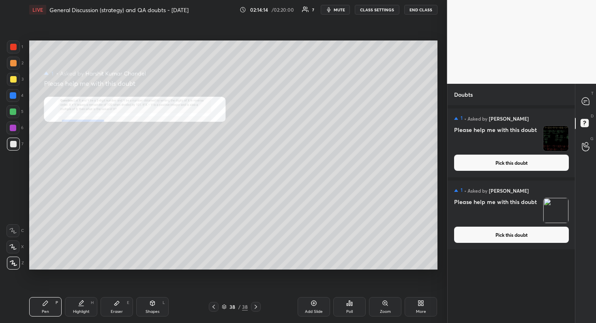
click at [385, 288] on icon at bounding box center [384, 303] width 4 height 4
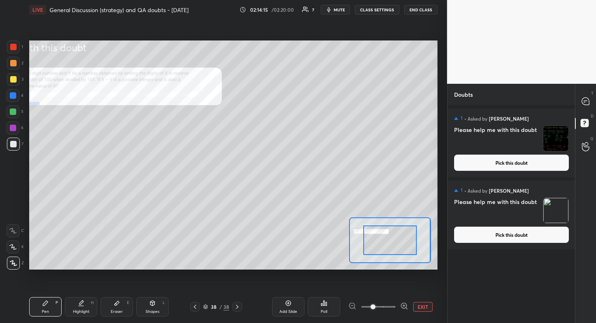
click at [382, 288] on span at bounding box center [378, 307] width 34 height 12
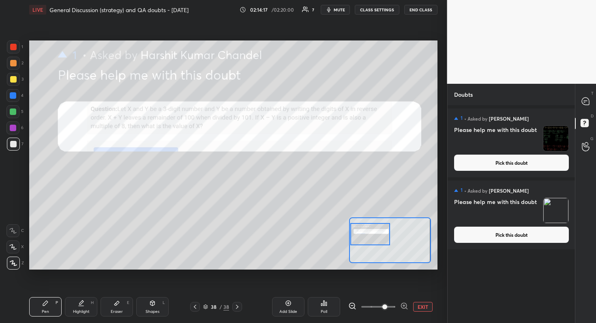
drag, startPoint x: 391, startPoint y: 241, endPoint x: 363, endPoint y: 235, distance: 28.6
click at [363, 235] on div at bounding box center [370, 234] width 40 height 22
click at [156, 268] on div "Setting up your live class Poll for secs No correct answer Start poll" at bounding box center [233, 154] width 414 height 271
click at [587, 100] on icon at bounding box center [584, 101] width 7 height 7
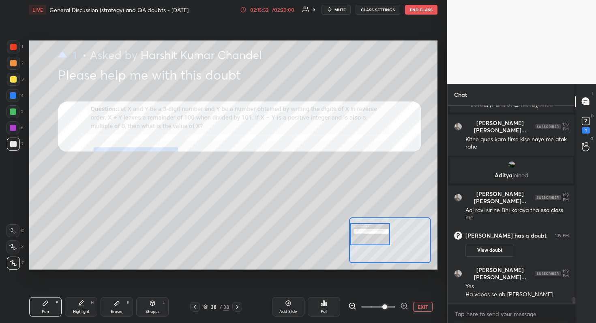
scroll to position [5860, 0]
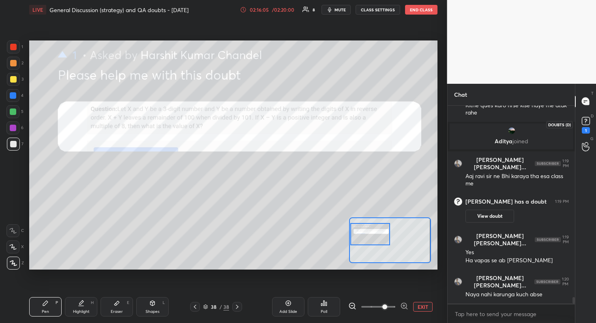
click at [588, 120] on rect at bounding box center [585, 121] width 8 height 8
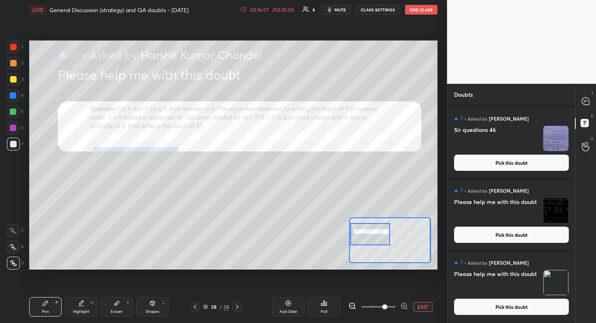
click at [523, 162] on button "Pick this doubt" at bounding box center [511, 163] width 115 height 16
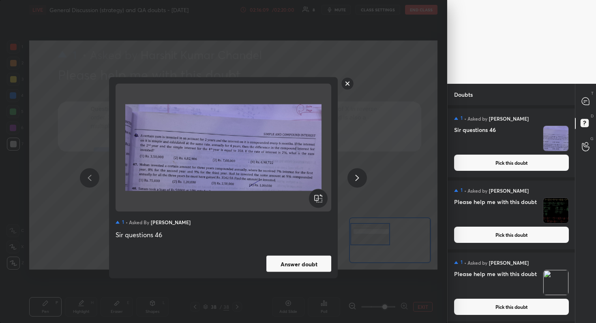
click at [303, 265] on button "Answer doubt" at bounding box center [298, 264] width 65 height 16
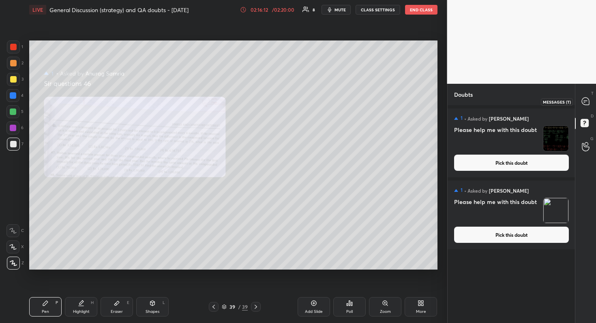
click at [589, 98] on icon at bounding box center [585, 101] width 9 height 9
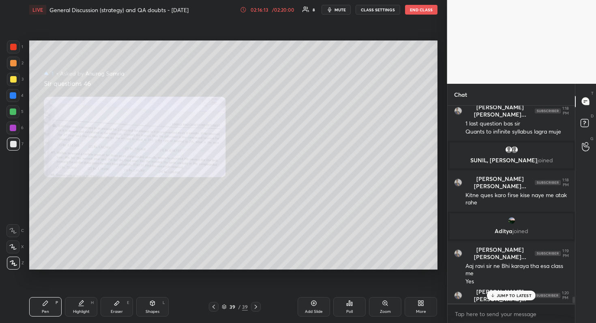
scroll to position [6113, 0]
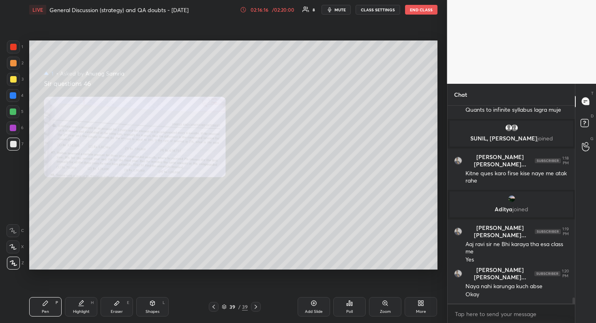
click at [386, 288] on div "Zoom" at bounding box center [385, 312] width 11 height 4
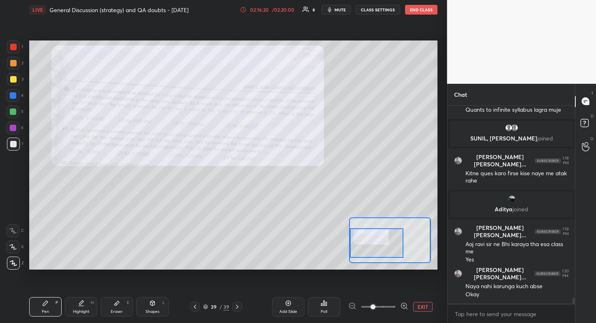
drag, startPoint x: 384, startPoint y: 240, endPoint x: 370, endPoint y: 243, distance: 14.1
click at [370, 243] on div at bounding box center [376, 244] width 53 height 30
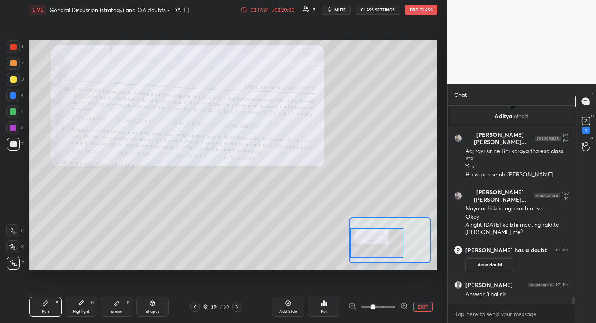
scroll to position [5886, 0]
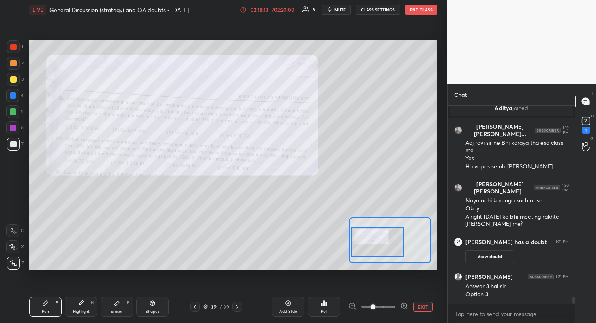
click at [368, 240] on div at bounding box center [376, 242] width 53 height 30
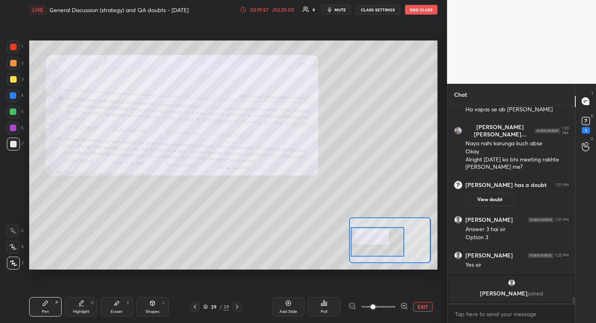
scroll to position [5949, 0]
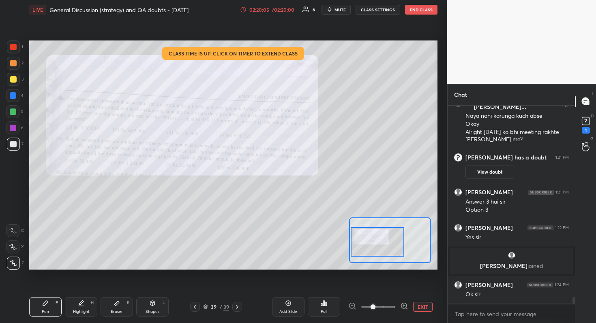
click at [284, 11] on div "/ 02:20:00" at bounding box center [283, 9] width 25 height 5
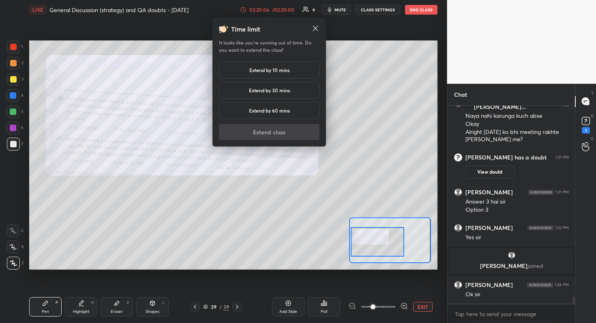
click at [287, 72] on h5 "Extend by 10 mins" at bounding box center [269, 69] width 40 height 7
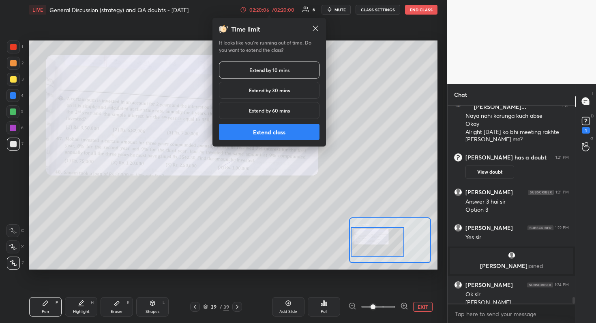
scroll to position [5957, 0]
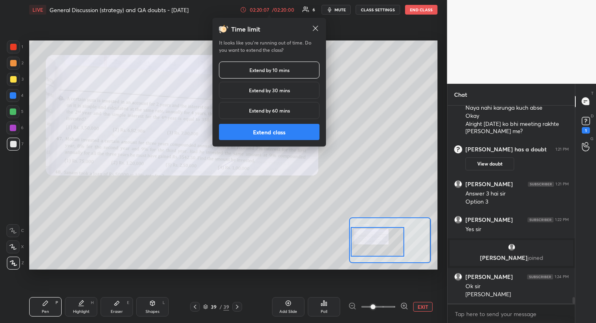
click at [291, 132] on button "Extend class" at bounding box center [269, 132] width 100 height 16
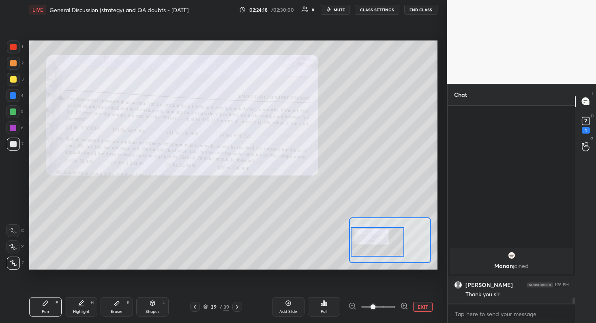
scroll to position [6050, 0]
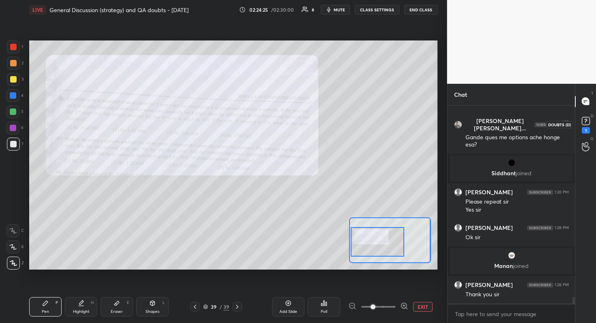
click at [579, 120] on icon at bounding box center [585, 121] width 12 height 12
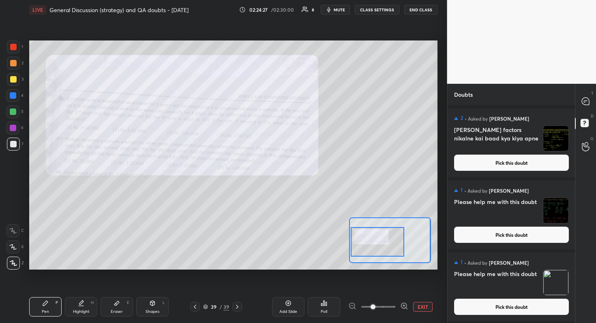
click at [504, 162] on button "Pick this doubt" at bounding box center [511, 163] width 115 height 16
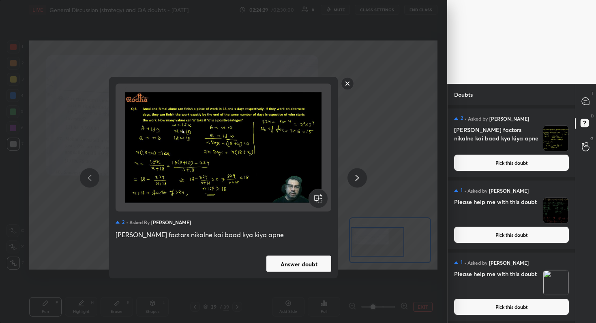
click at [303, 263] on button "Answer doubt" at bounding box center [298, 264] width 65 height 16
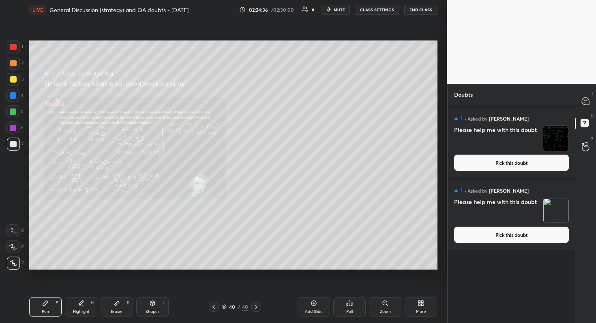
click at [391, 288] on div "Zoom" at bounding box center [385, 306] width 32 height 19
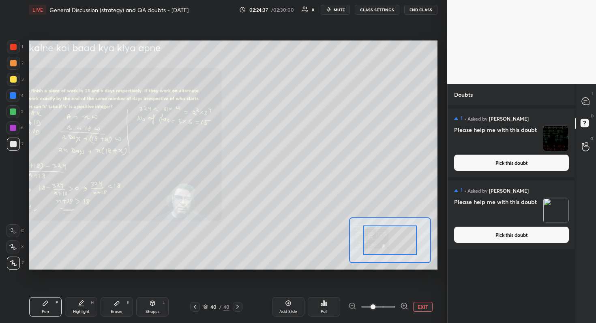
click at [384, 288] on span at bounding box center [378, 307] width 34 height 12
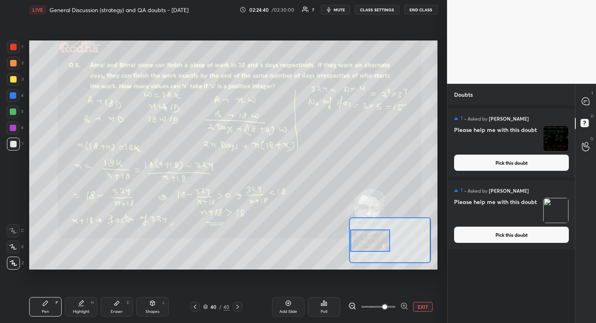
drag, startPoint x: 394, startPoint y: 239, endPoint x: 372, endPoint y: 240, distance: 21.9
click at [372, 240] on div at bounding box center [370, 241] width 40 height 22
click at [584, 102] on icon at bounding box center [585, 101] width 9 height 9
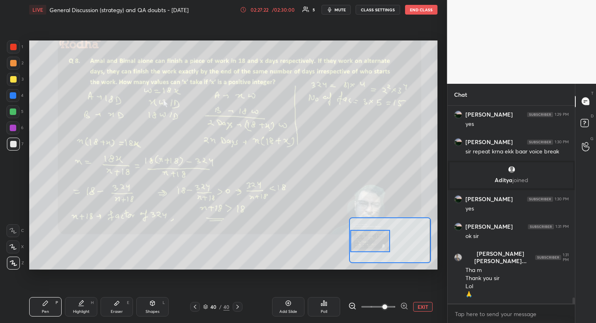
scroll to position [6235, 0]
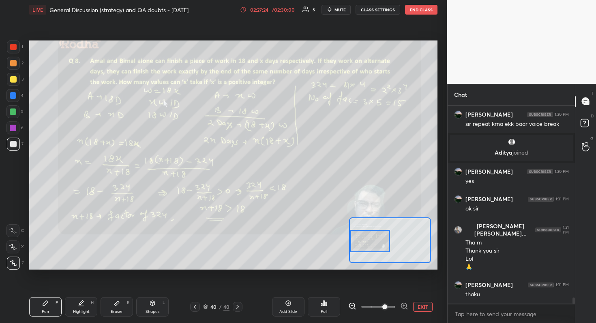
click at [423, 10] on button "END CLASS" at bounding box center [421, 10] width 32 height 10
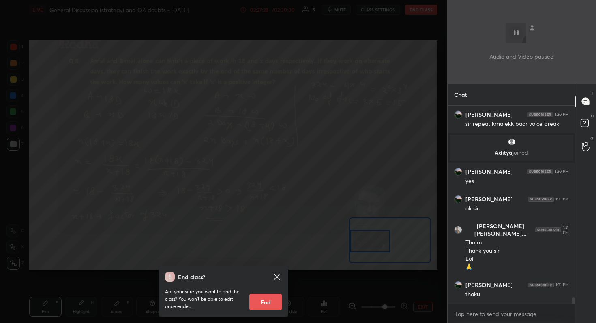
click at [269, 288] on button "End" at bounding box center [265, 302] width 32 height 16
type textarea "x"
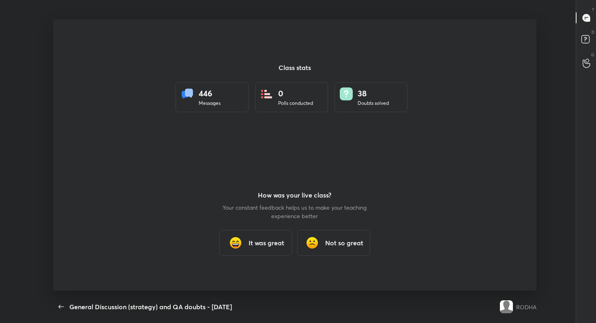
scroll to position [271, 589]
